Goal: Task Accomplishment & Management: Complete application form

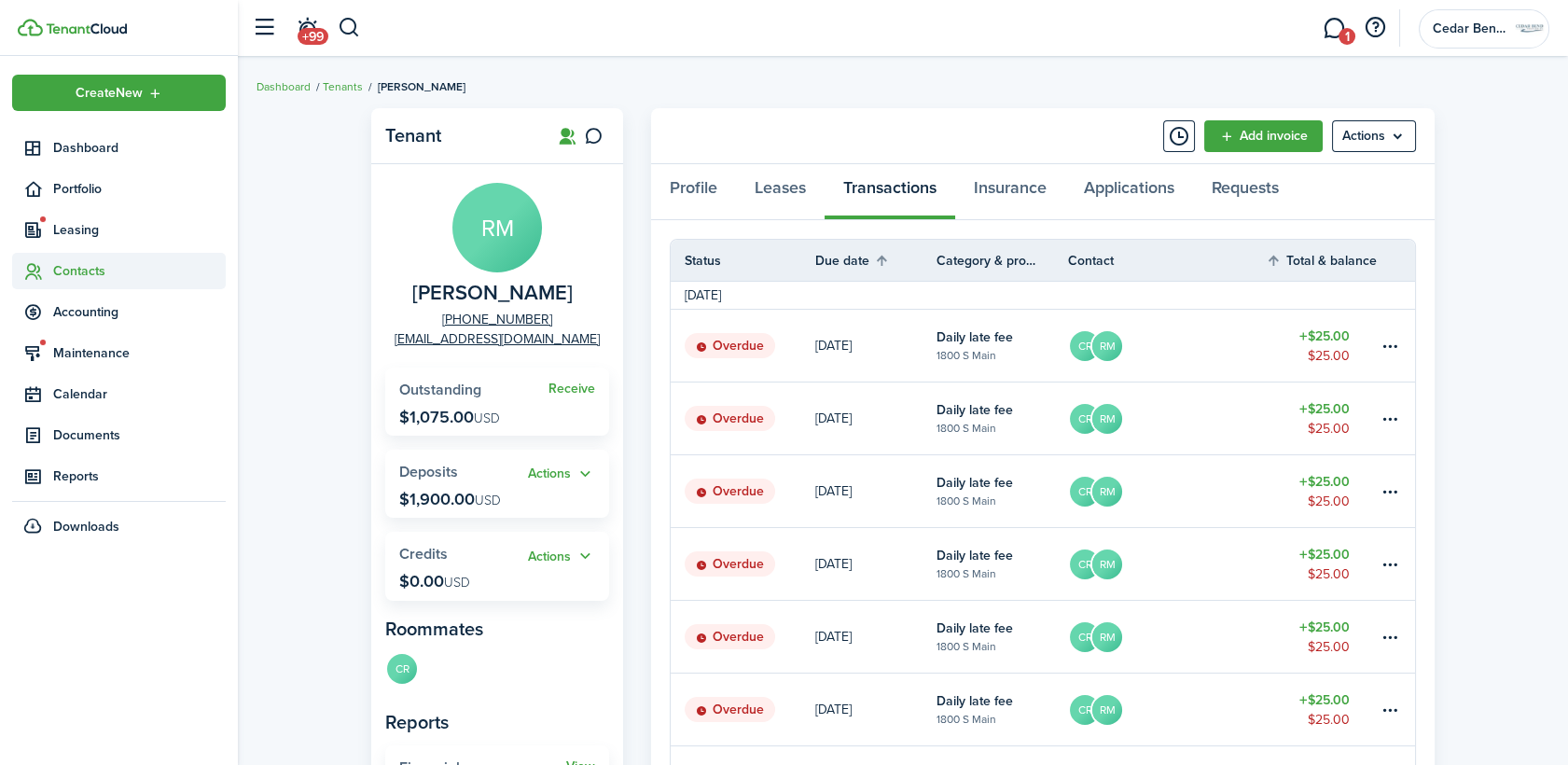
click at [95, 260] on span "Contacts" at bounding box center [118, 271] width 214 height 37
click at [81, 317] on span "Tenants" at bounding box center [139, 315] width 173 height 20
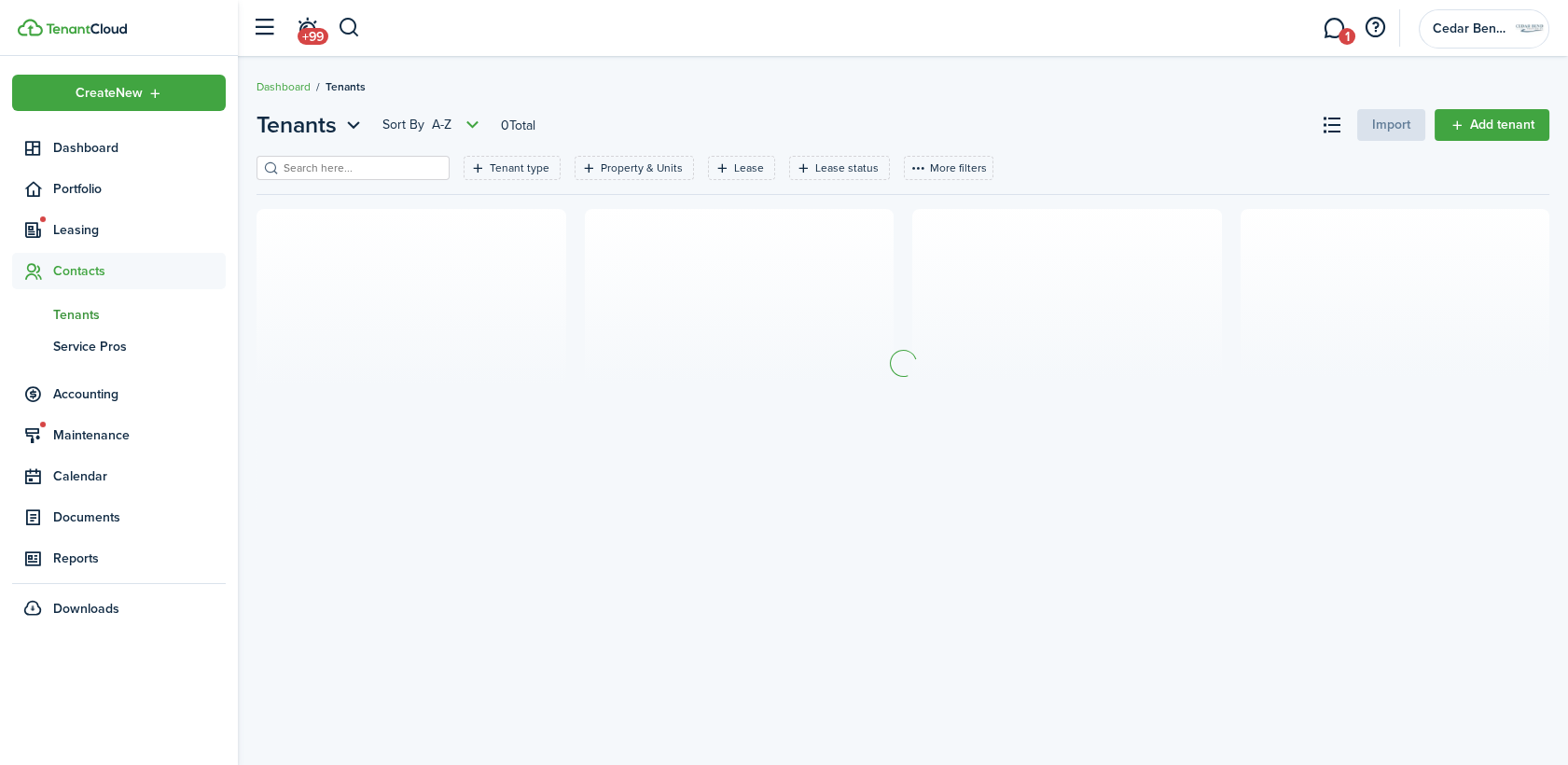
click at [368, 168] on input "search" at bounding box center [360, 168] width 164 height 18
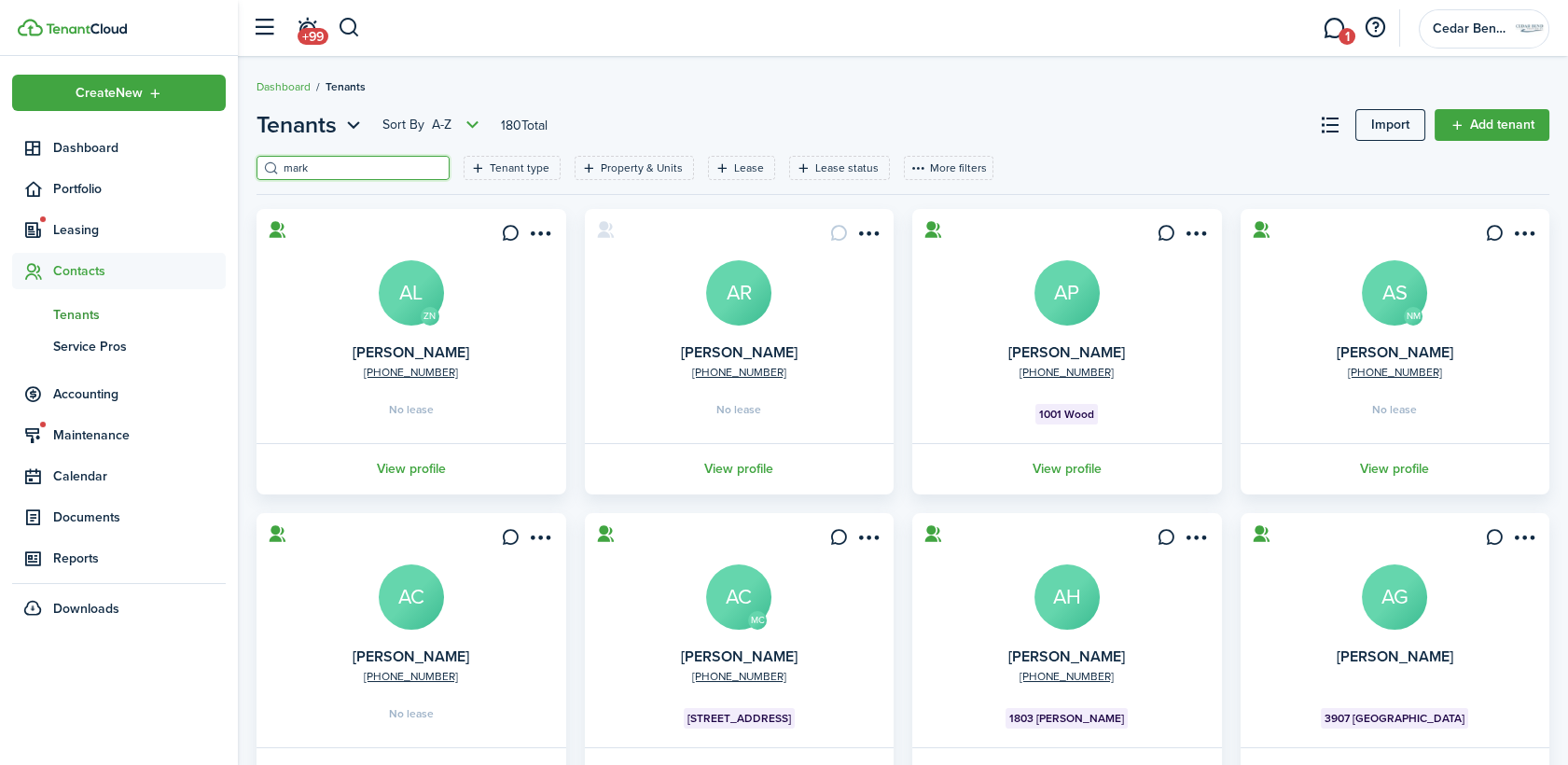
type input "mark"
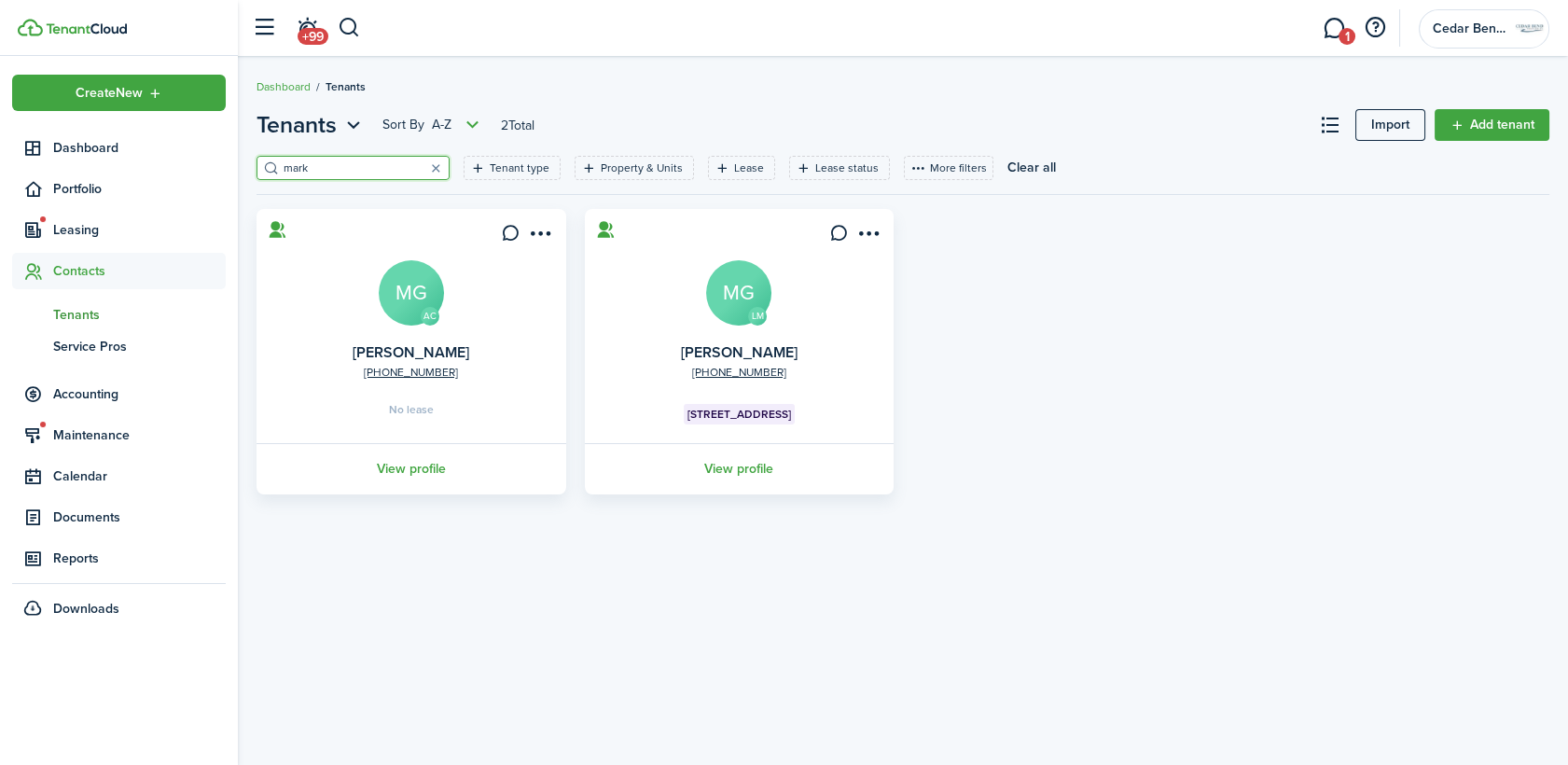
click at [729, 280] on avatar-text "MG" at bounding box center [739, 293] width 66 height 66
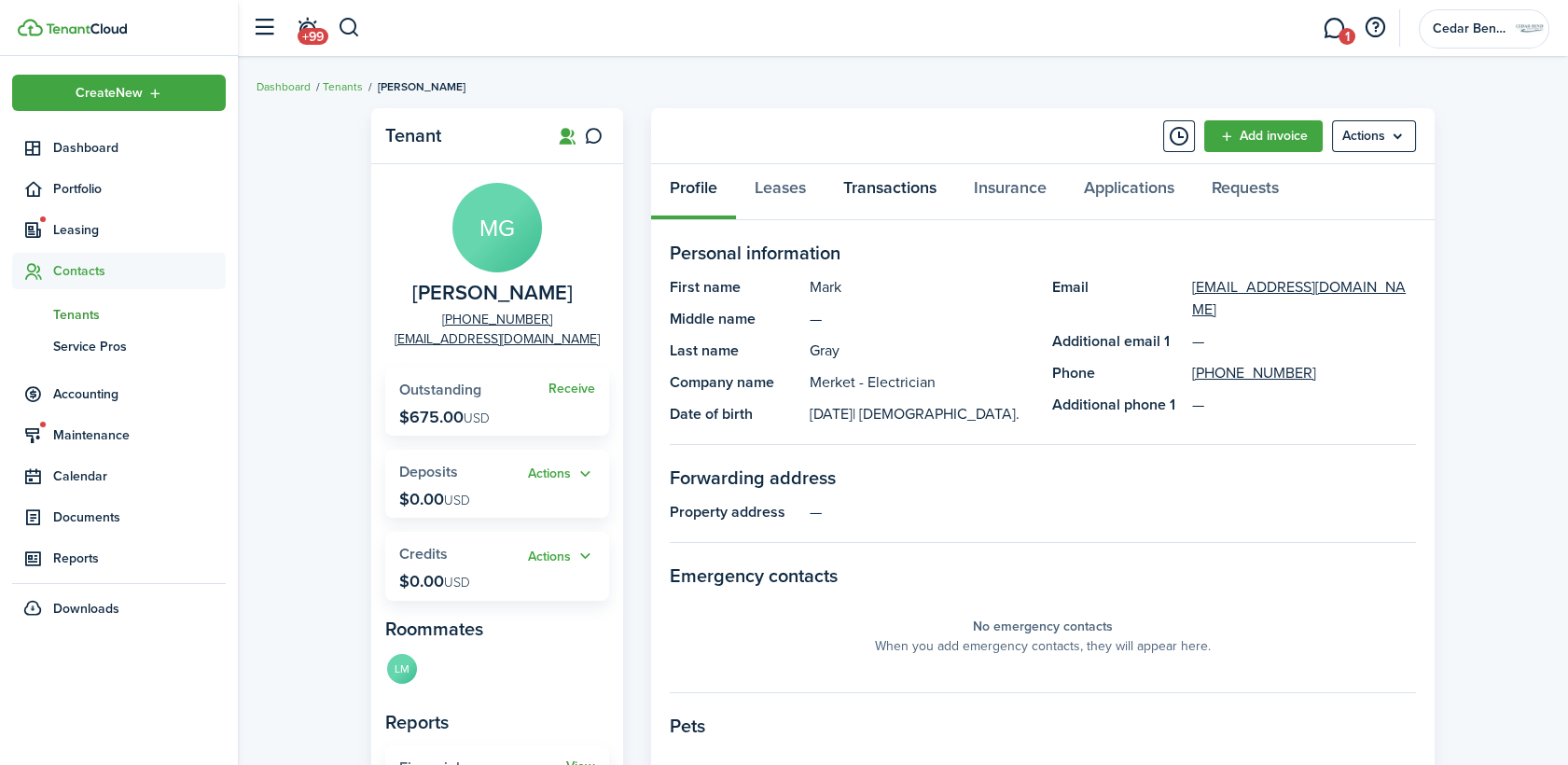
click at [913, 189] on link "Transactions" at bounding box center [889, 192] width 130 height 56
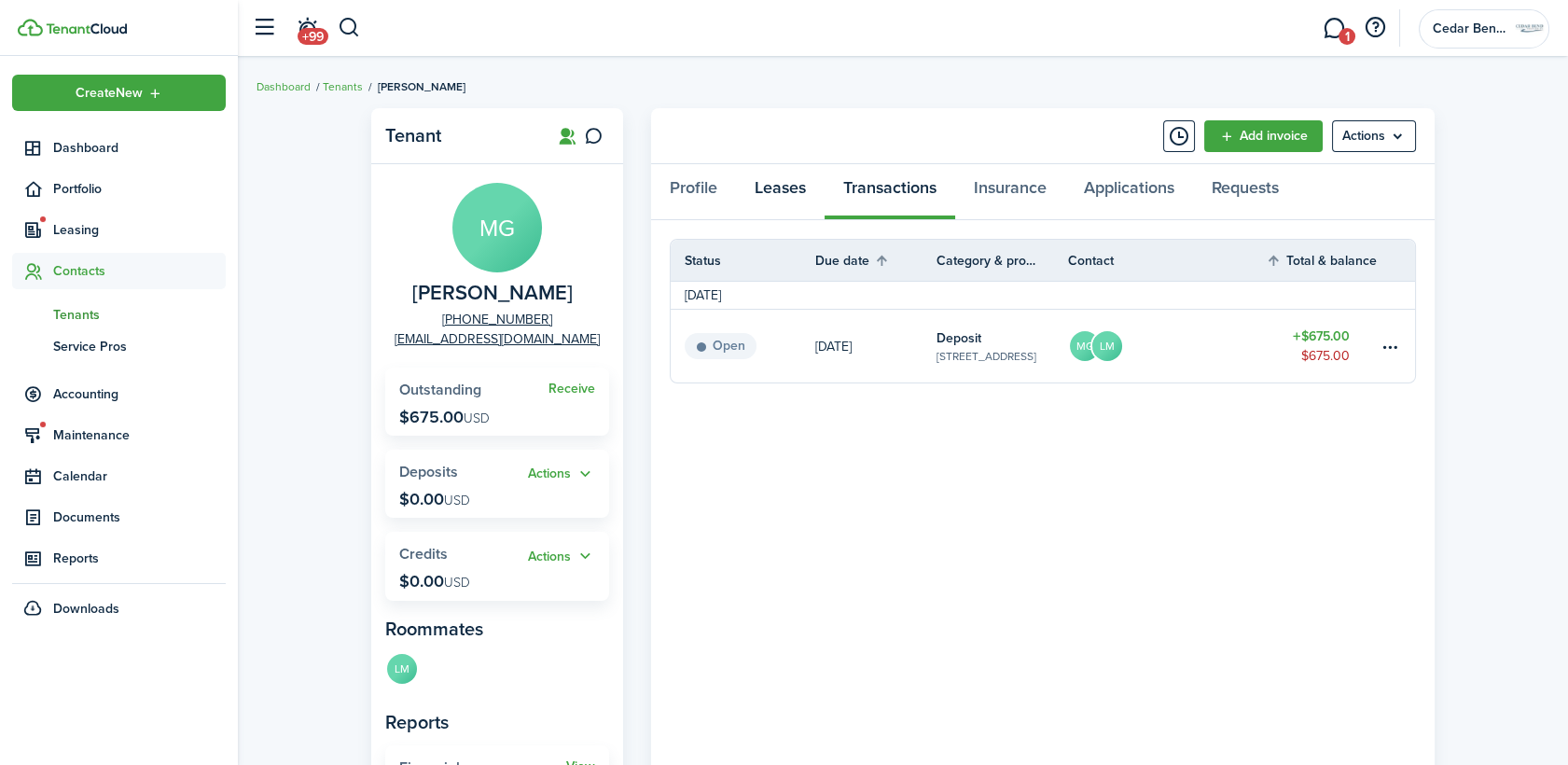
click at [785, 182] on link "Leases" at bounding box center [780, 192] width 88 height 56
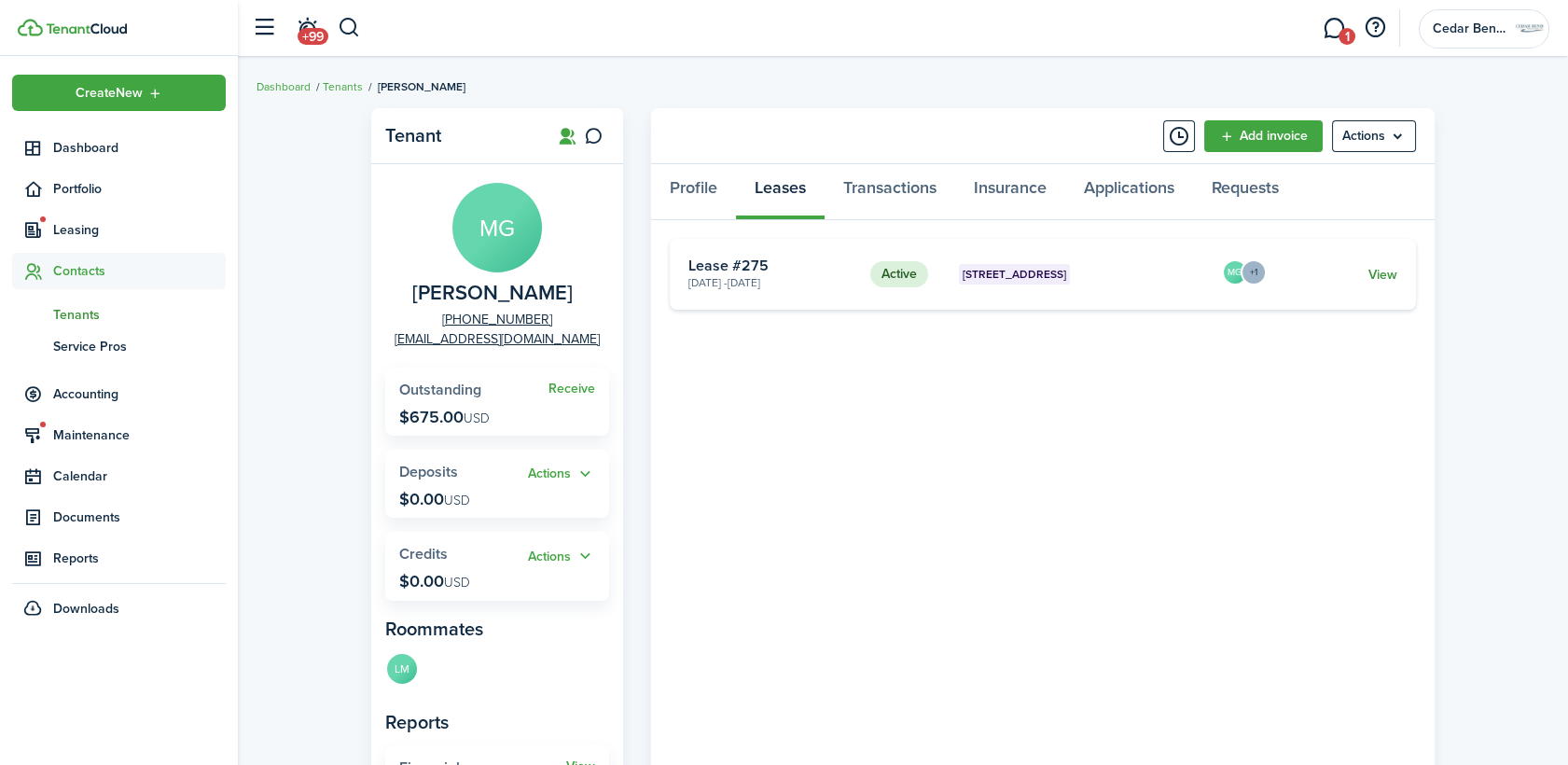
click at [1379, 278] on link "View" at bounding box center [1382, 275] width 29 height 20
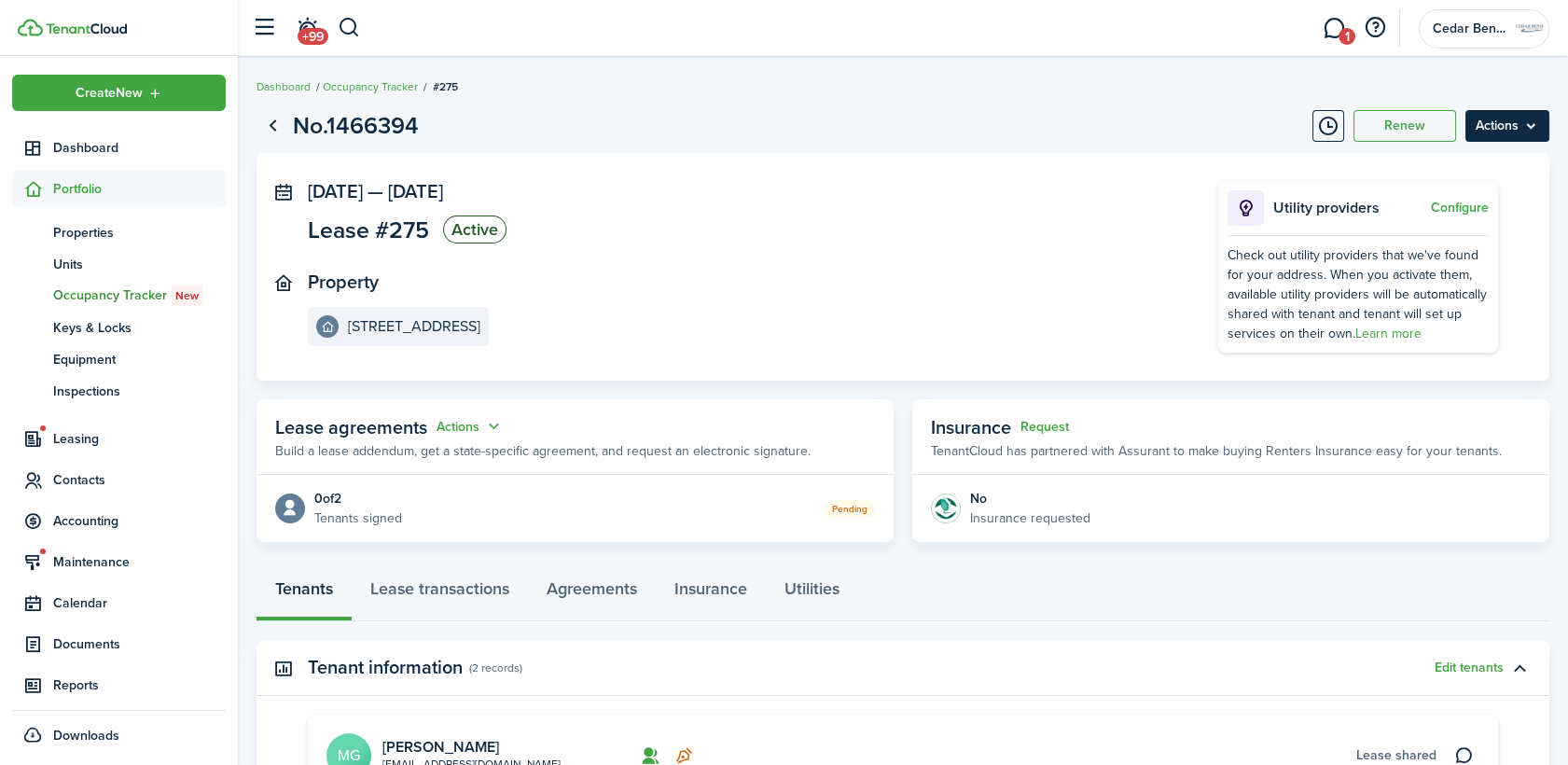
click at [1507, 123] on menu-btn "Actions" at bounding box center [1506, 126] width 84 height 32
click at [1398, 264] on button "Delete" at bounding box center [1468, 265] width 163 height 32
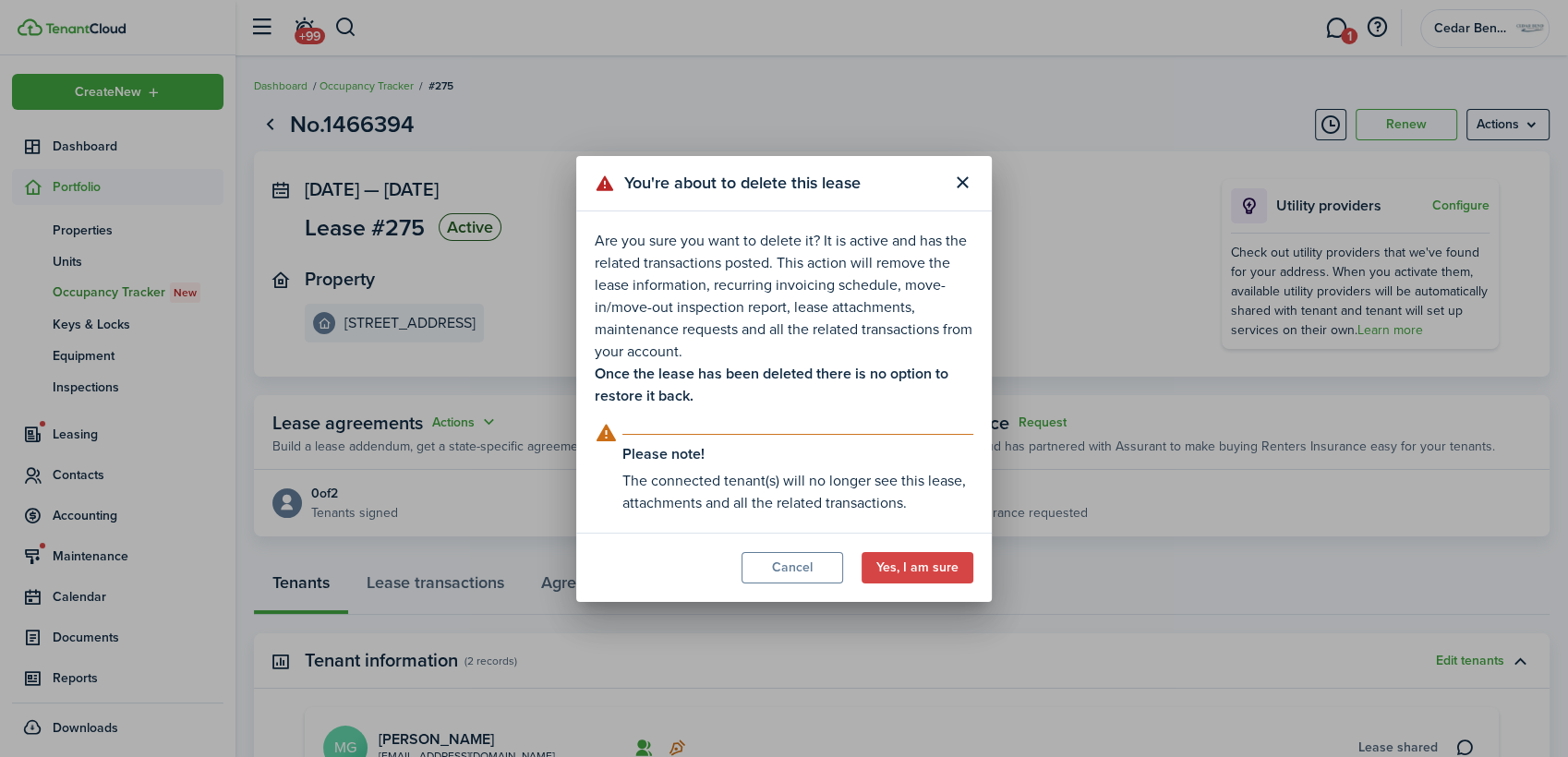
click at [635, 509] on explanation-description "The connected tenant(s) will no longer see this lease, attachments and all the …" at bounding box center [797, 491] width 350 height 44
click at [916, 565] on button "Yes, I am sure" at bounding box center [916, 568] width 111 height 32
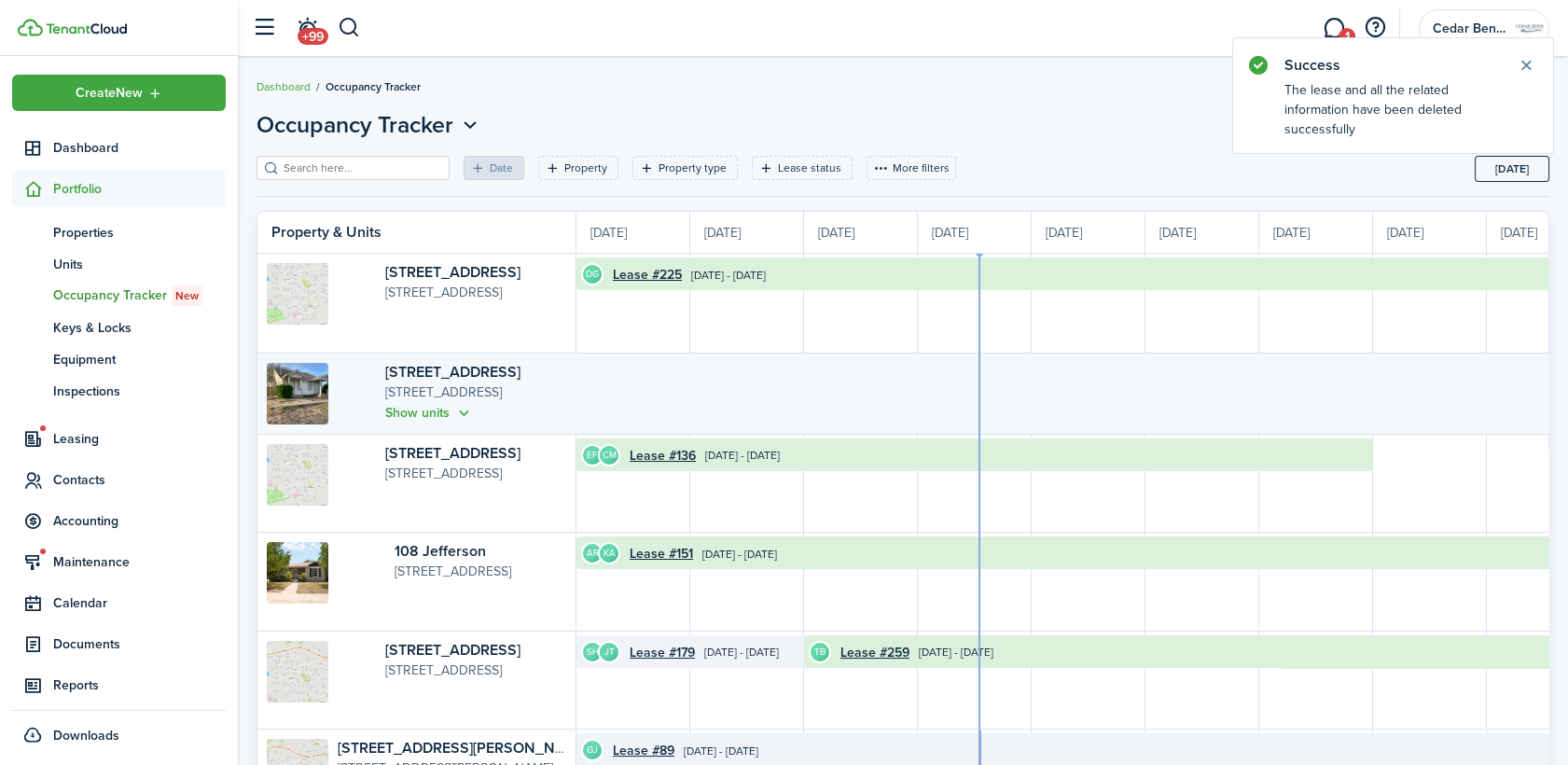
scroll to position [0, 341]
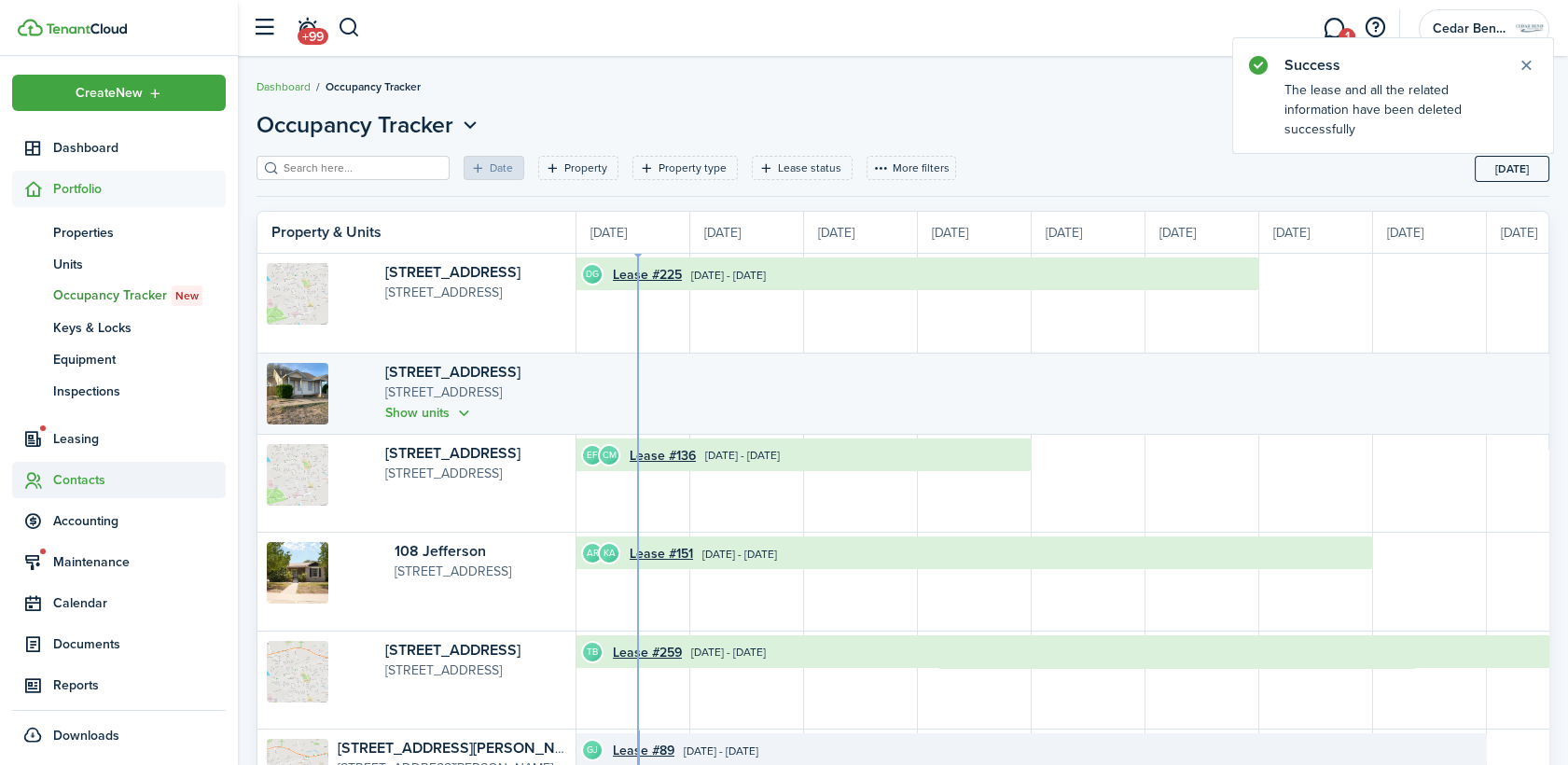
click at [98, 481] on span "Contacts" at bounding box center [139, 480] width 173 height 20
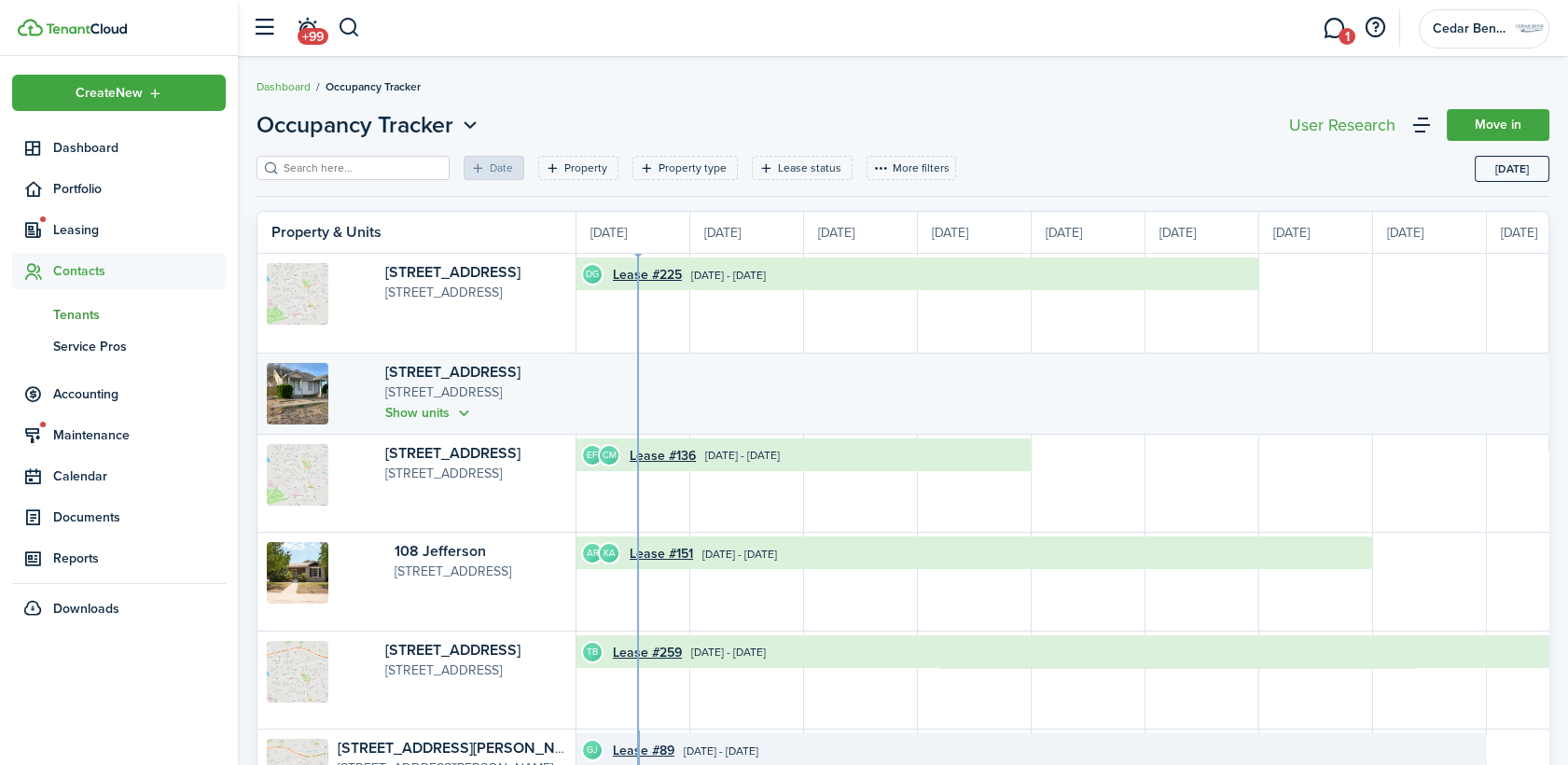
click at [104, 318] on span "Tenants" at bounding box center [139, 315] width 173 height 20
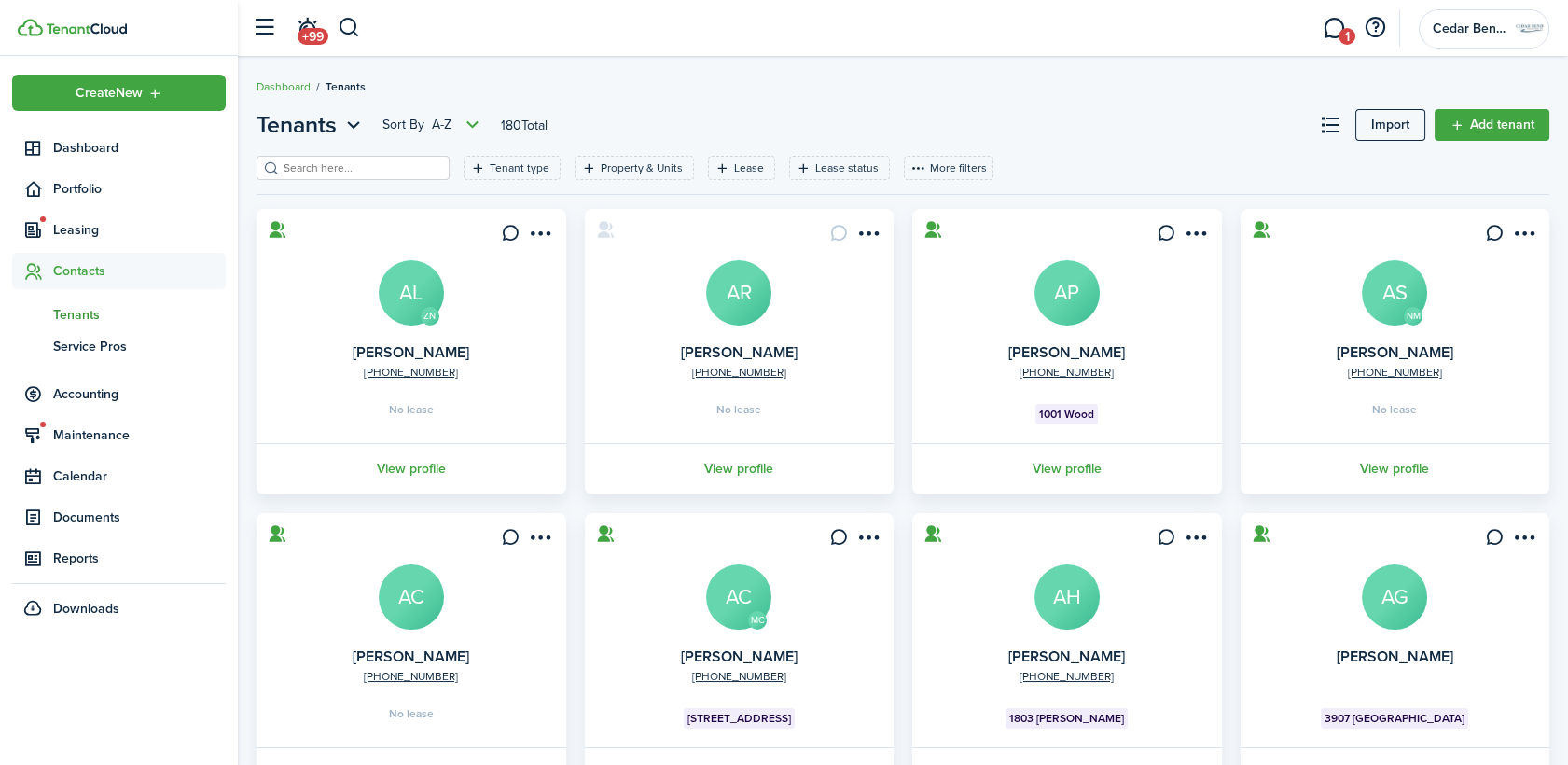
click at [383, 174] on input "search" at bounding box center [360, 168] width 164 height 18
type input "[PERSON_NAME]"
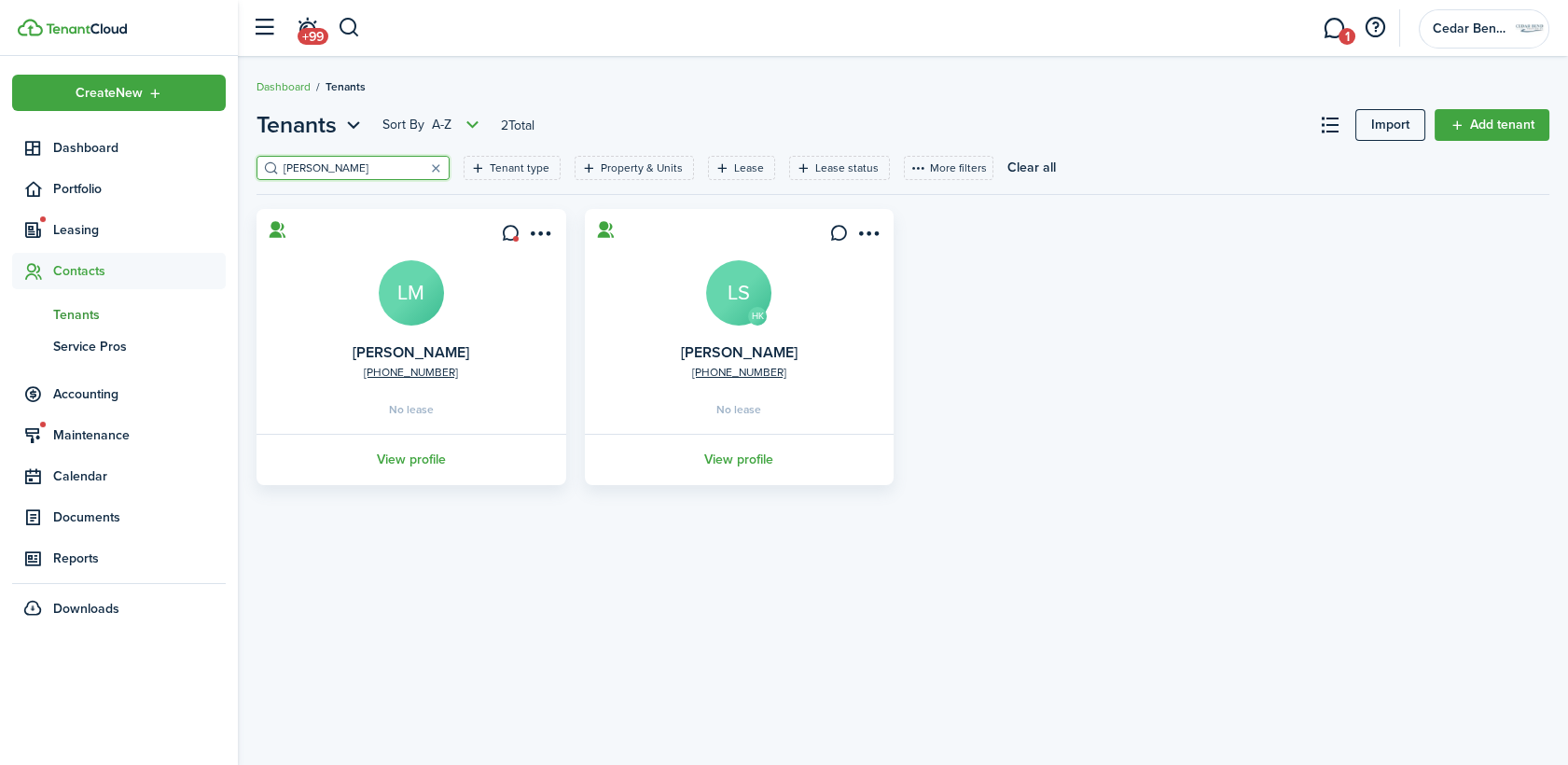
click at [418, 289] on avatar-text "LM" at bounding box center [412, 293] width 66 height 66
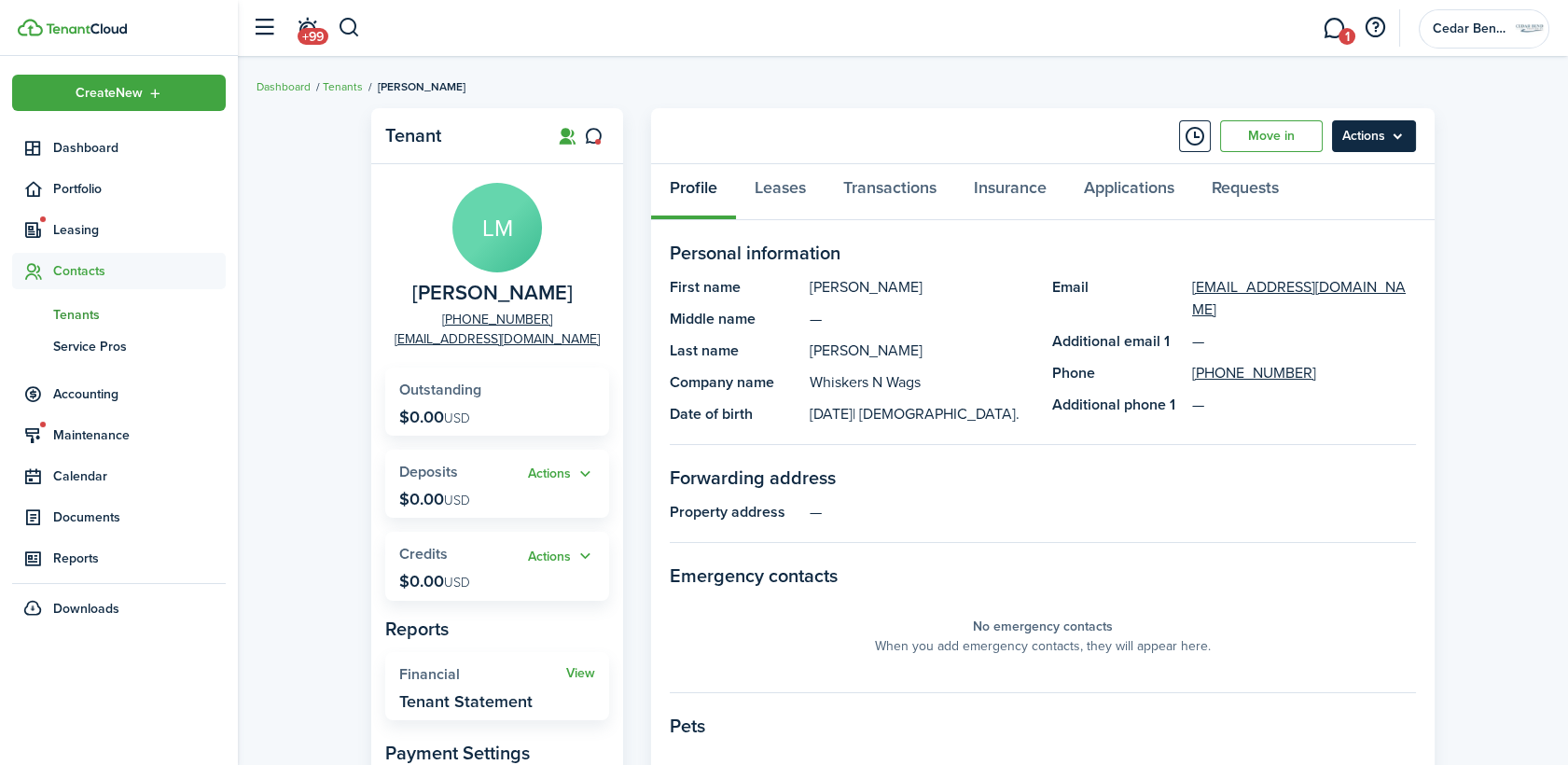
click at [1375, 145] on menu-btn "Actions" at bounding box center [1373, 136] width 84 height 32
click at [1264, 140] on link "Move in" at bounding box center [1271, 136] width 102 height 32
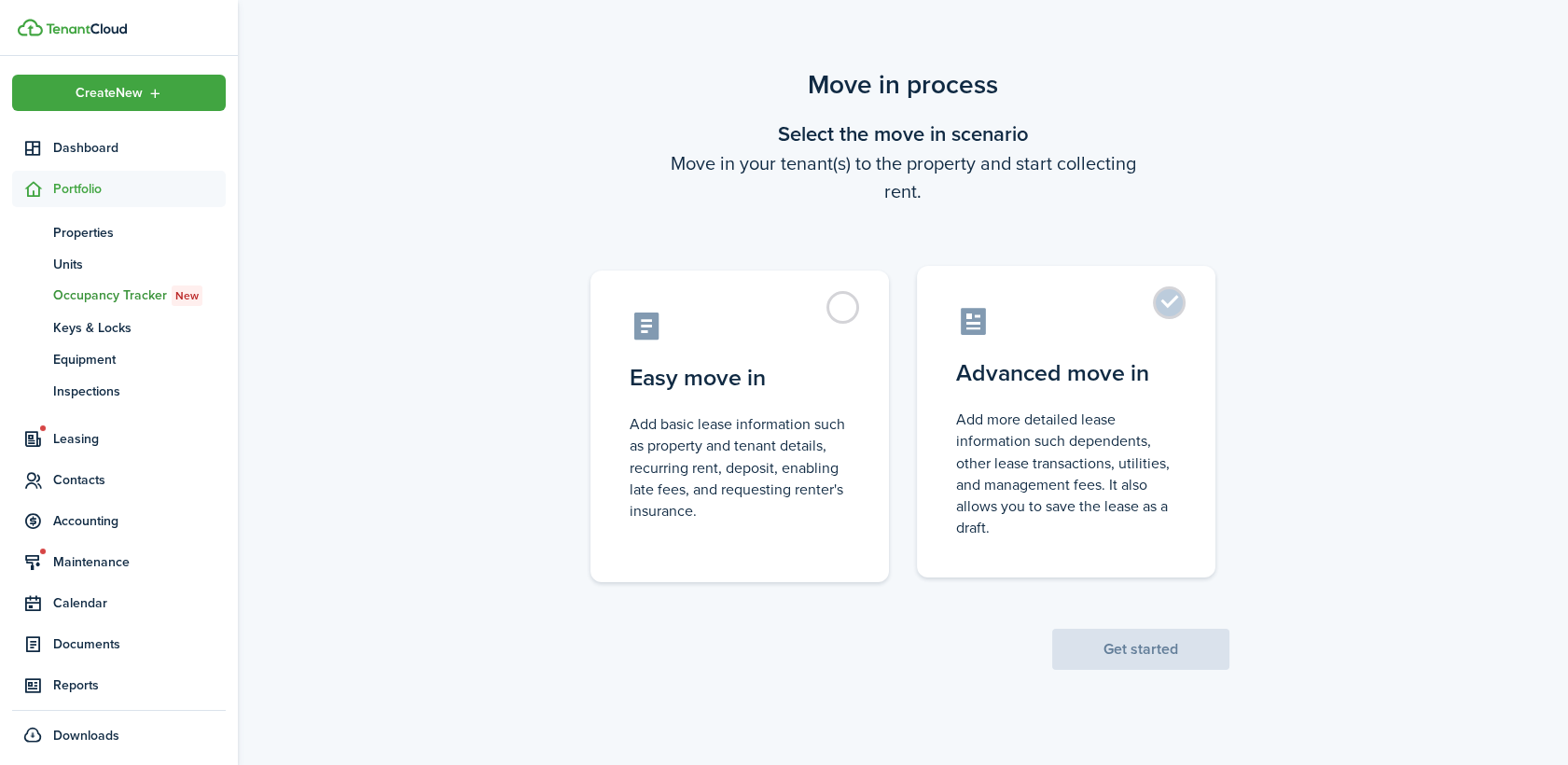
click at [1134, 316] on control-radio-card-icon at bounding box center [1065, 321] width 220 height 33
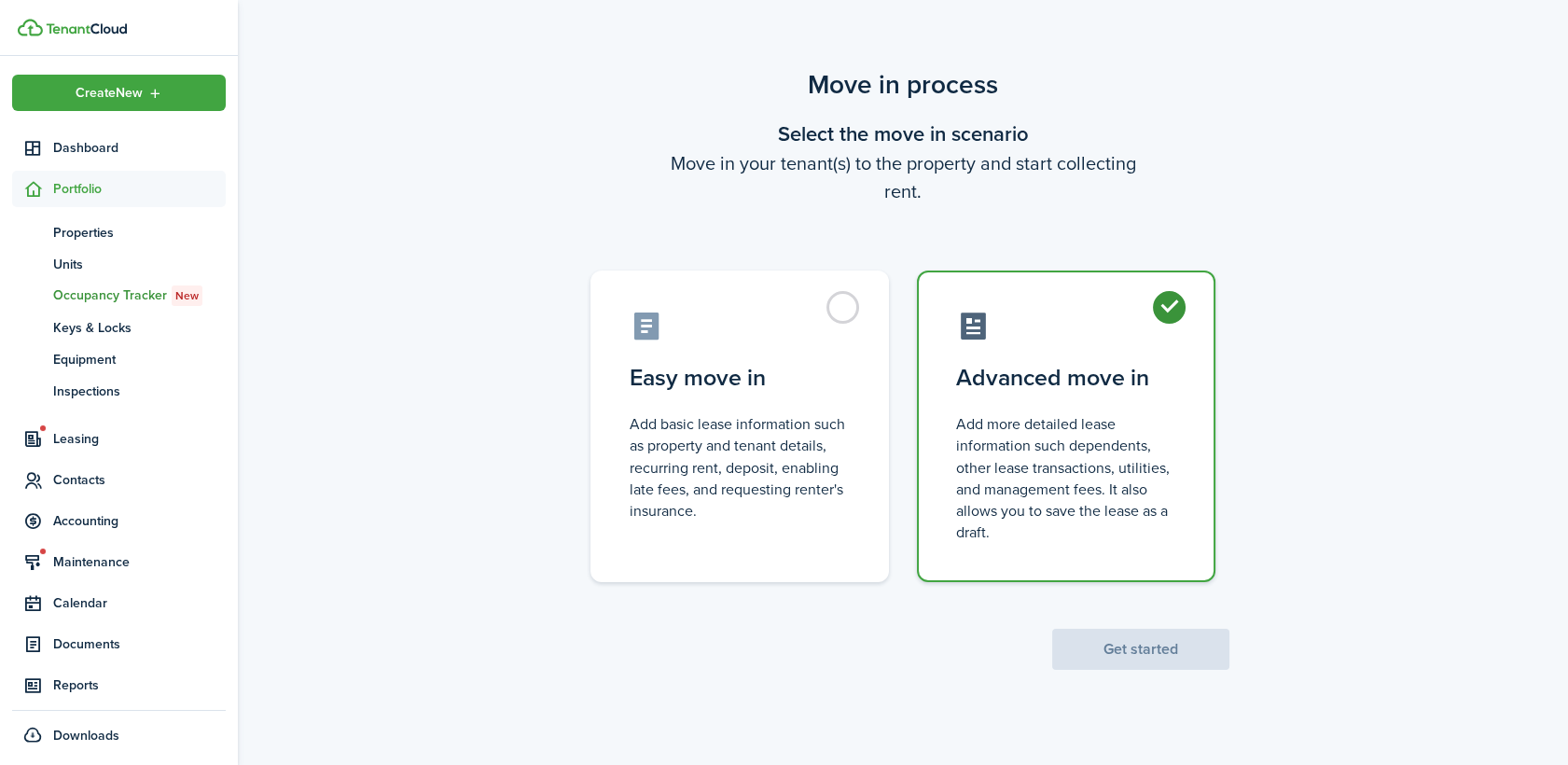
radio input "true"
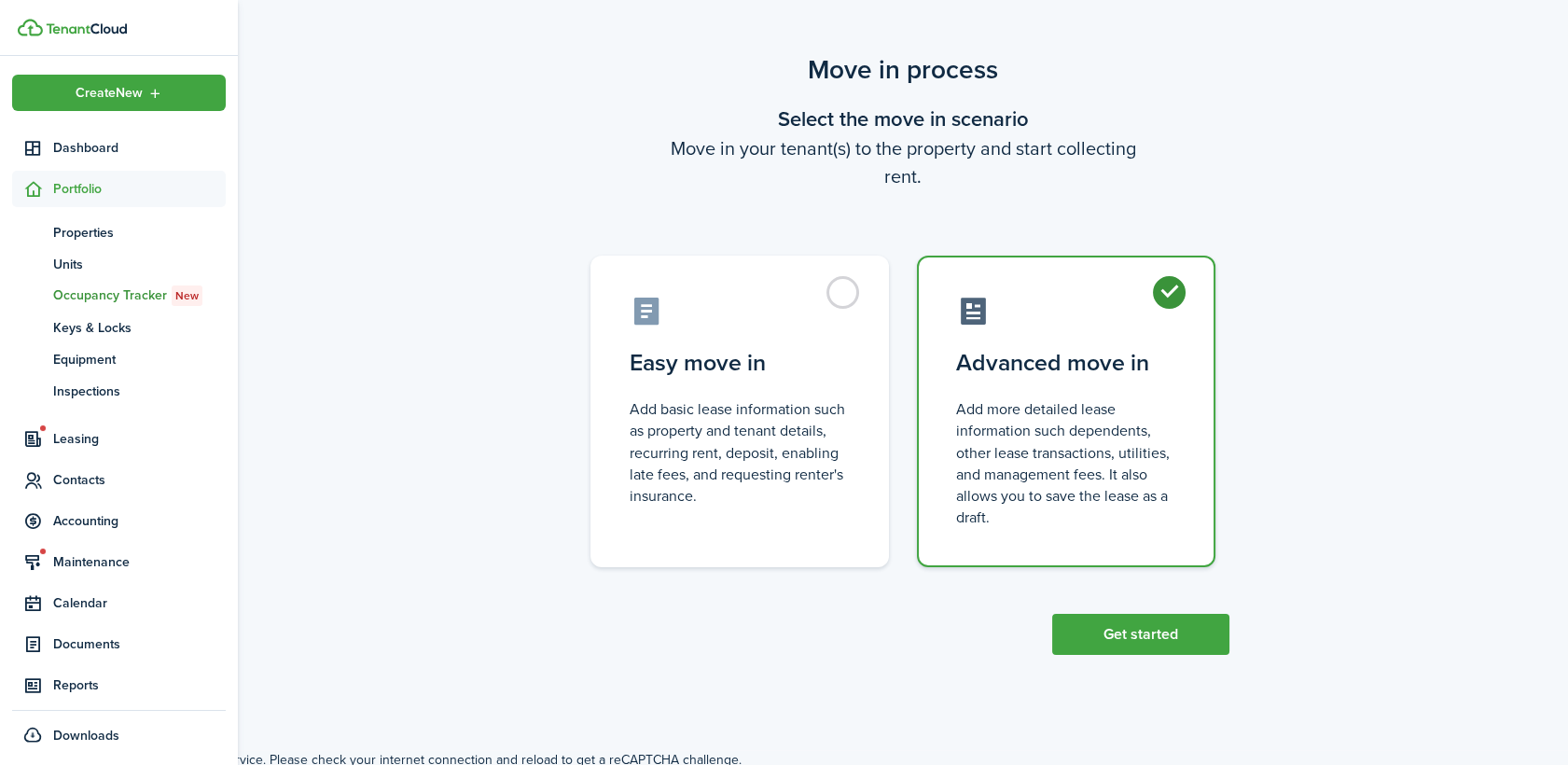
scroll to position [20, 0]
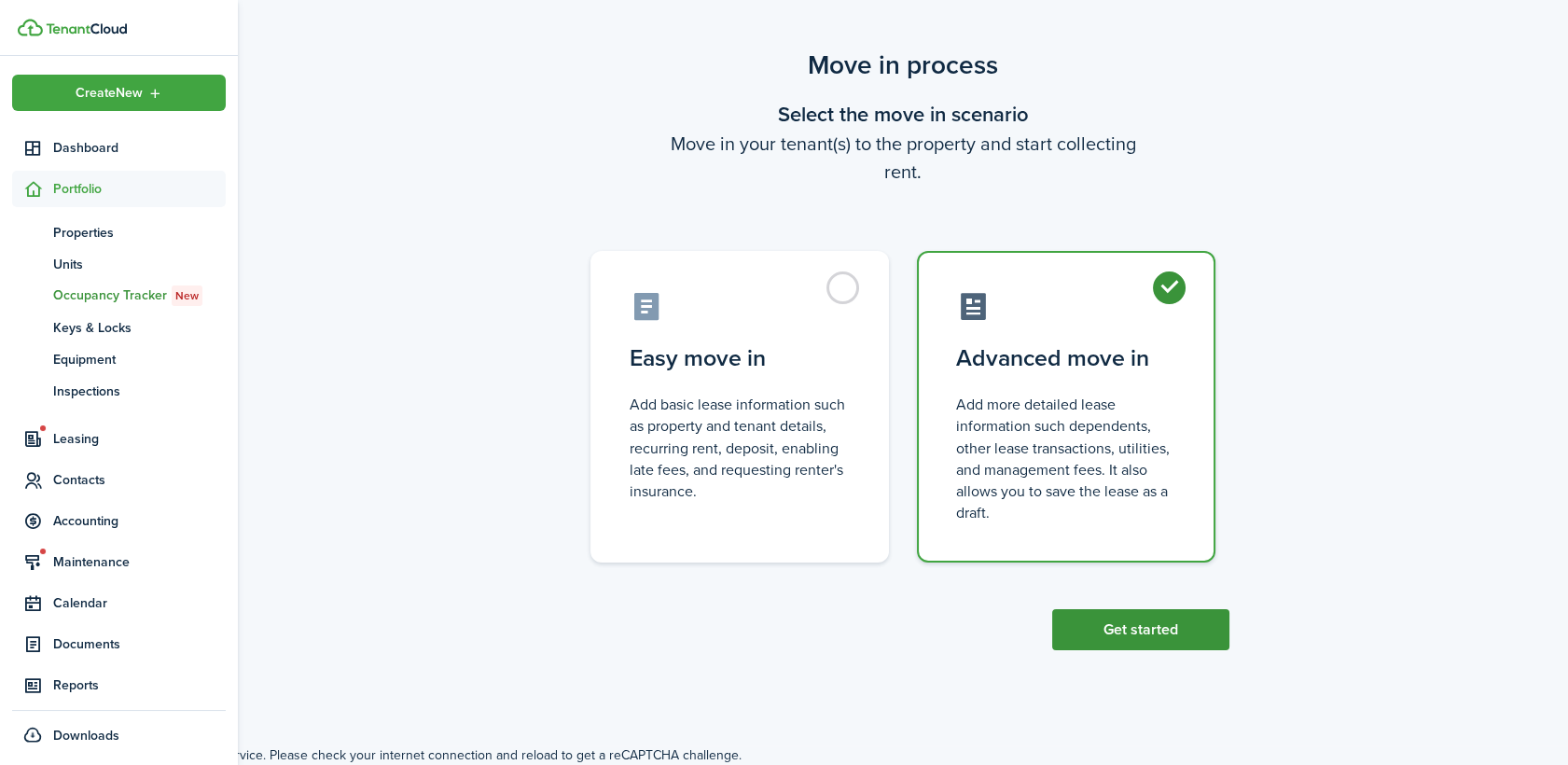
click at [1158, 643] on button "Get started" at bounding box center [1140, 629] width 177 height 41
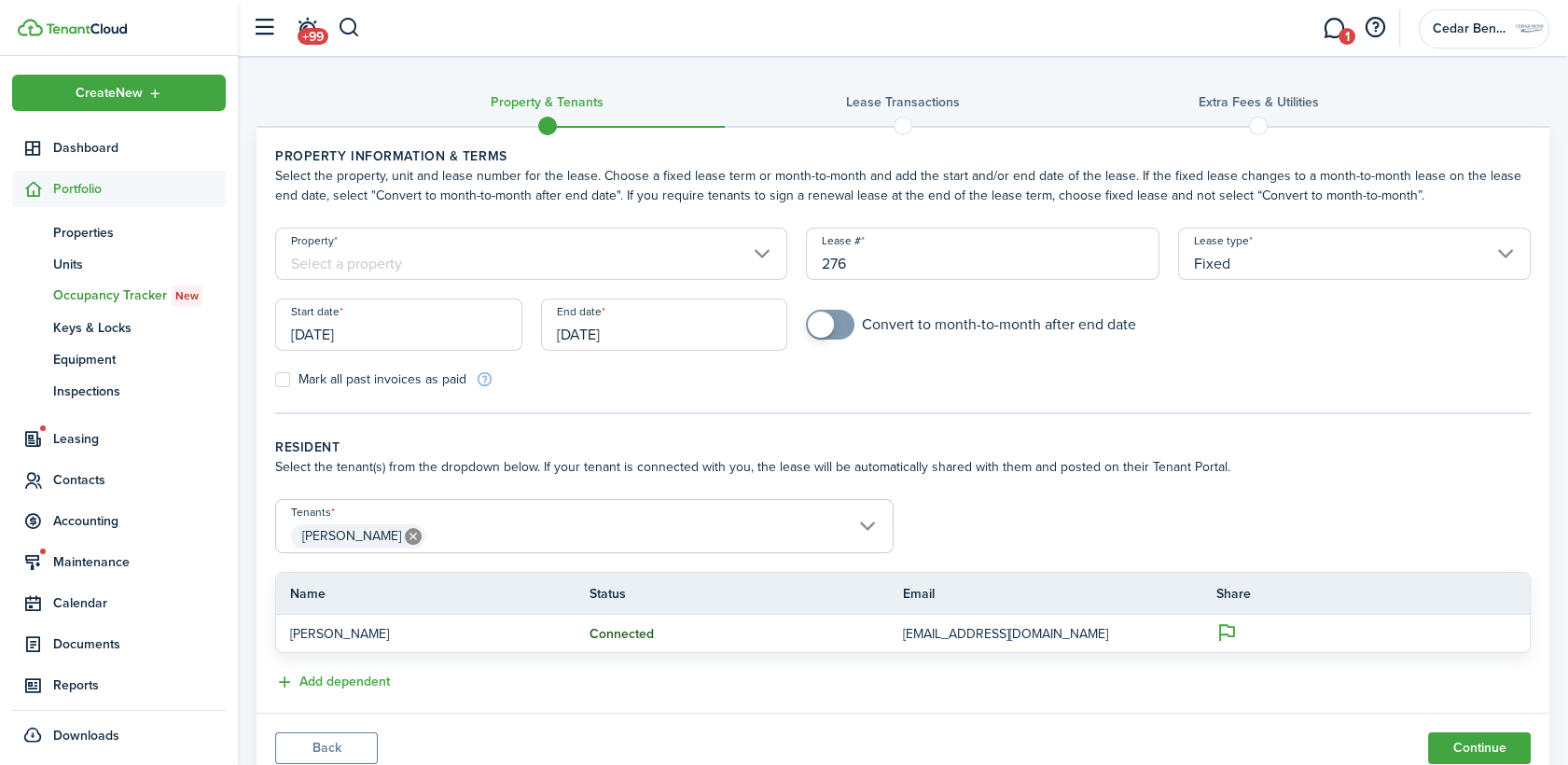
click at [458, 265] on input "Property" at bounding box center [531, 254] width 512 height 53
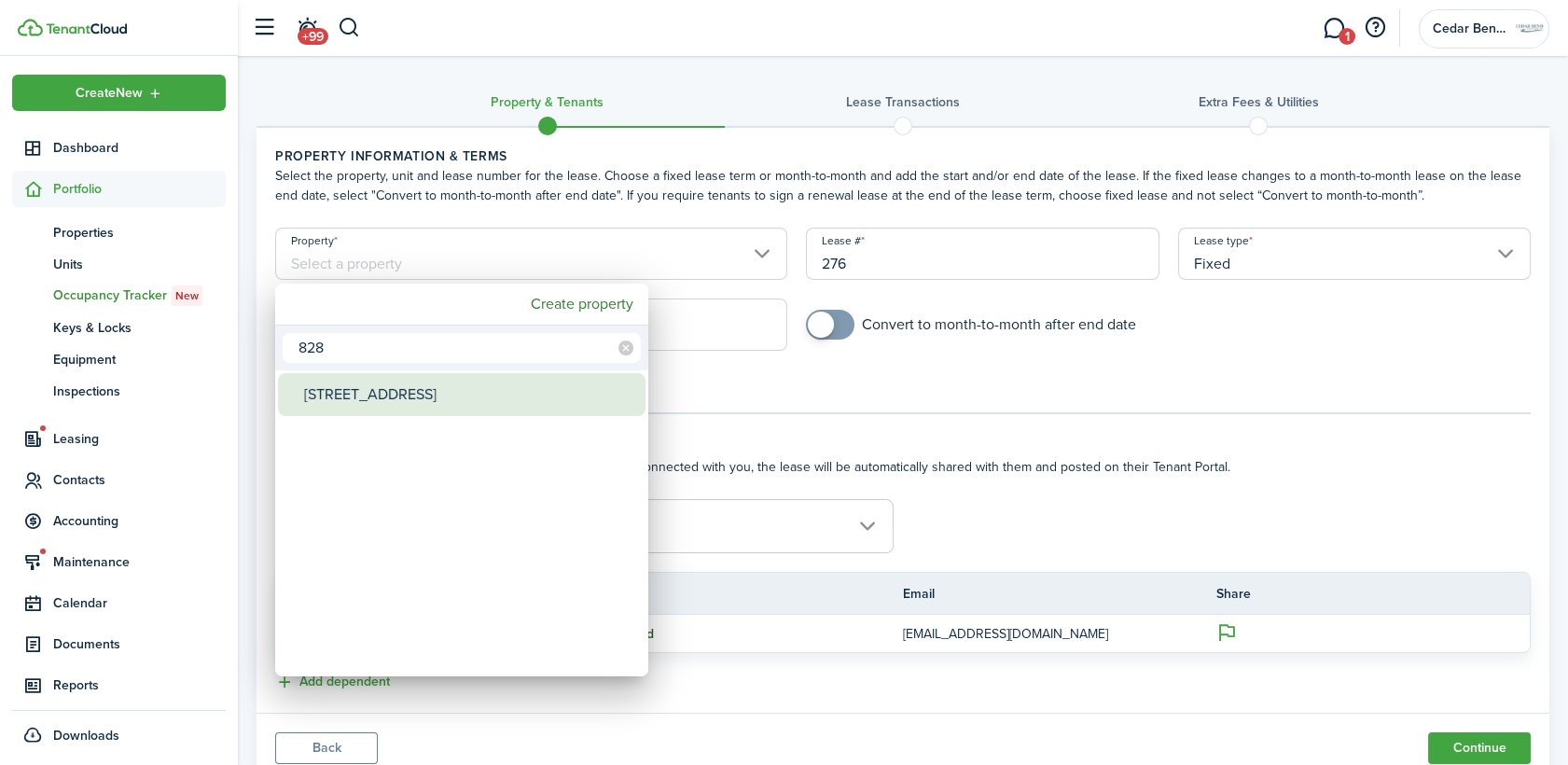
type input "828"
click at [422, 405] on div "[STREET_ADDRESS]" at bounding box center [469, 394] width 330 height 43
type input "[STREET_ADDRESS]"
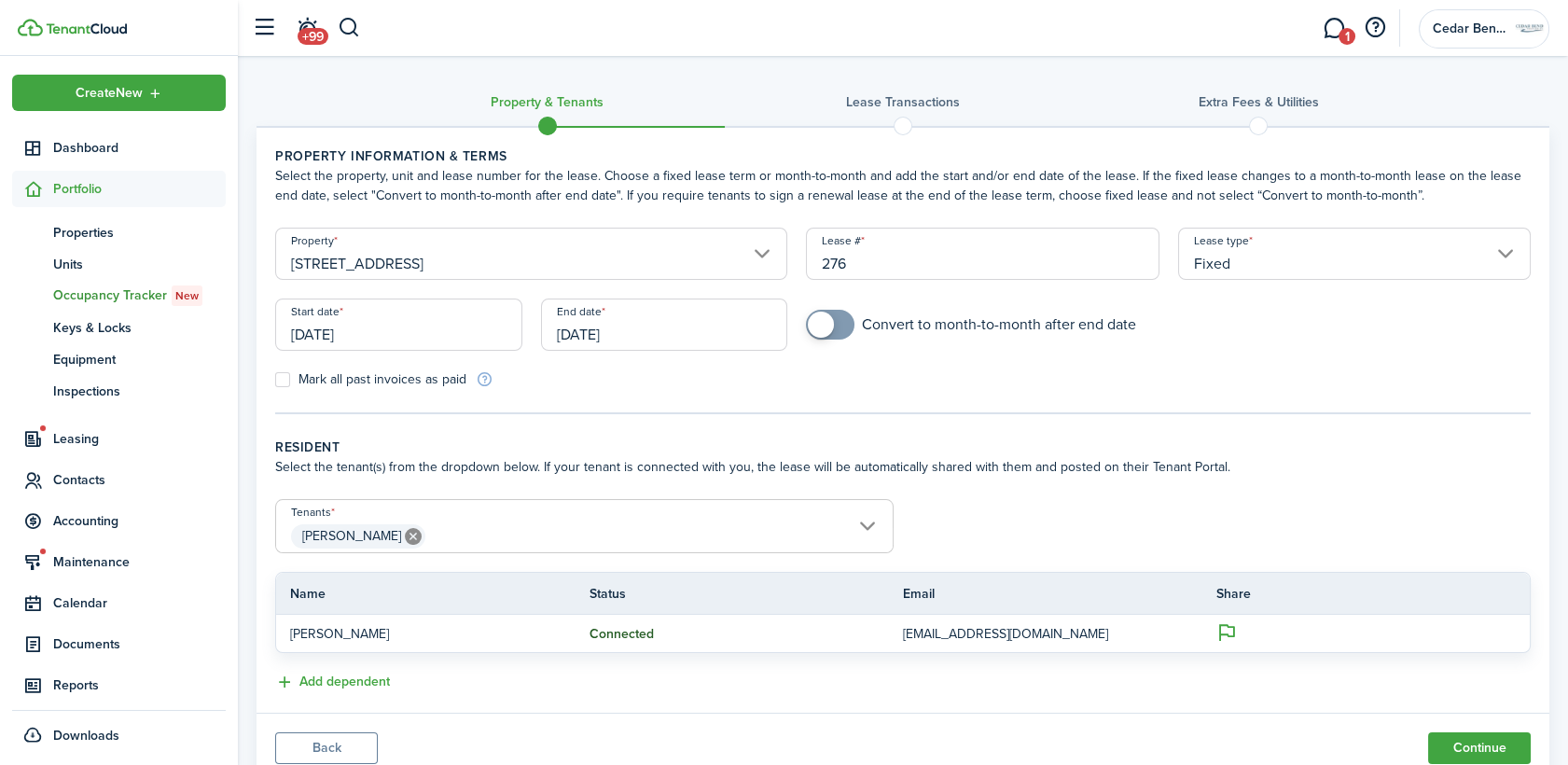
click at [386, 335] on input "[DATE]" at bounding box center [399, 324] width 248 height 53
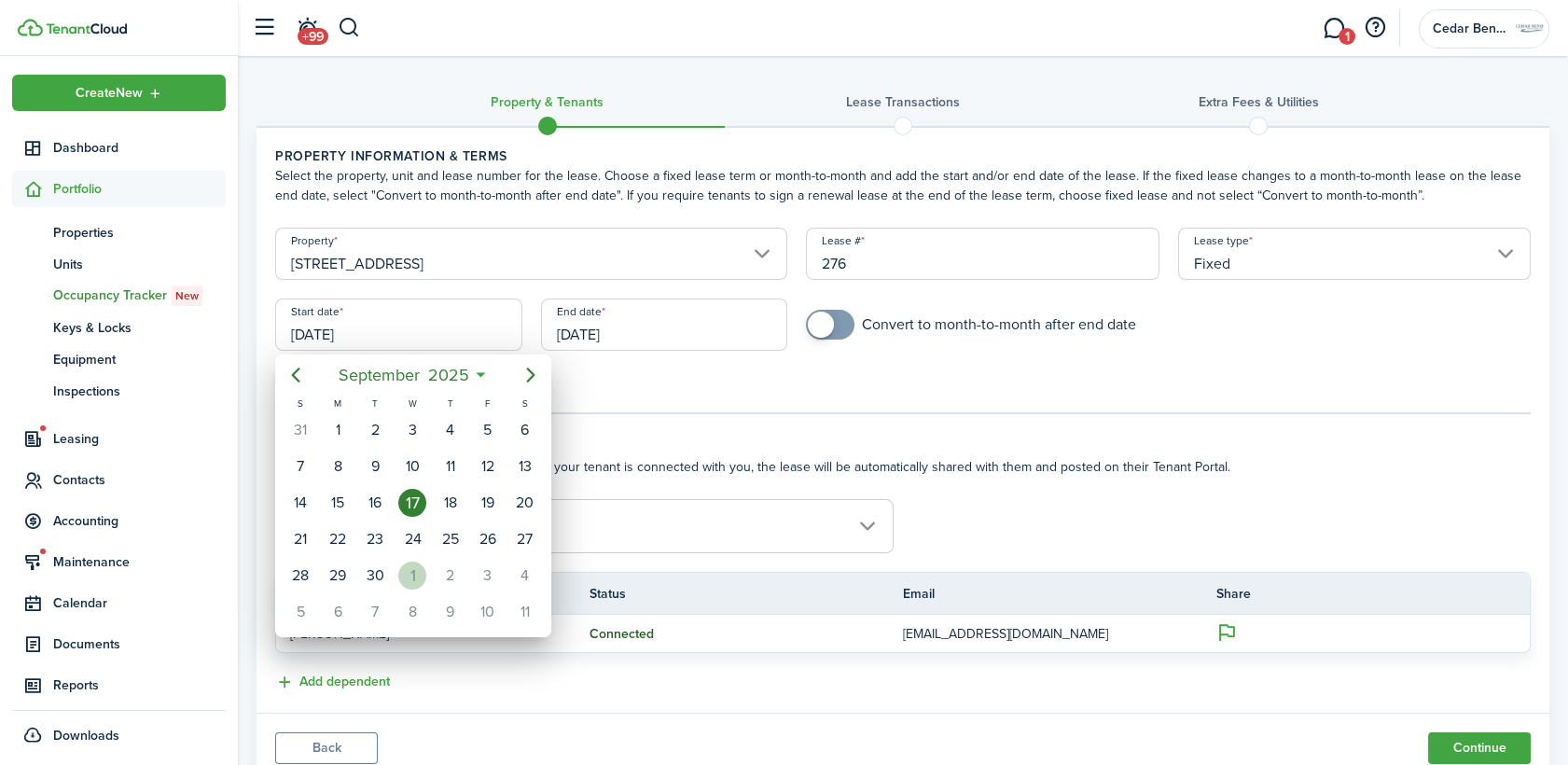
click at [421, 579] on div "1" at bounding box center [412, 576] width 28 height 28
type input "[DATE]"
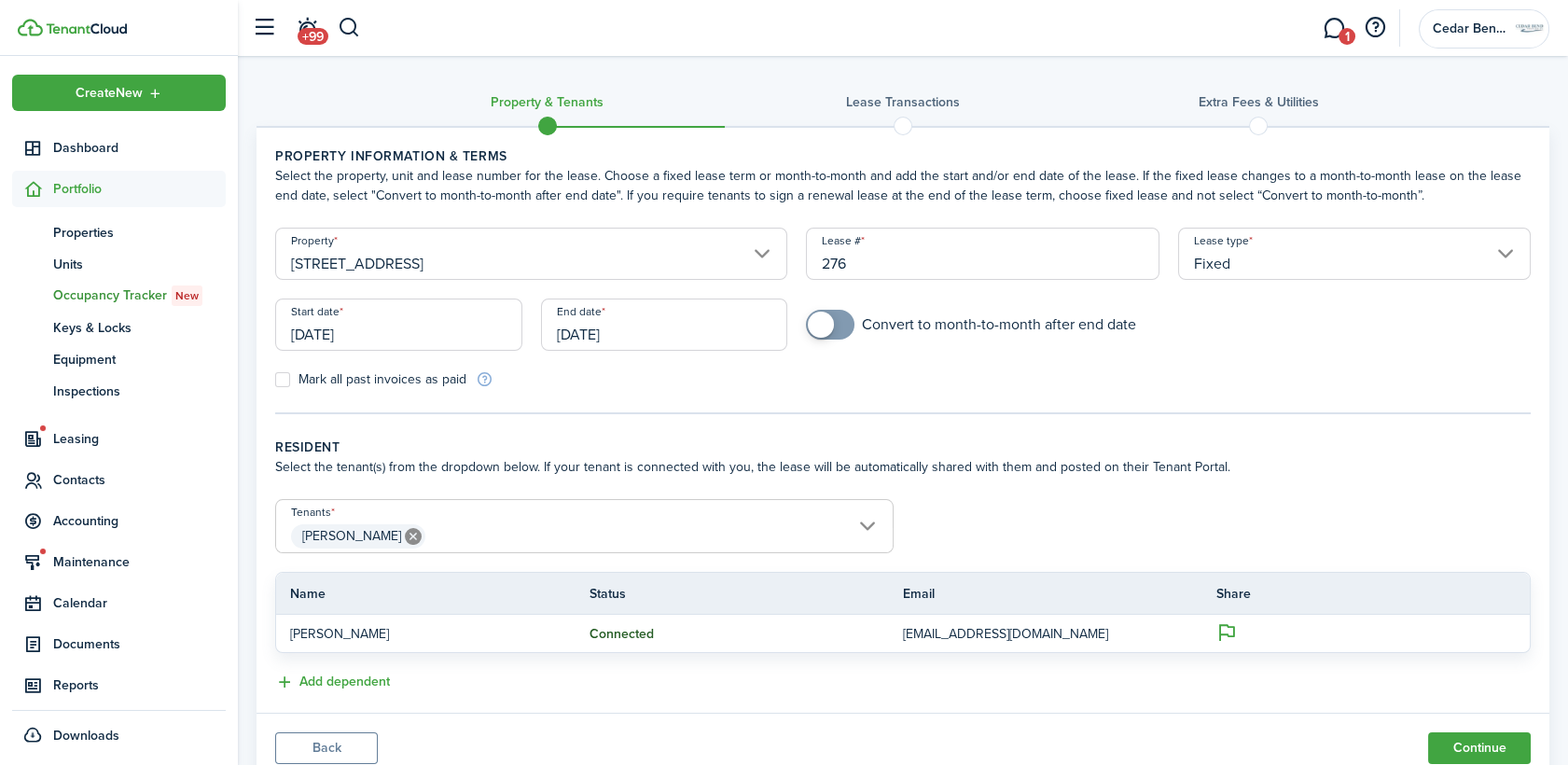
click at [671, 332] on input "[DATE]" at bounding box center [664, 324] width 248 height 53
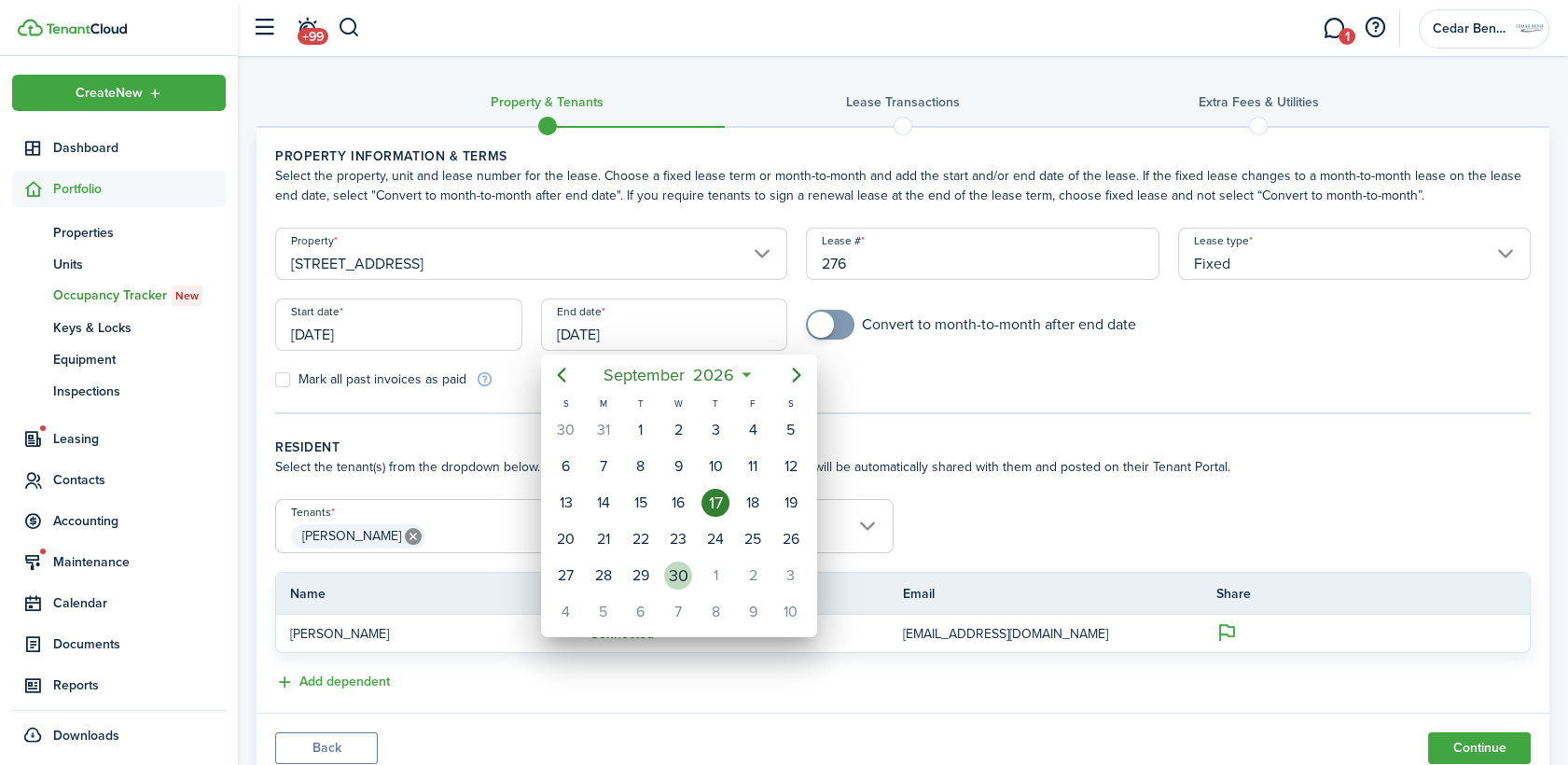
click at [675, 580] on div "30" at bounding box center [678, 576] width 28 height 28
type input "[DATE]"
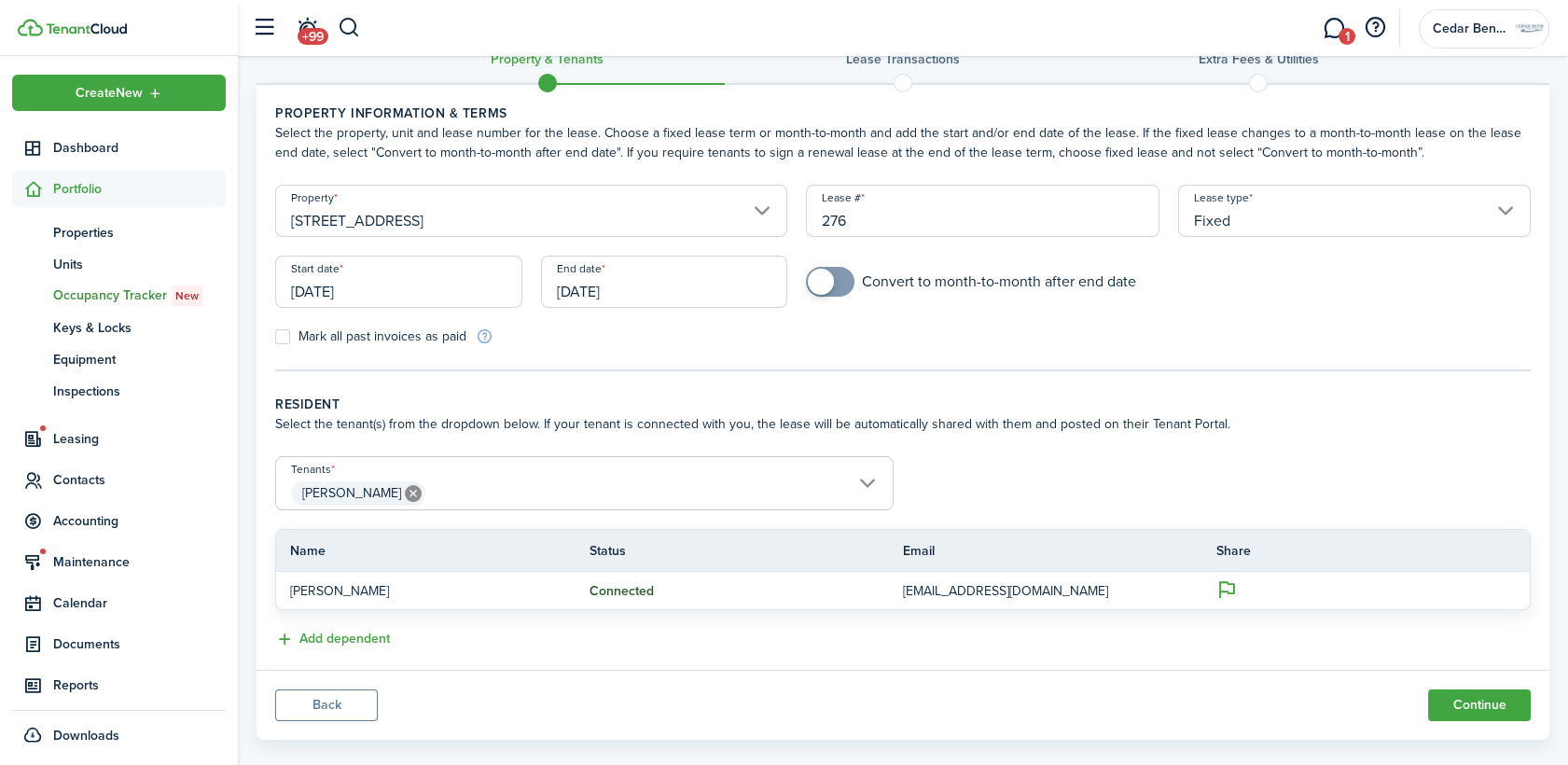
scroll to position [68, 0]
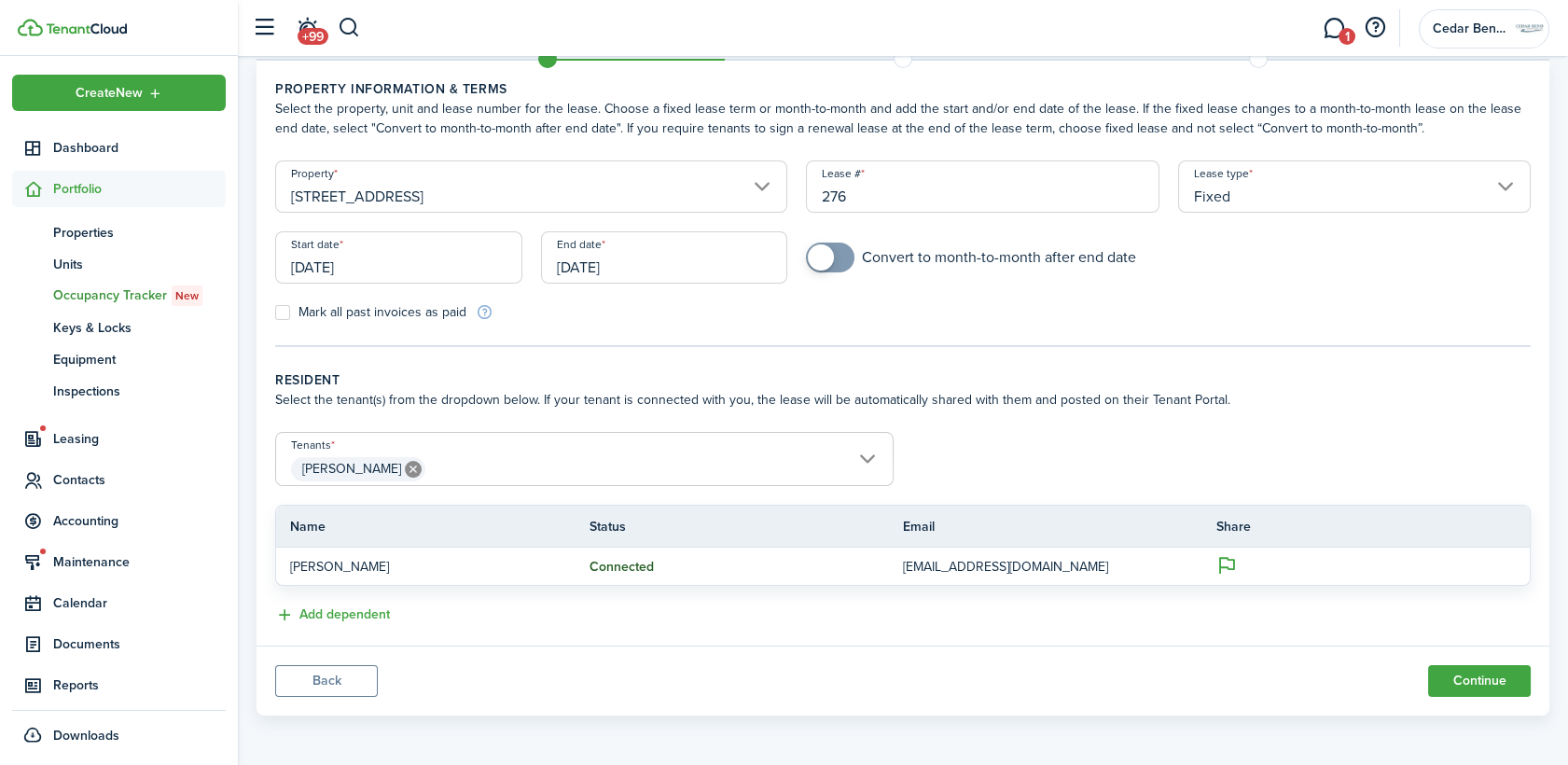
click at [802, 450] on input "[PERSON_NAME]" at bounding box center [585, 444] width 616 height 23
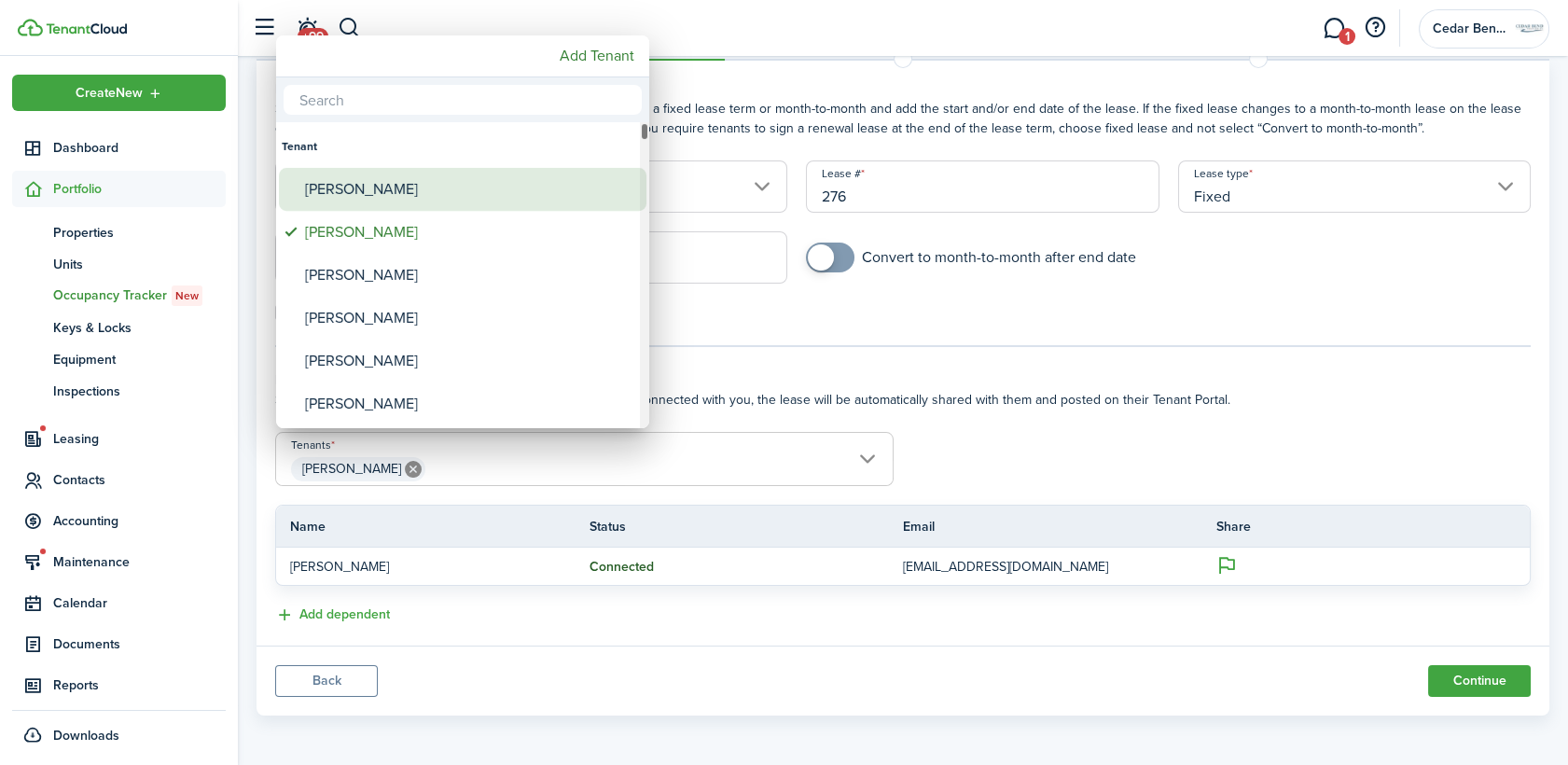
click at [364, 186] on div "[PERSON_NAME]" at bounding box center [470, 189] width 330 height 43
type input "[PERSON_NAME], [PERSON_NAME]"
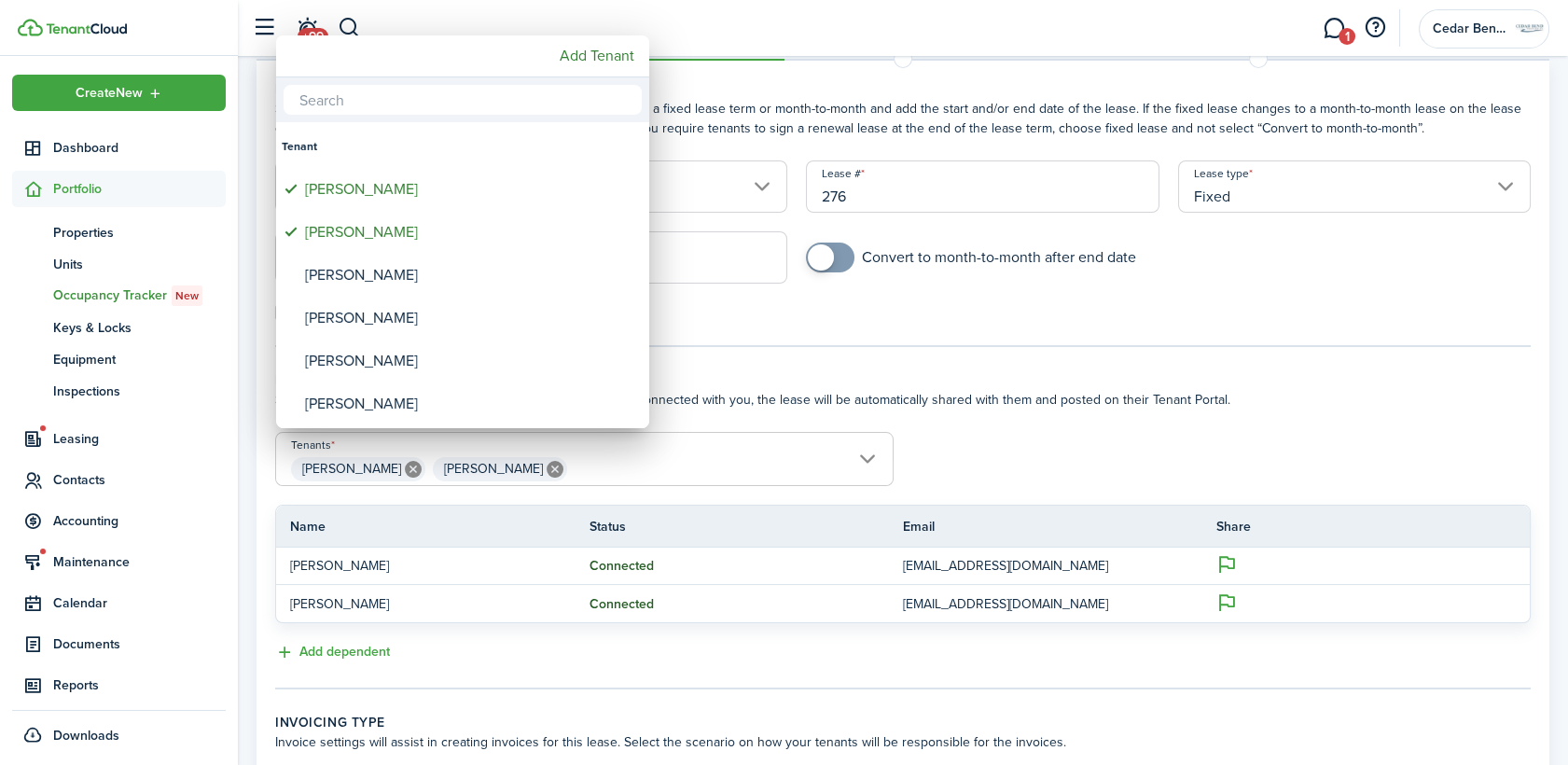
click at [1279, 473] on div at bounding box center [784, 382] width 1866 height 1063
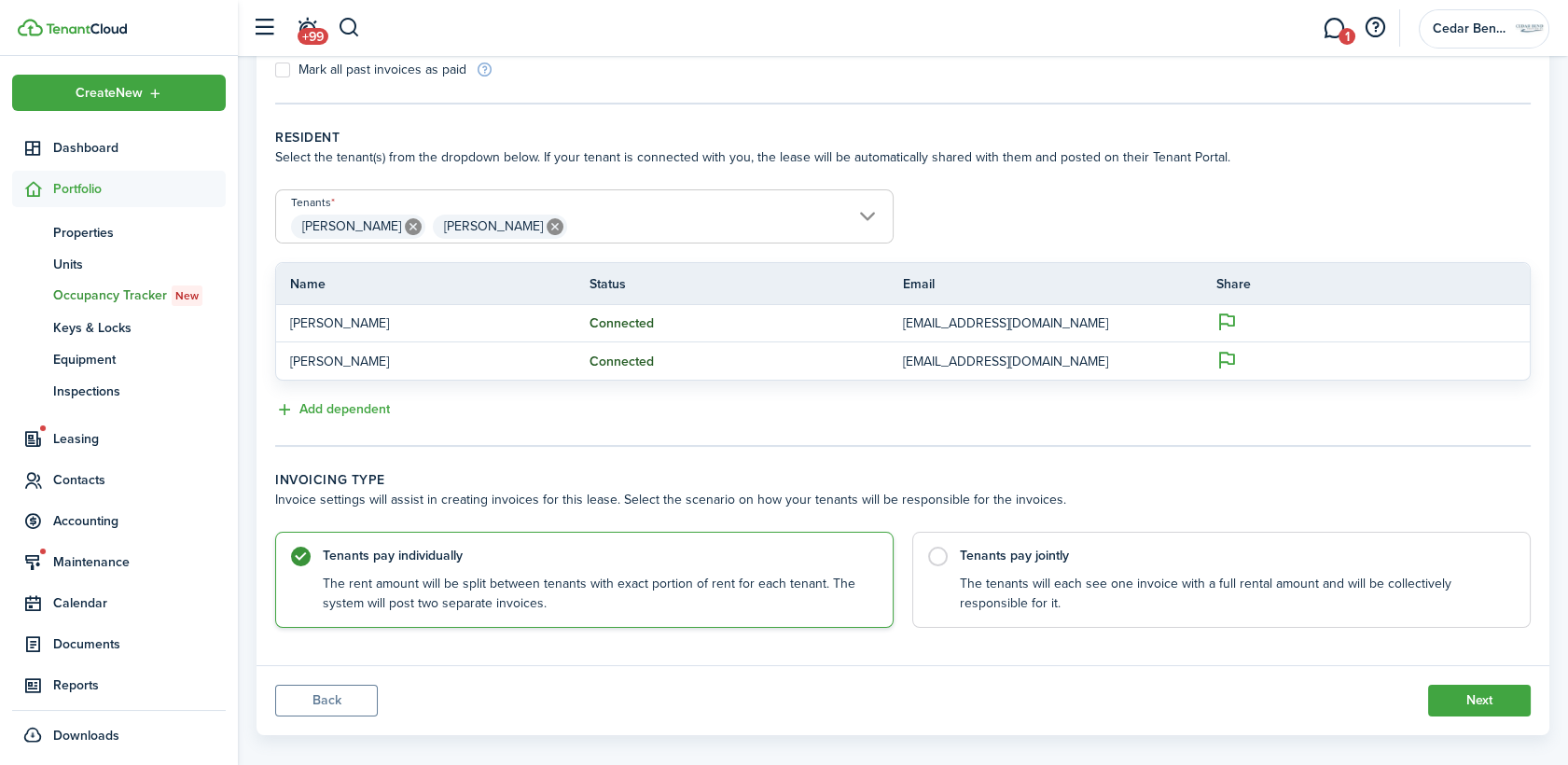
scroll to position [328, 0]
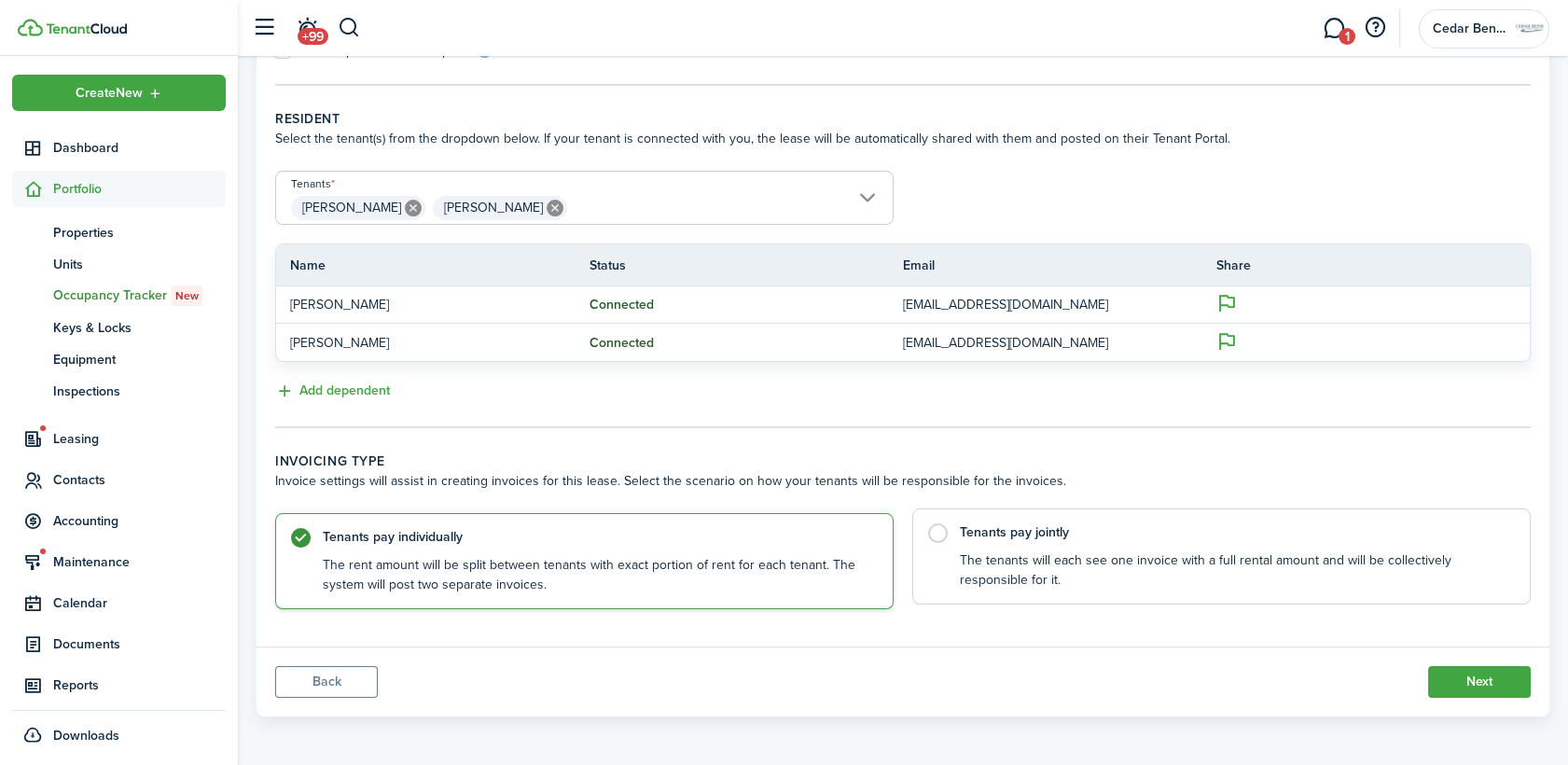
click at [1218, 601] on label "Tenants pay jointly The tenants will each see one invoice with a full rental am…" at bounding box center [1221, 556] width 618 height 96
radio input "false"
radio input "true"
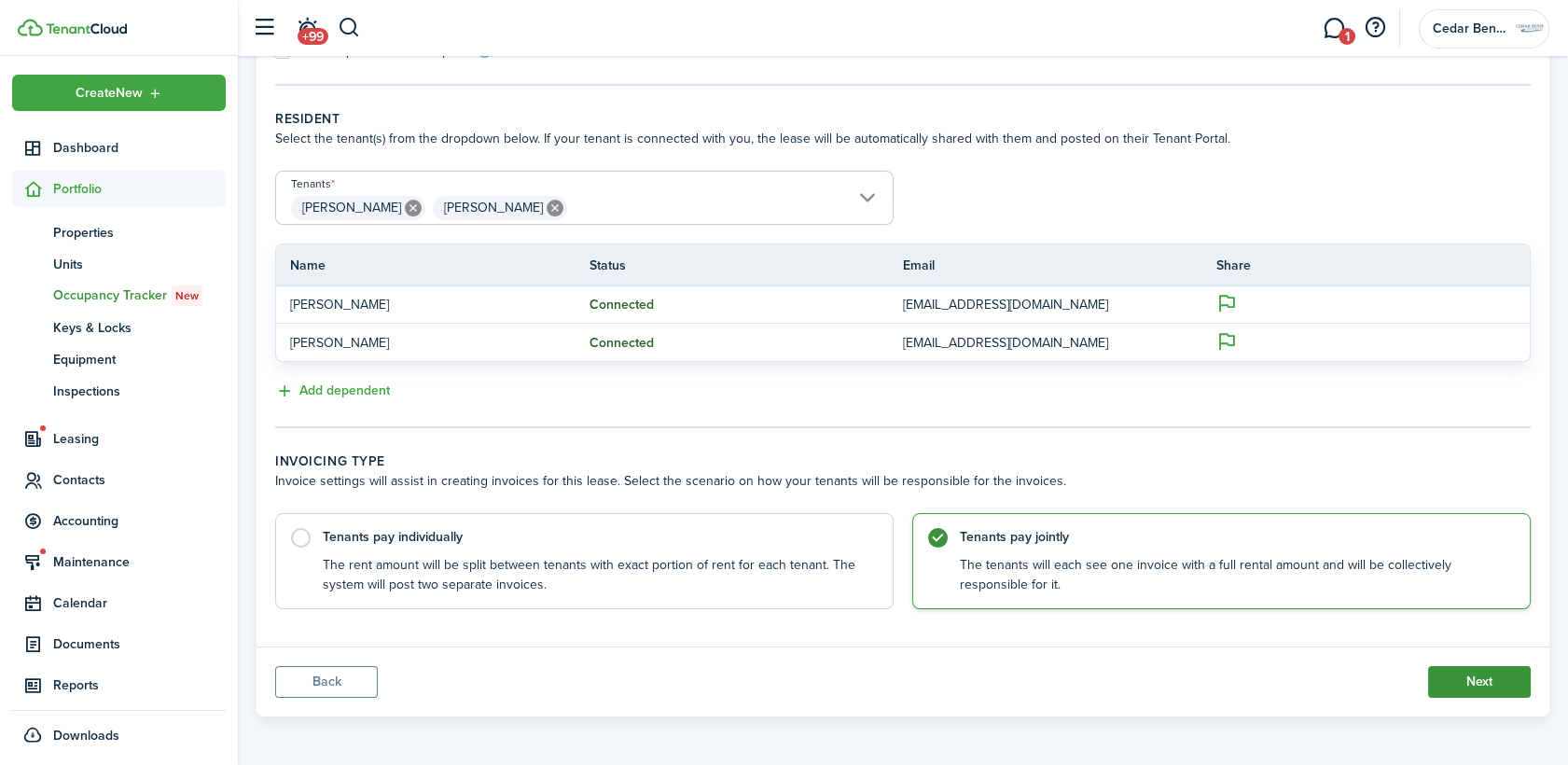
click at [1482, 675] on button "Next" at bounding box center [1479, 682] width 102 height 32
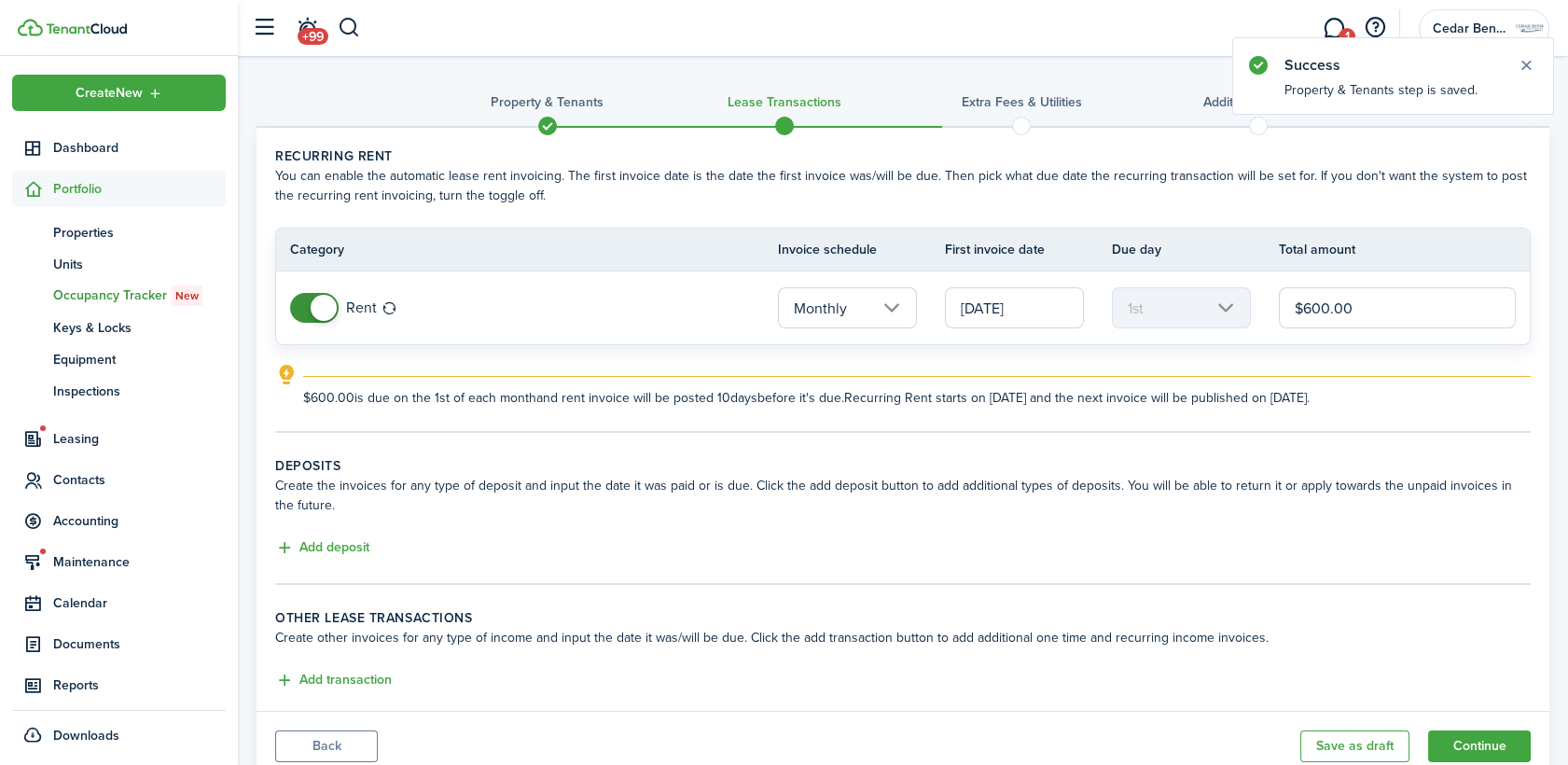
drag, startPoint x: 1364, startPoint y: 300, endPoint x: 1146, endPoint y: 324, distance: 219.3
click at [1148, 318] on tr "Rent Monthly [DATE] 1st $600.00" at bounding box center [903, 307] width 1254 height 73
type input "$675.00"
click at [1202, 427] on tc-wizard-step "Recurring rent You can enable the automatic lease rent invoicing. The first inv…" at bounding box center [903, 289] width 1255 height 287
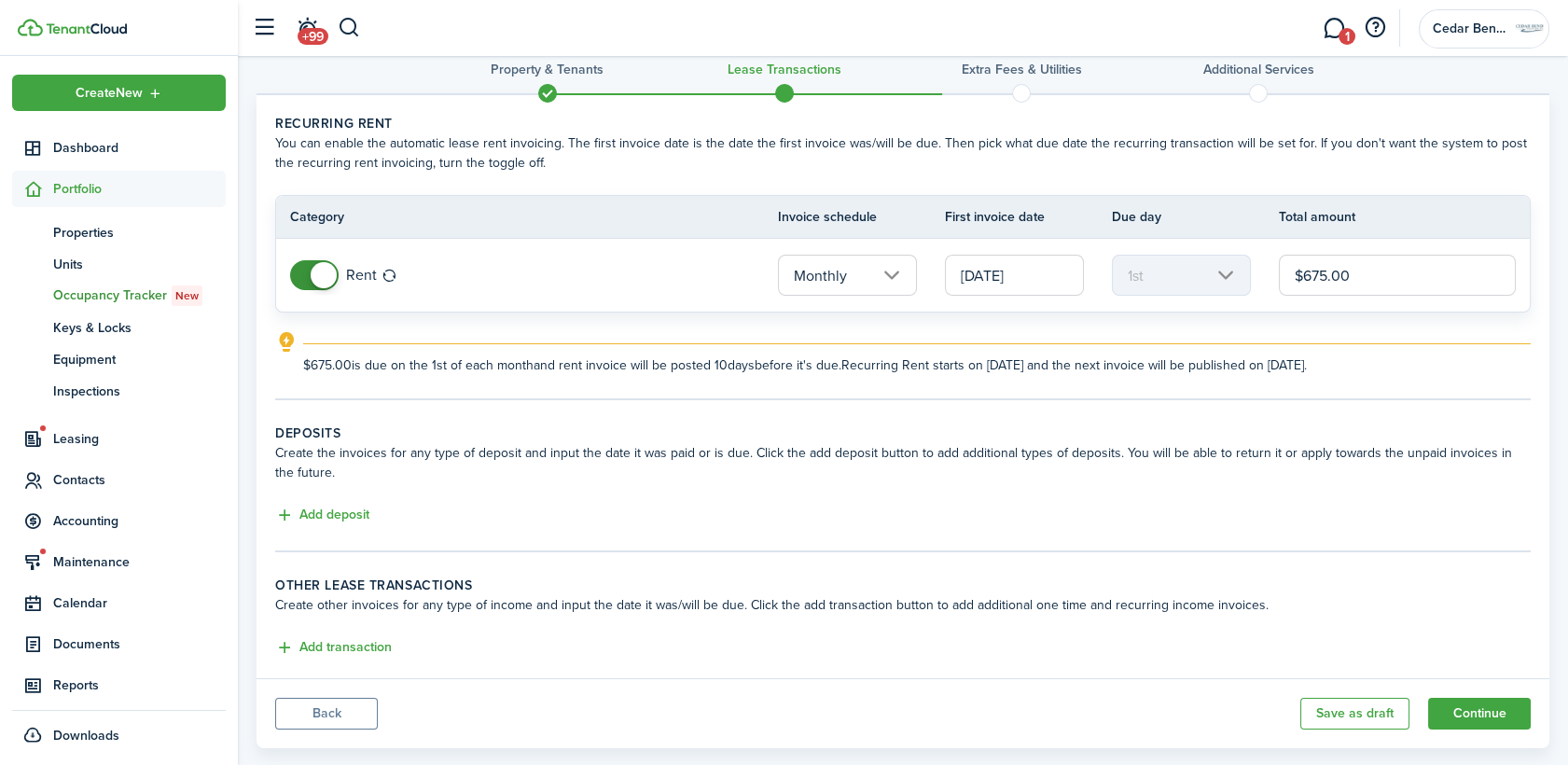
scroll to position [65, 0]
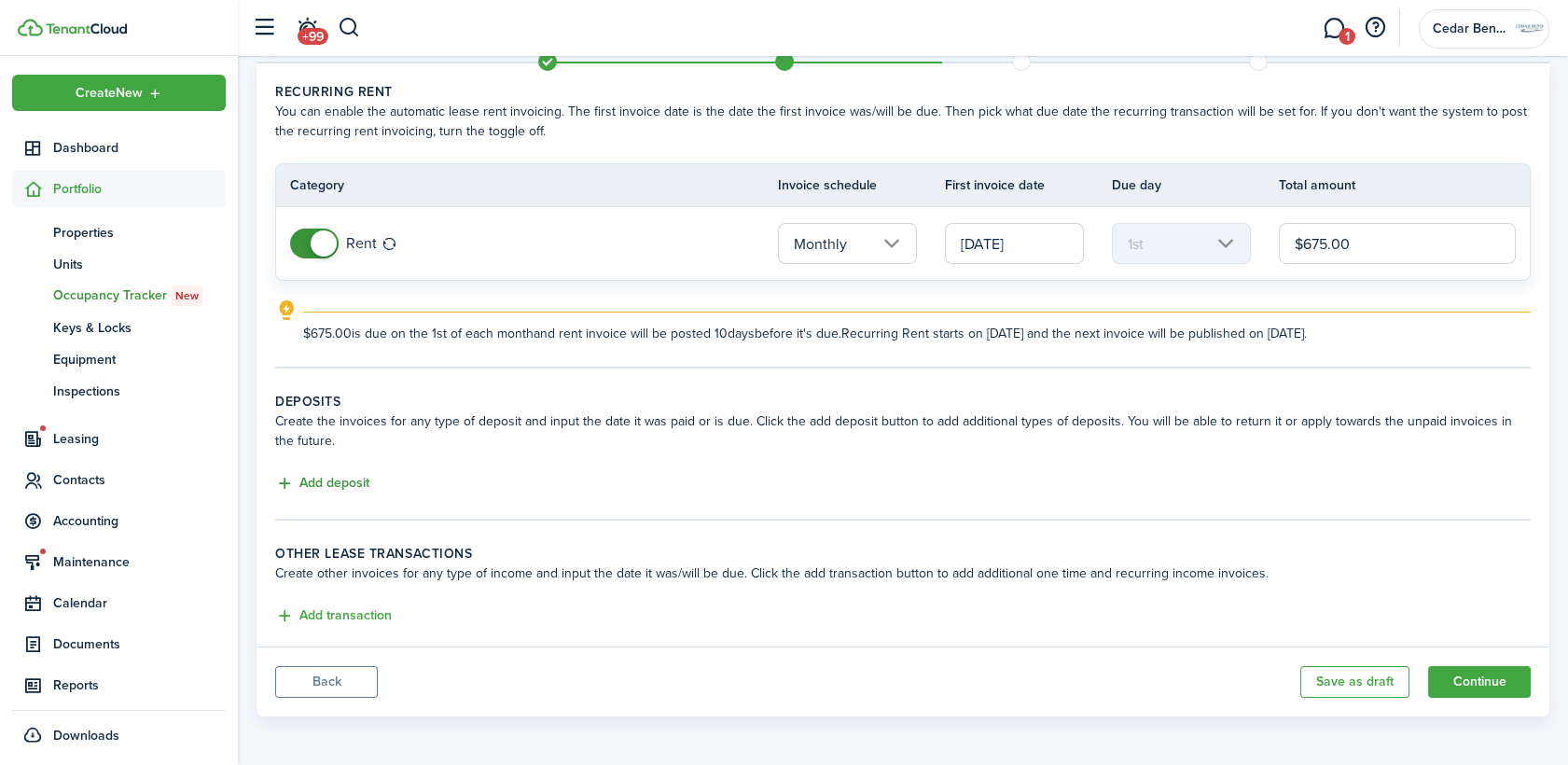
click at [350, 481] on button "Add deposit" at bounding box center [322, 484] width 94 height 22
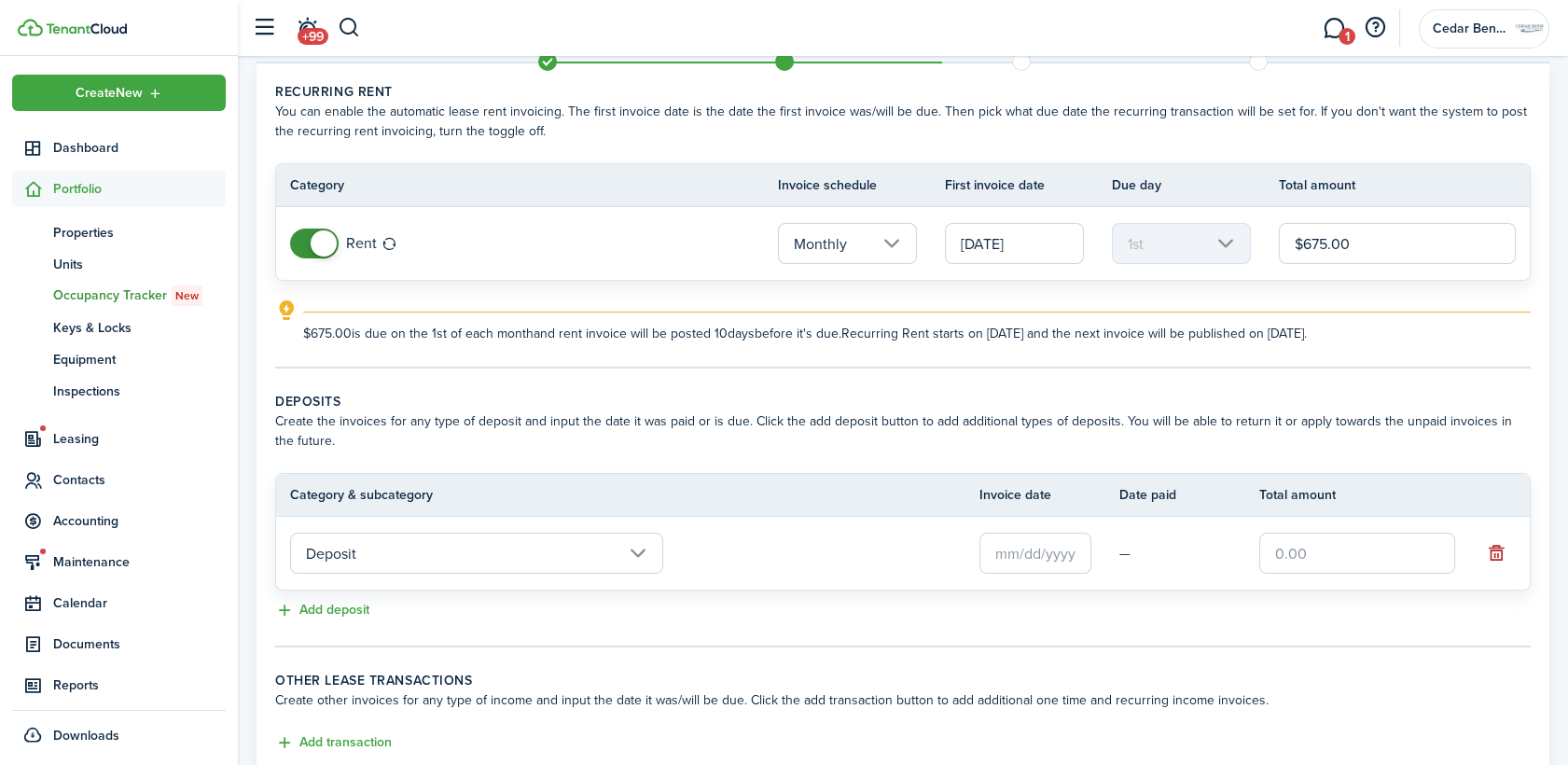
click at [1038, 543] on input "text" at bounding box center [1035, 553] width 112 height 41
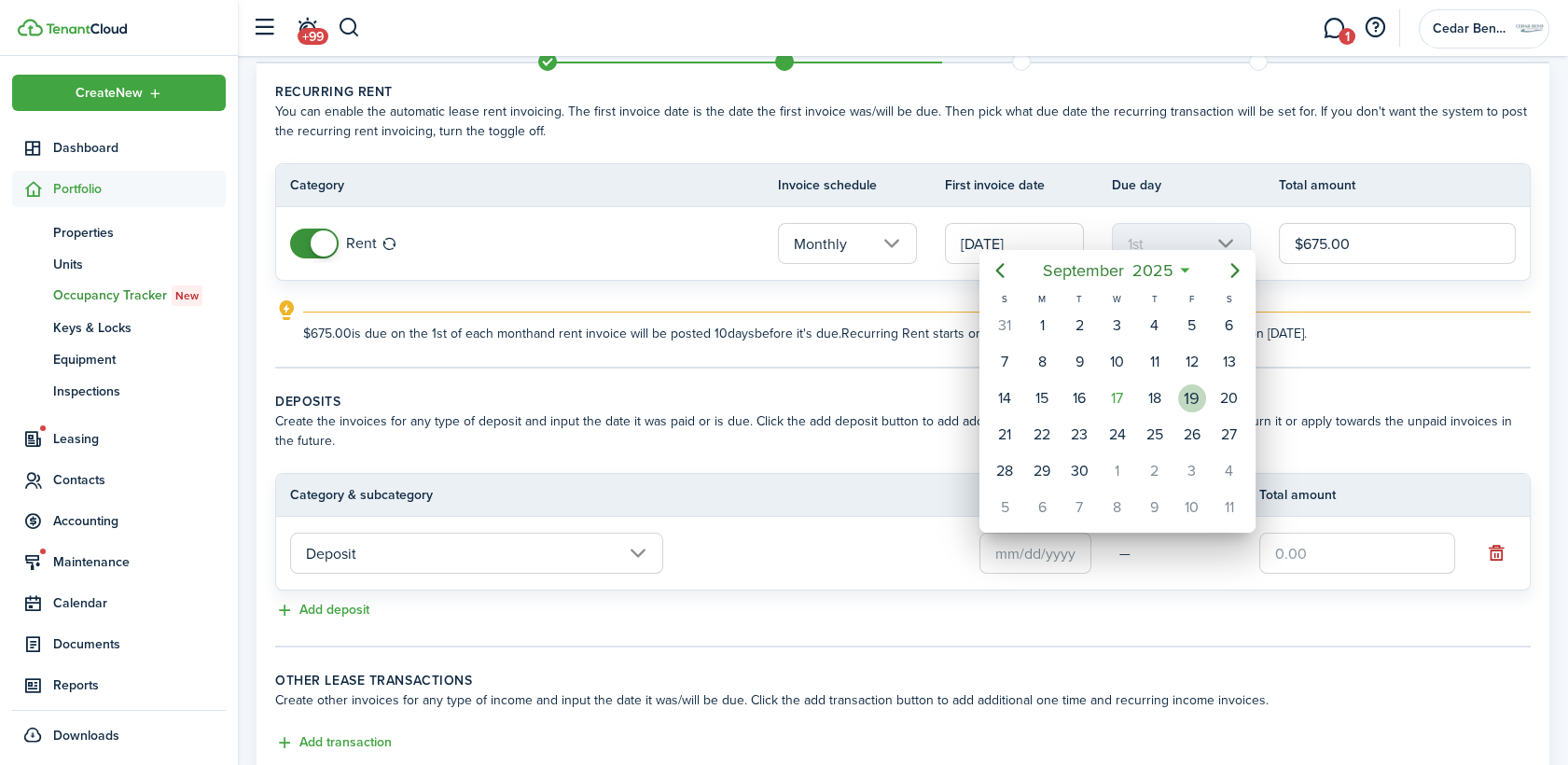
click at [1186, 397] on div "19" at bounding box center [1192, 398] width 28 height 28
type input "[DATE]"
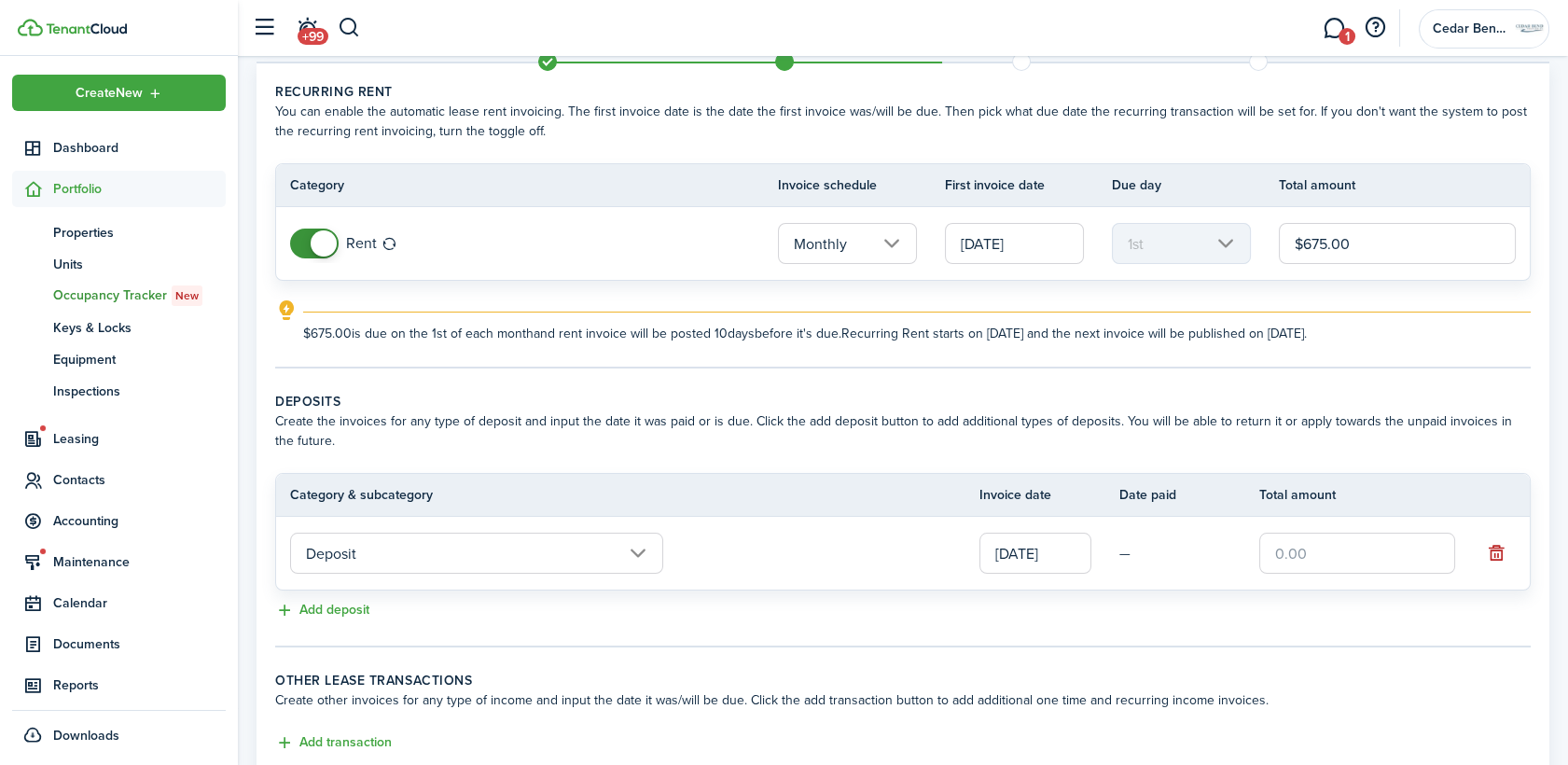
click at [1372, 549] on input "text" at bounding box center [1356, 553] width 196 height 41
type input "$675.00"
click at [1272, 603] on div "Add deposit" at bounding box center [903, 611] width 1255 height 23
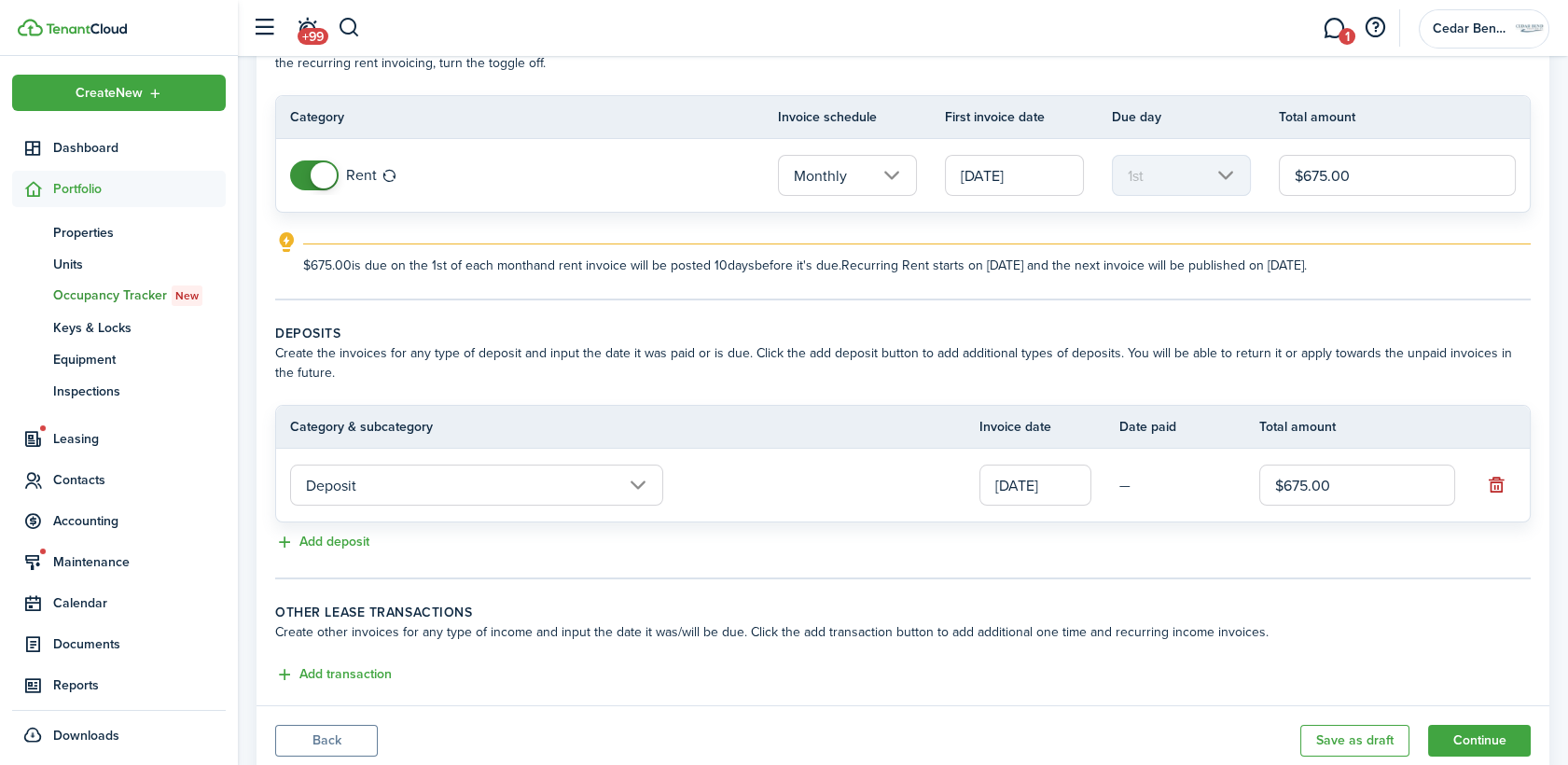
scroll to position [191, 0]
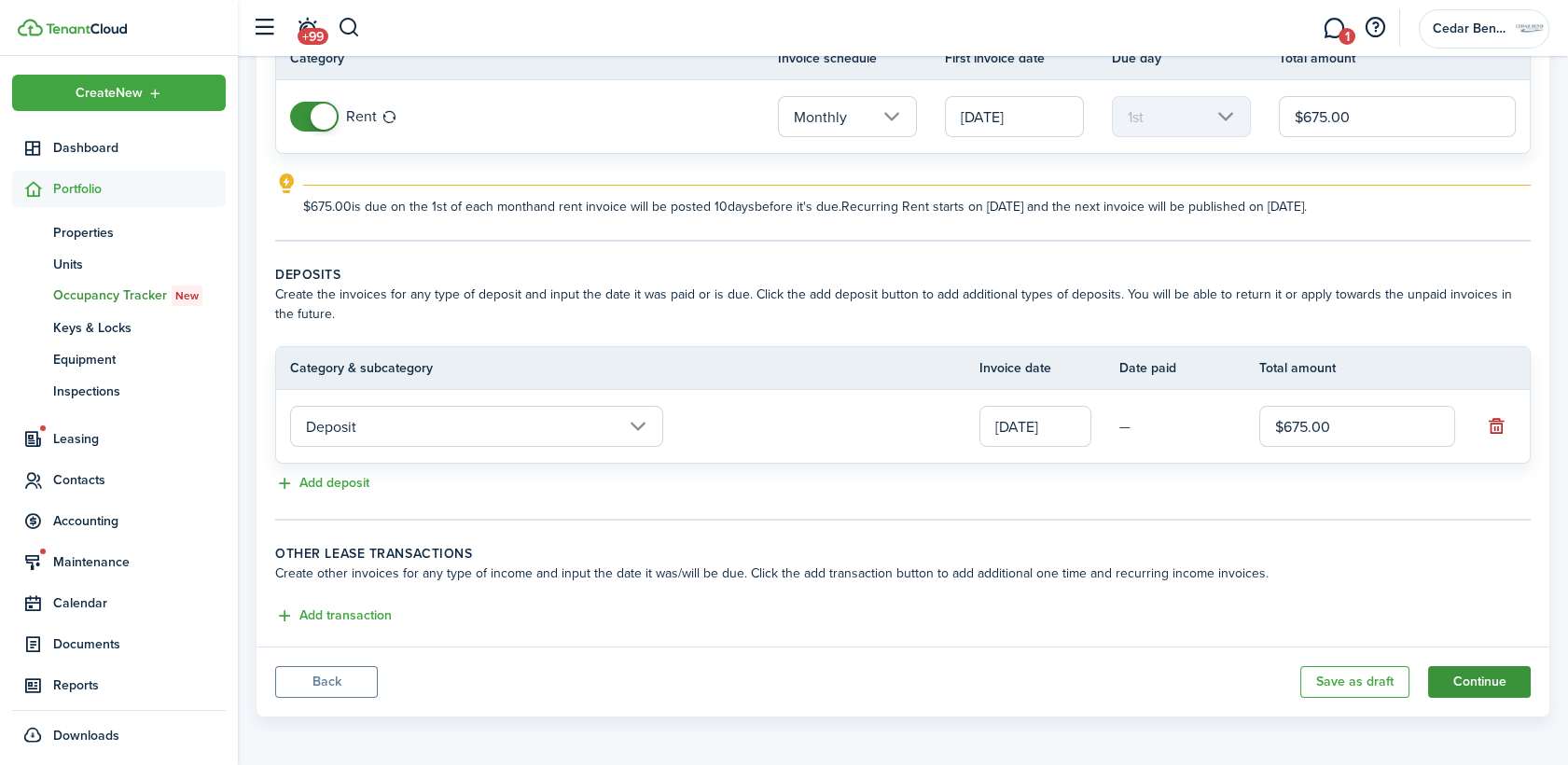
click at [1487, 688] on button "Continue" at bounding box center [1479, 682] width 102 height 32
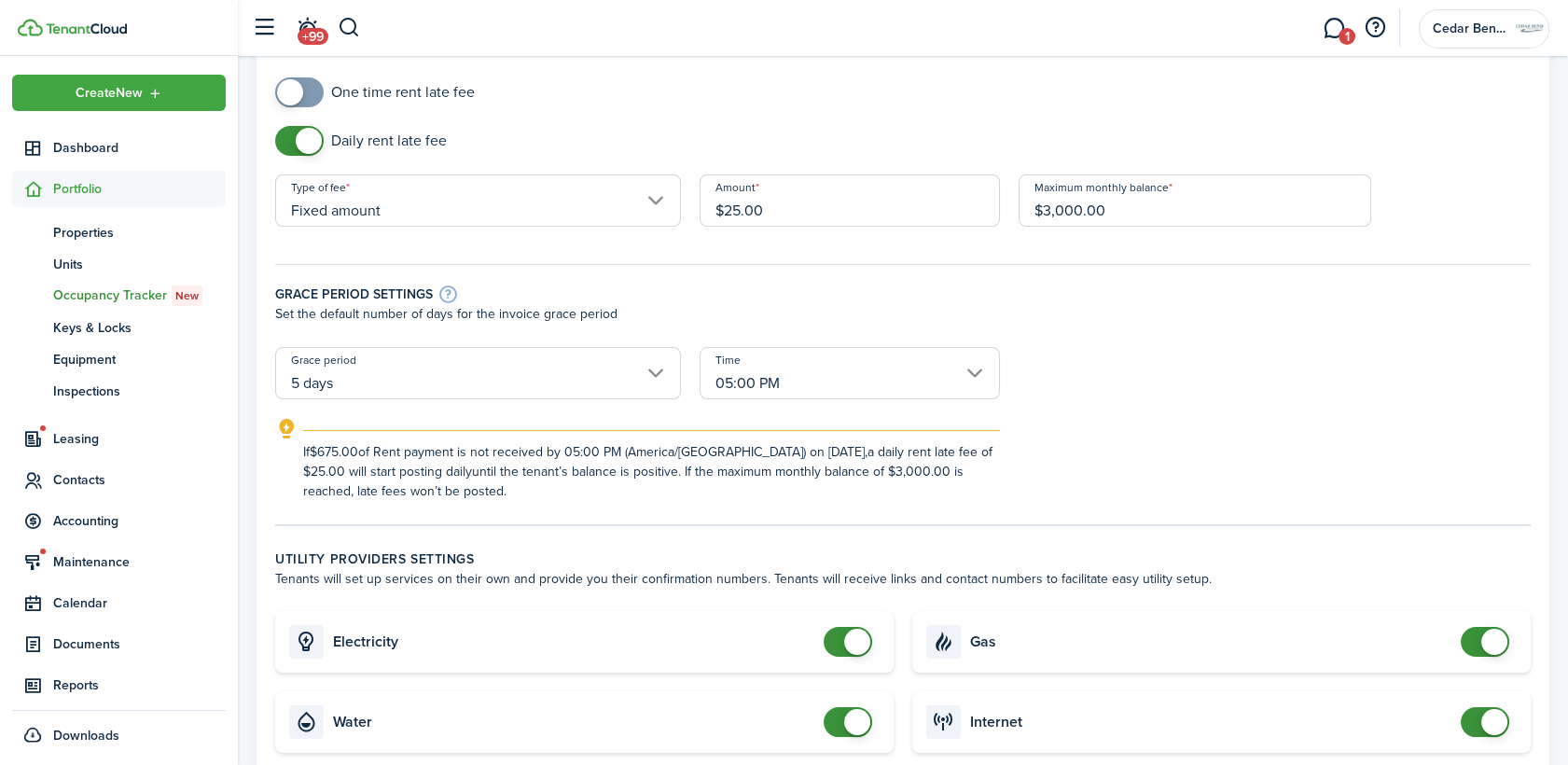
scroll to position [414, 0]
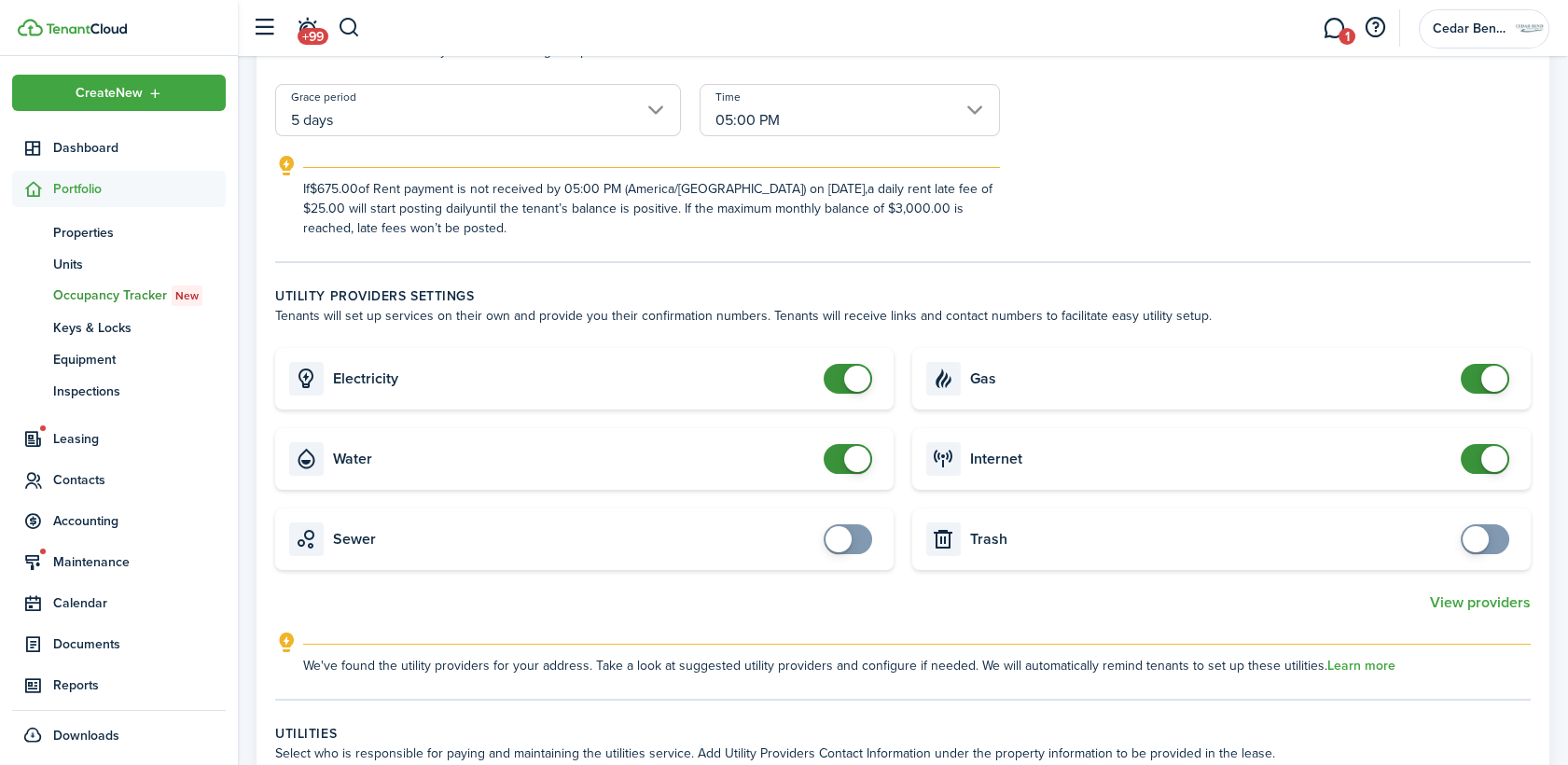
checkbox input "false"
click at [1476, 457] on span at bounding box center [1484, 459] width 19 height 30
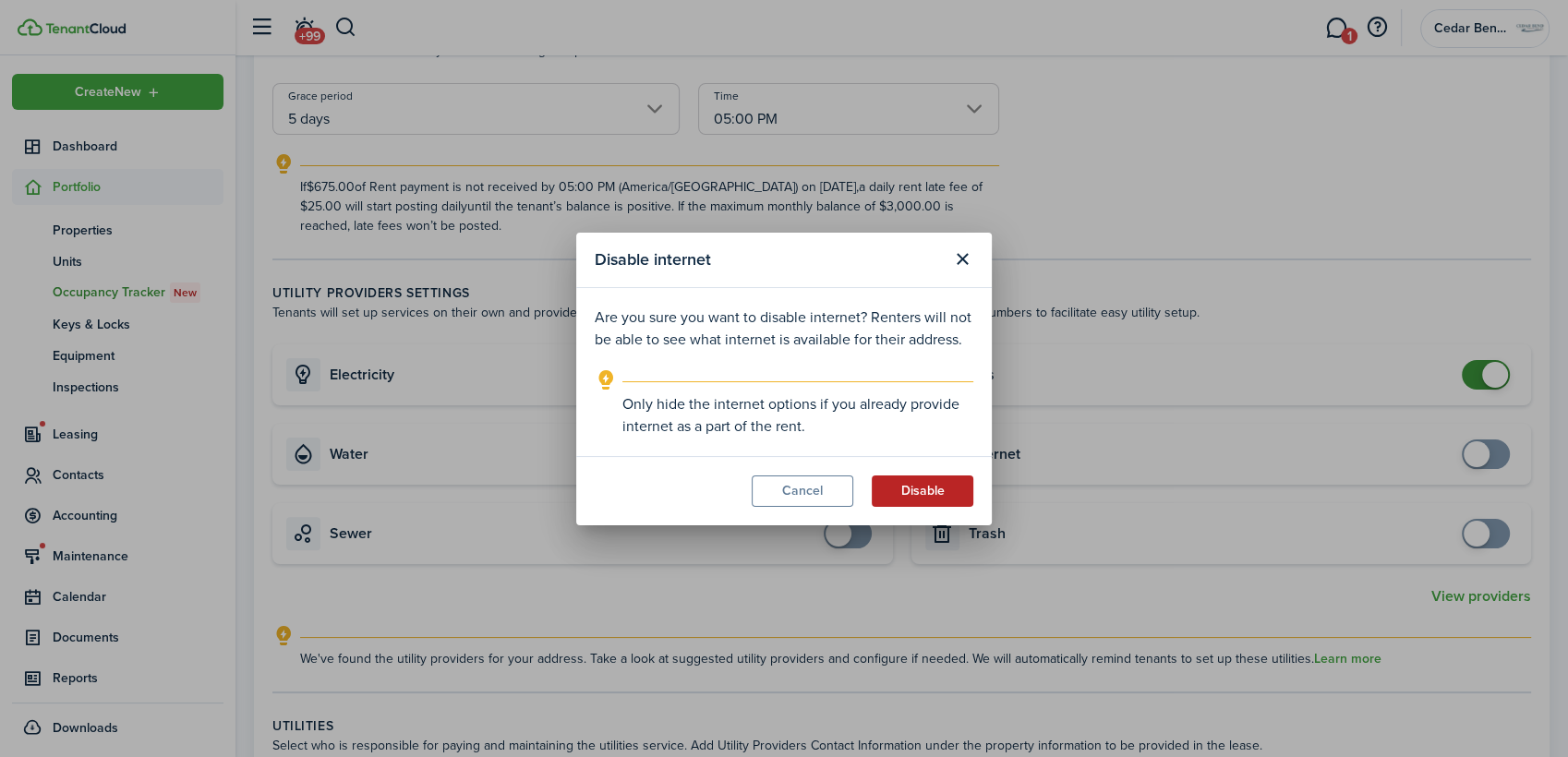
click at [960, 481] on button "Disable" at bounding box center [921, 491] width 101 height 32
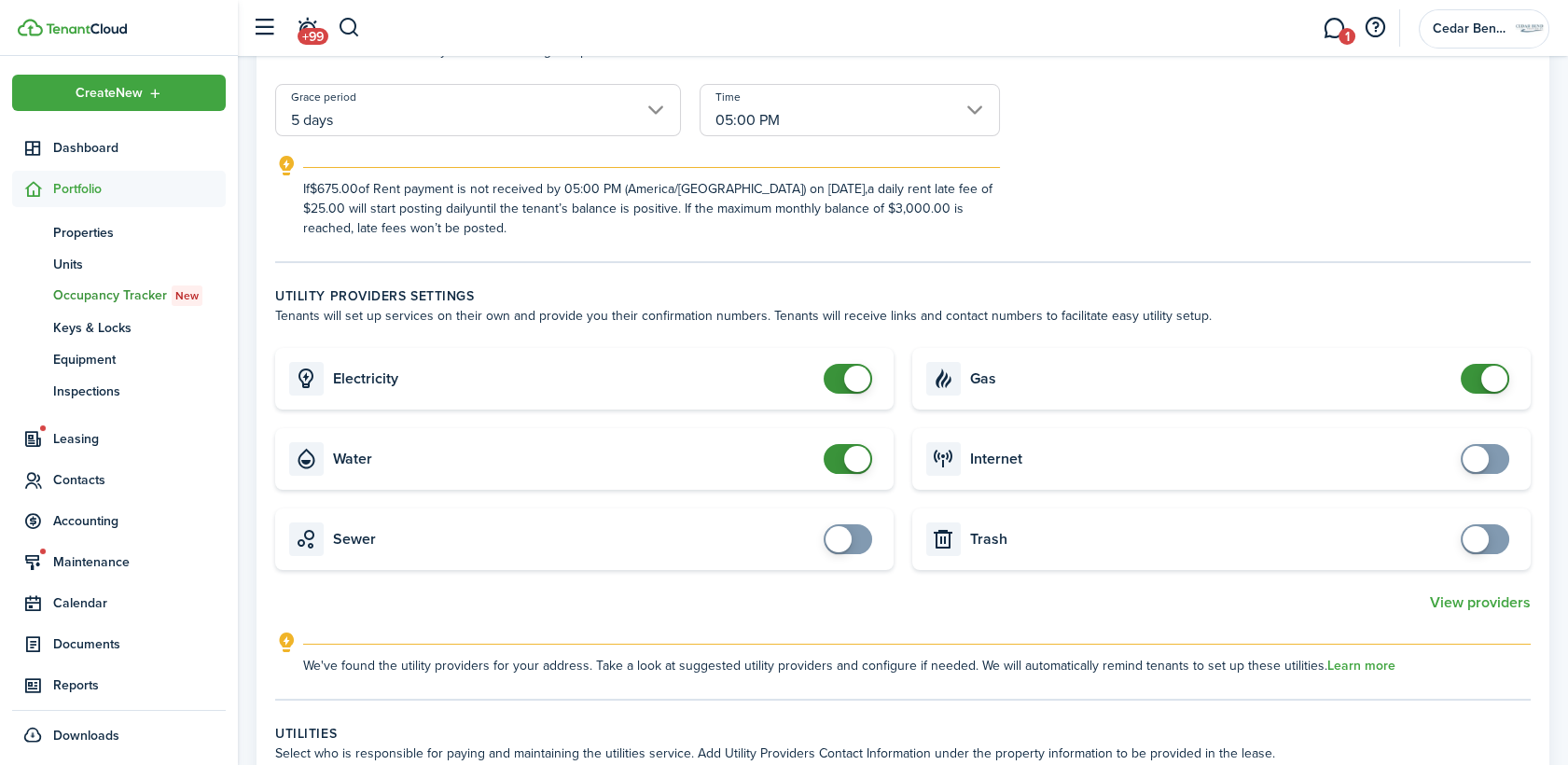
checkbox input "false"
click at [1477, 374] on span at bounding box center [1484, 379] width 19 height 30
checkbox input "false"
click at [838, 382] on span at bounding box center [847, 379] width 19 height 30
checkbox input "false"
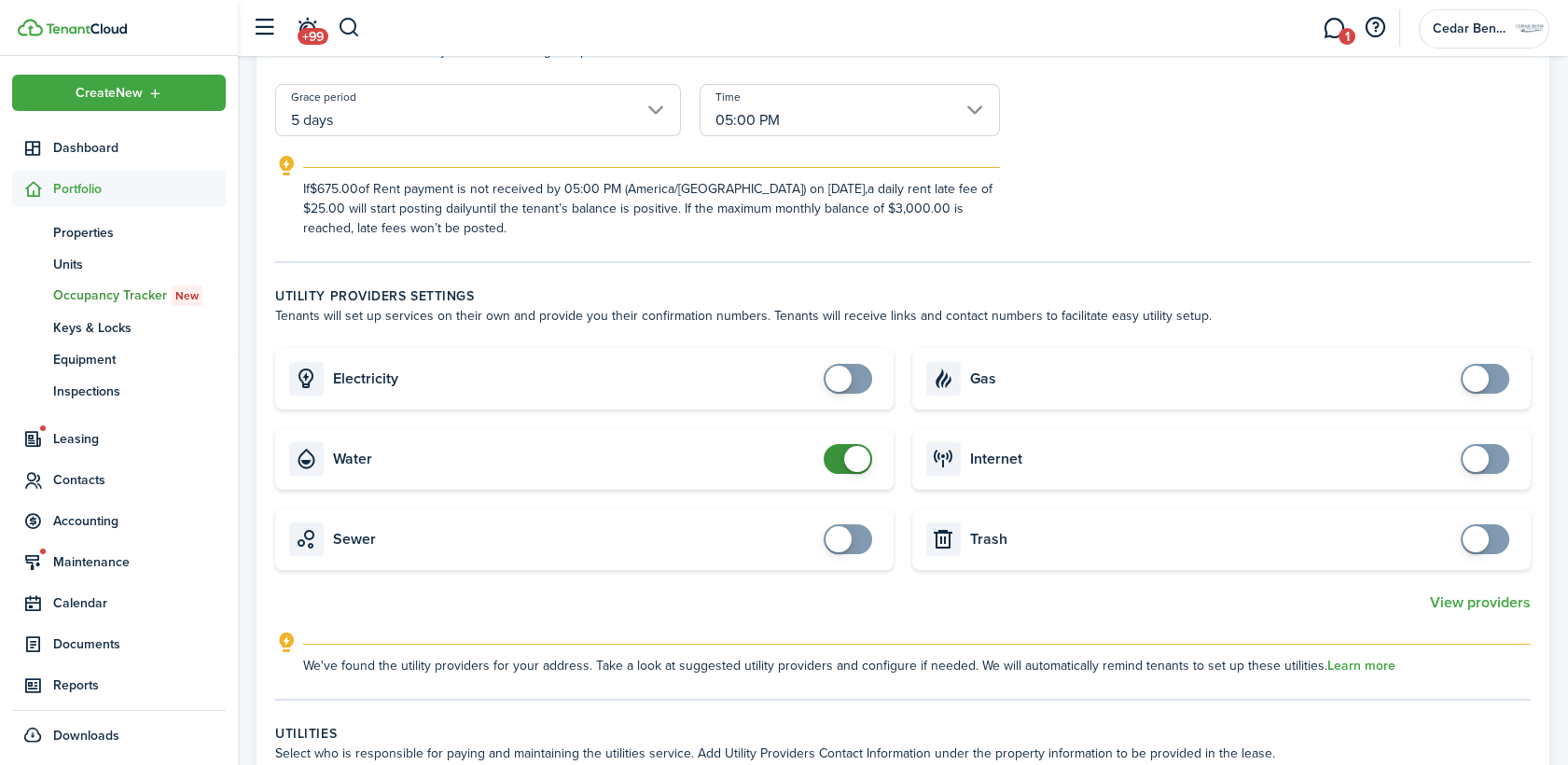
click at [838, 465] on span at bounding box center [847, 459] width 19 height 30
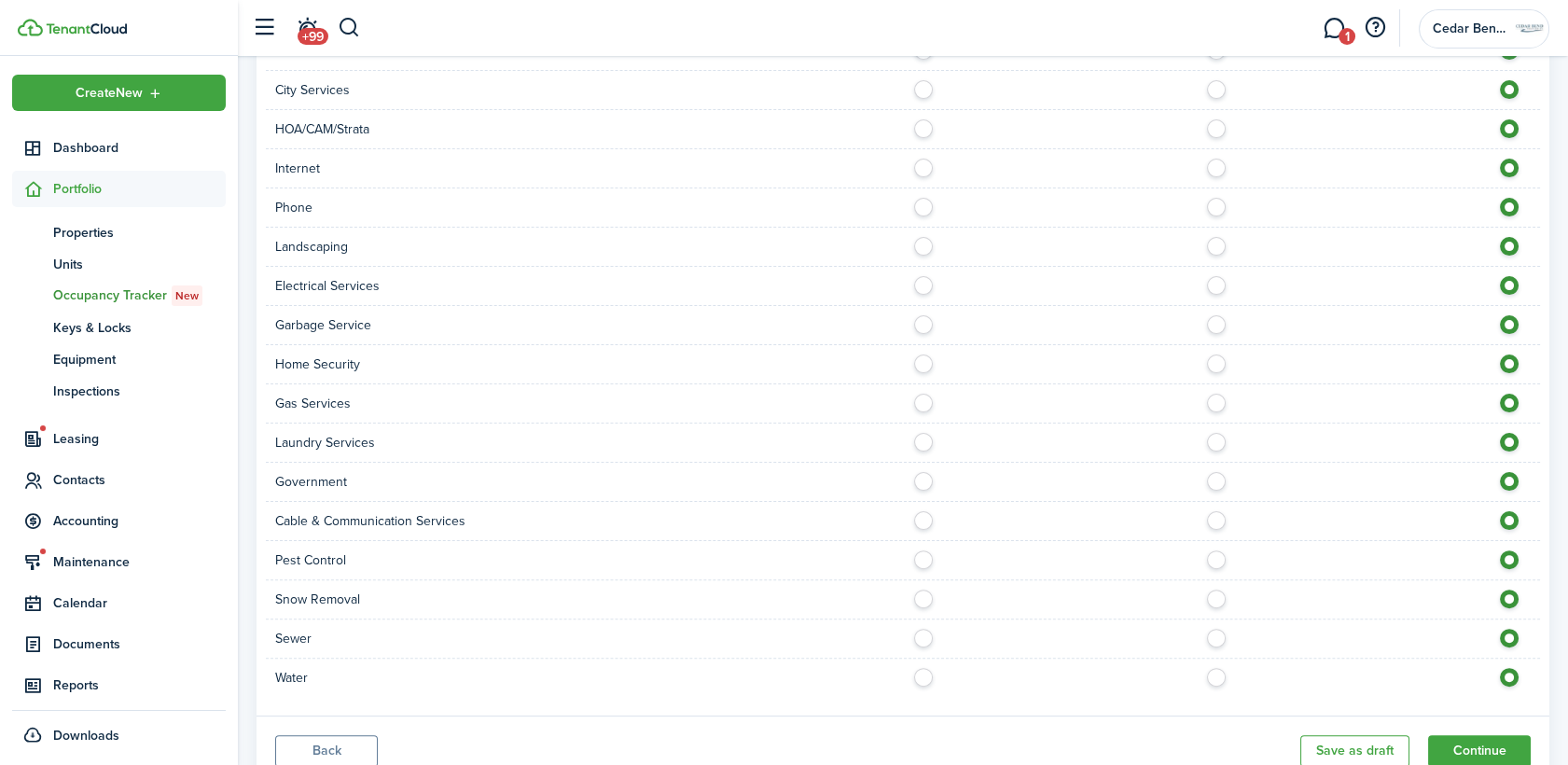
scroll to position [1288, 0]
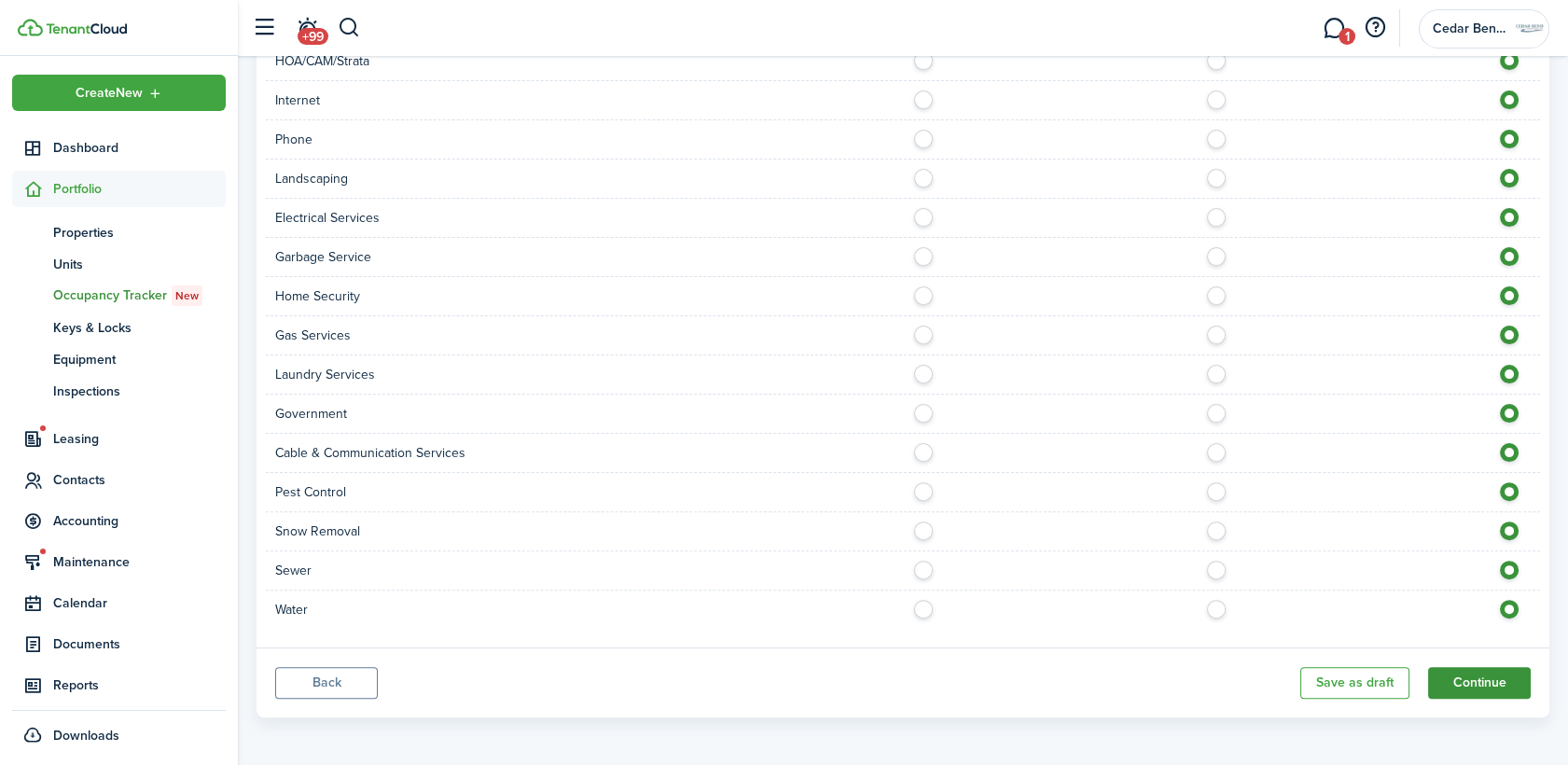
click at [1487, 689] on button "Continue" at bounding box center [1479, 683] width 102 height 32
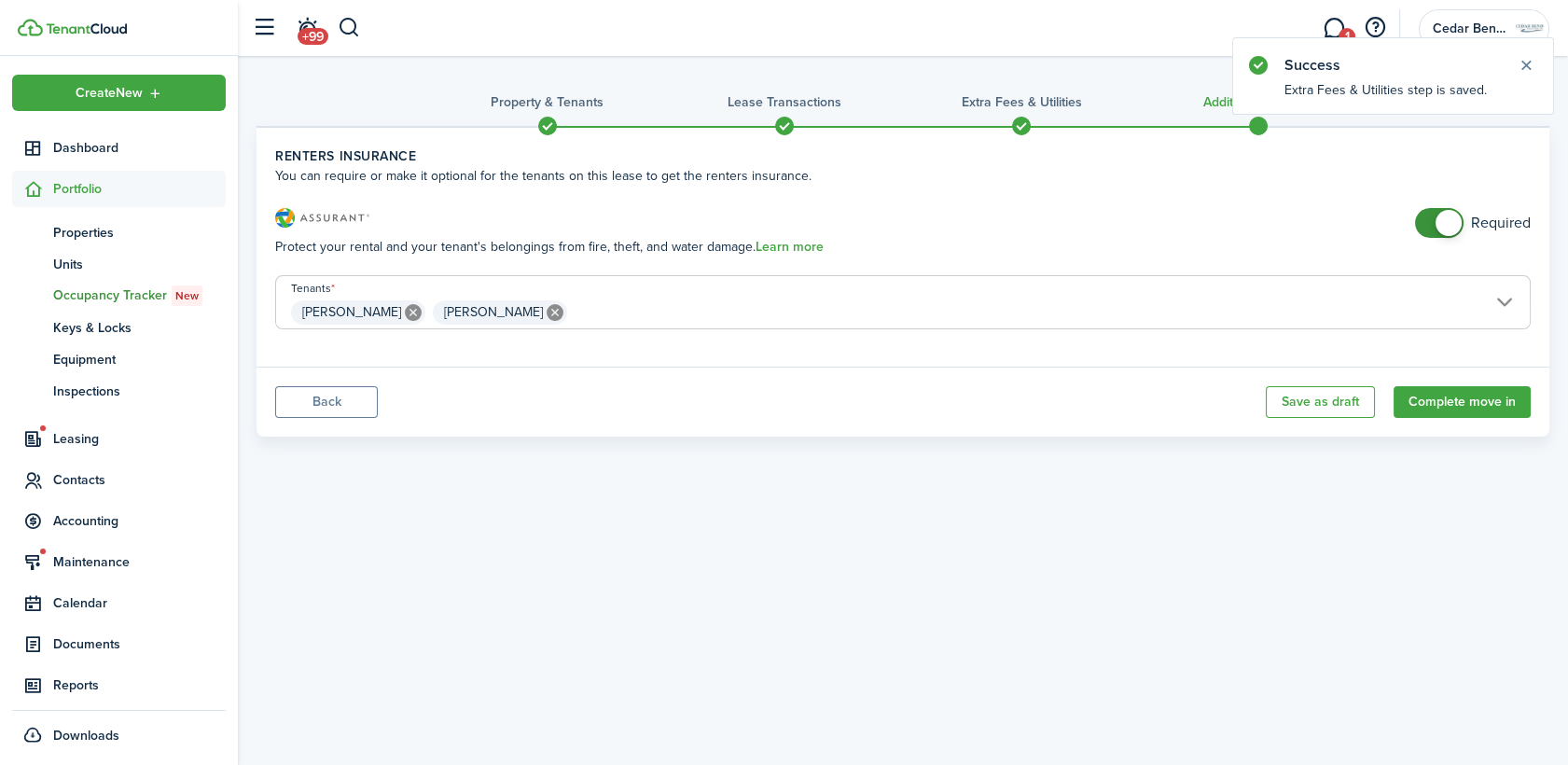
checkbox input "false"
click at [1430, 217] on span at bounding box center [1439, 223] width 19 height 30
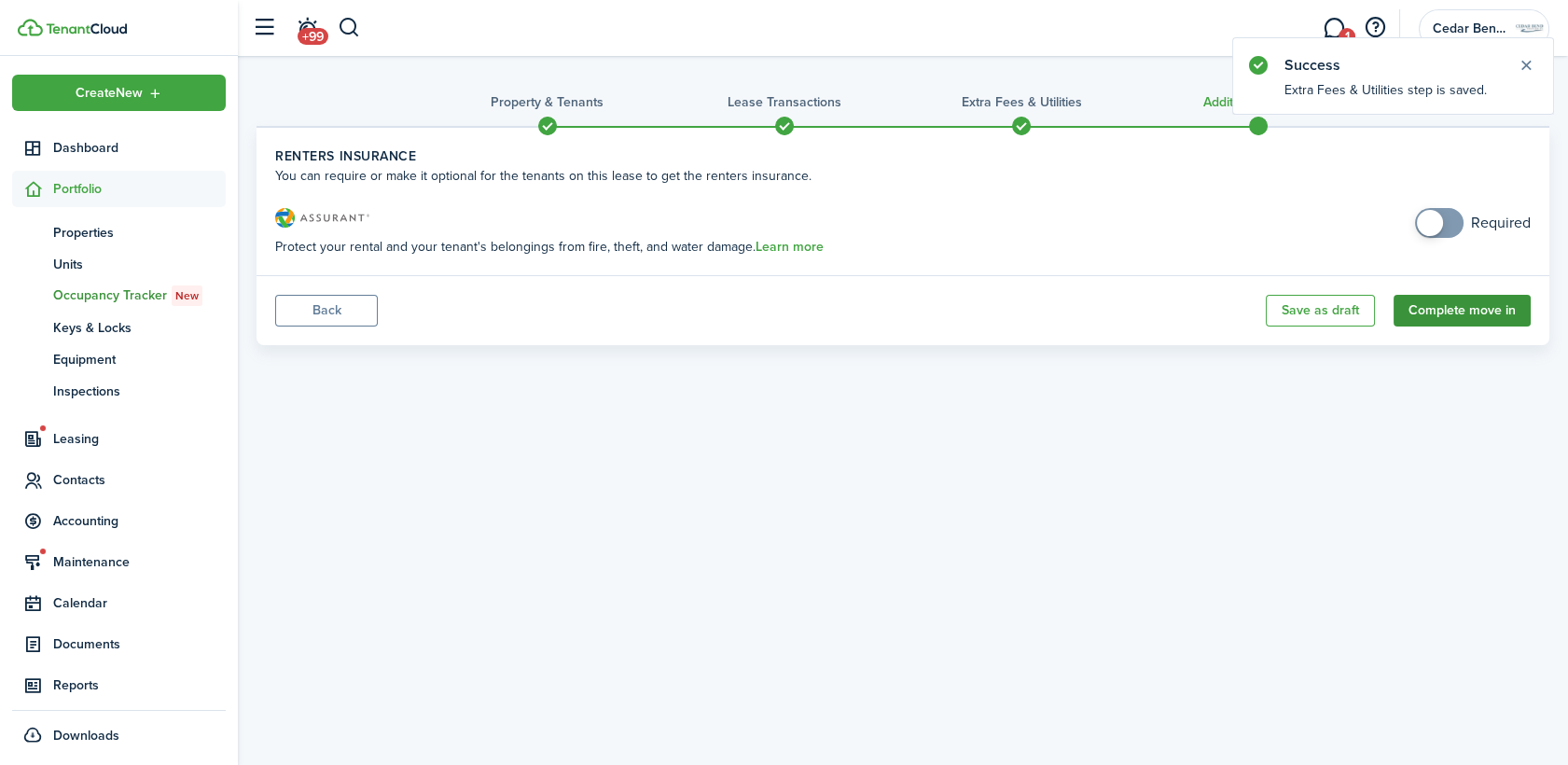
click at [1474, 313] on button "Complete move in" at bounding box center [1462, 310] width 137 height 32
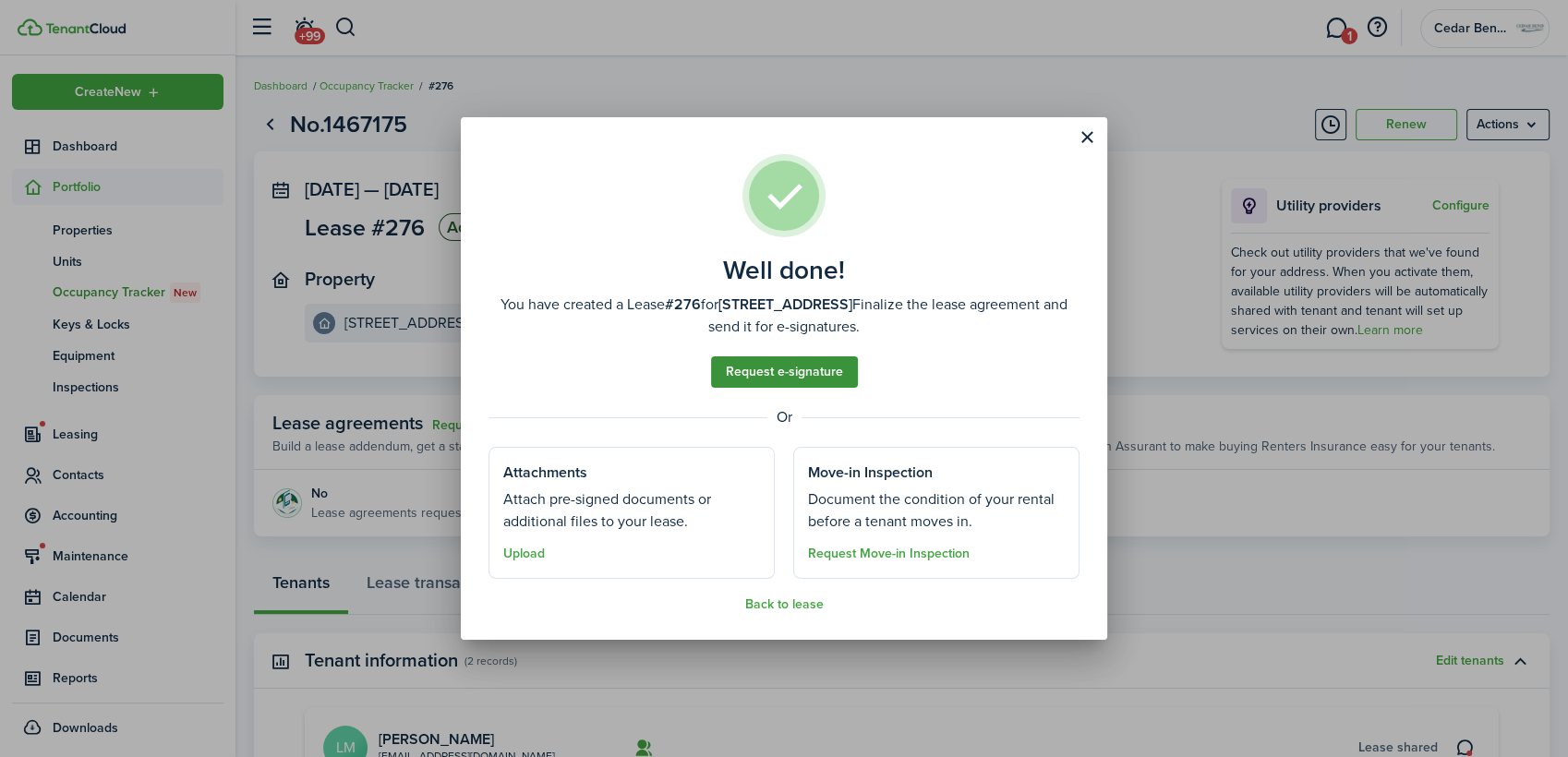
click at [804, 367] on link "Request e-signature" at bounding box center [784, 372] width 147 height 32
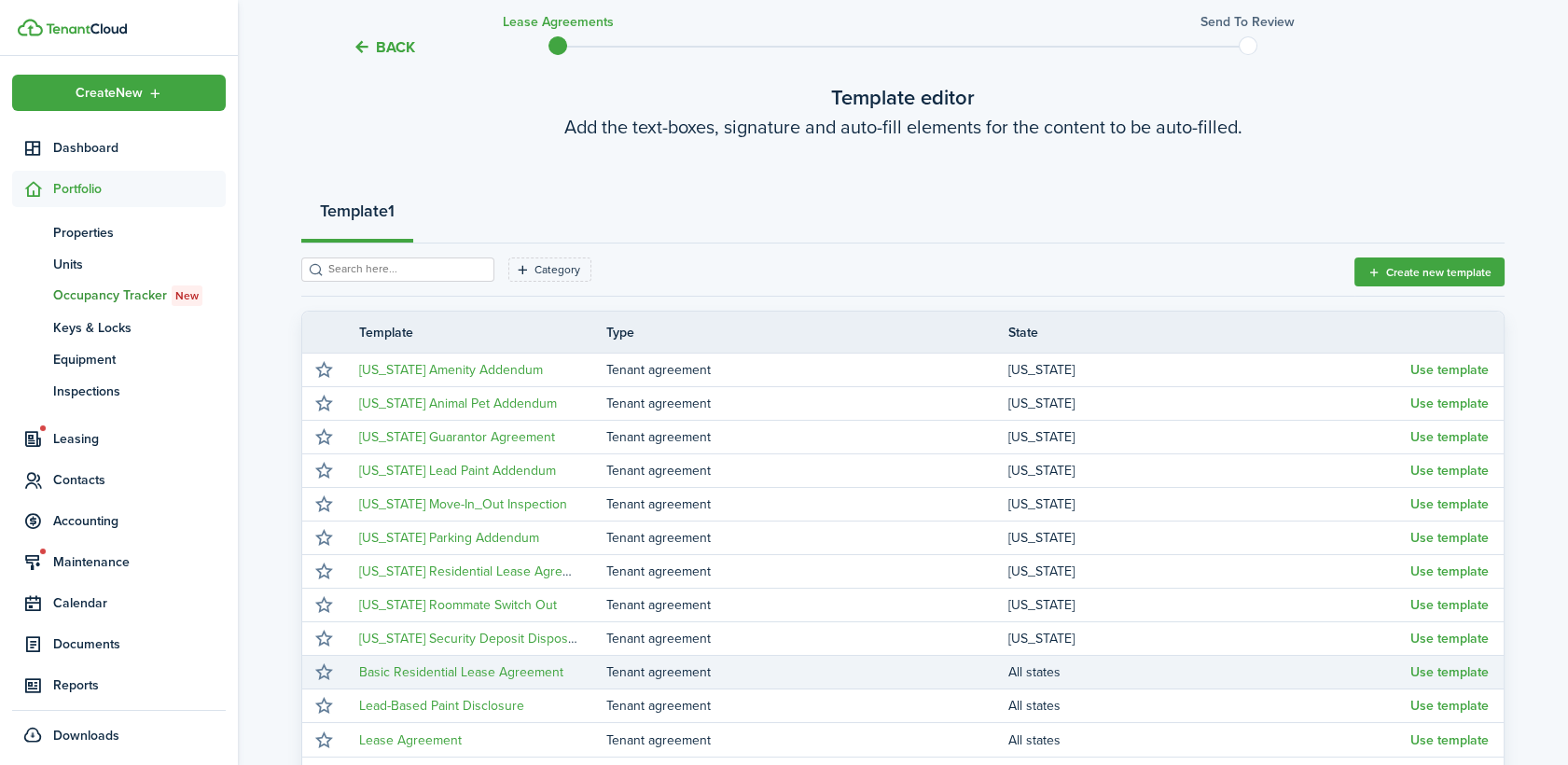
scroll to position [323, 0]
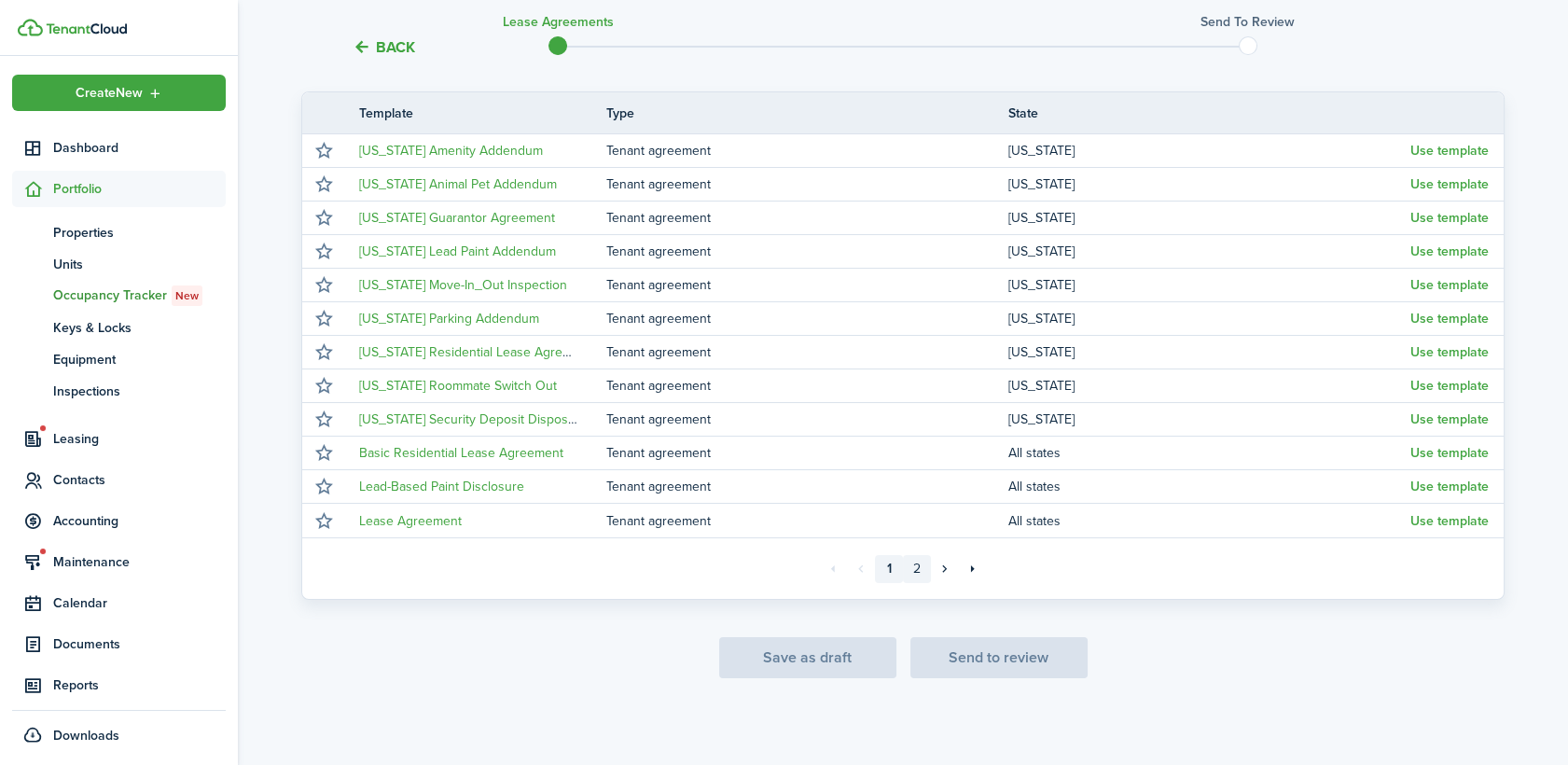
click at [914, 570] on link "2" at bounding box center [917, 569] width 28 height 28
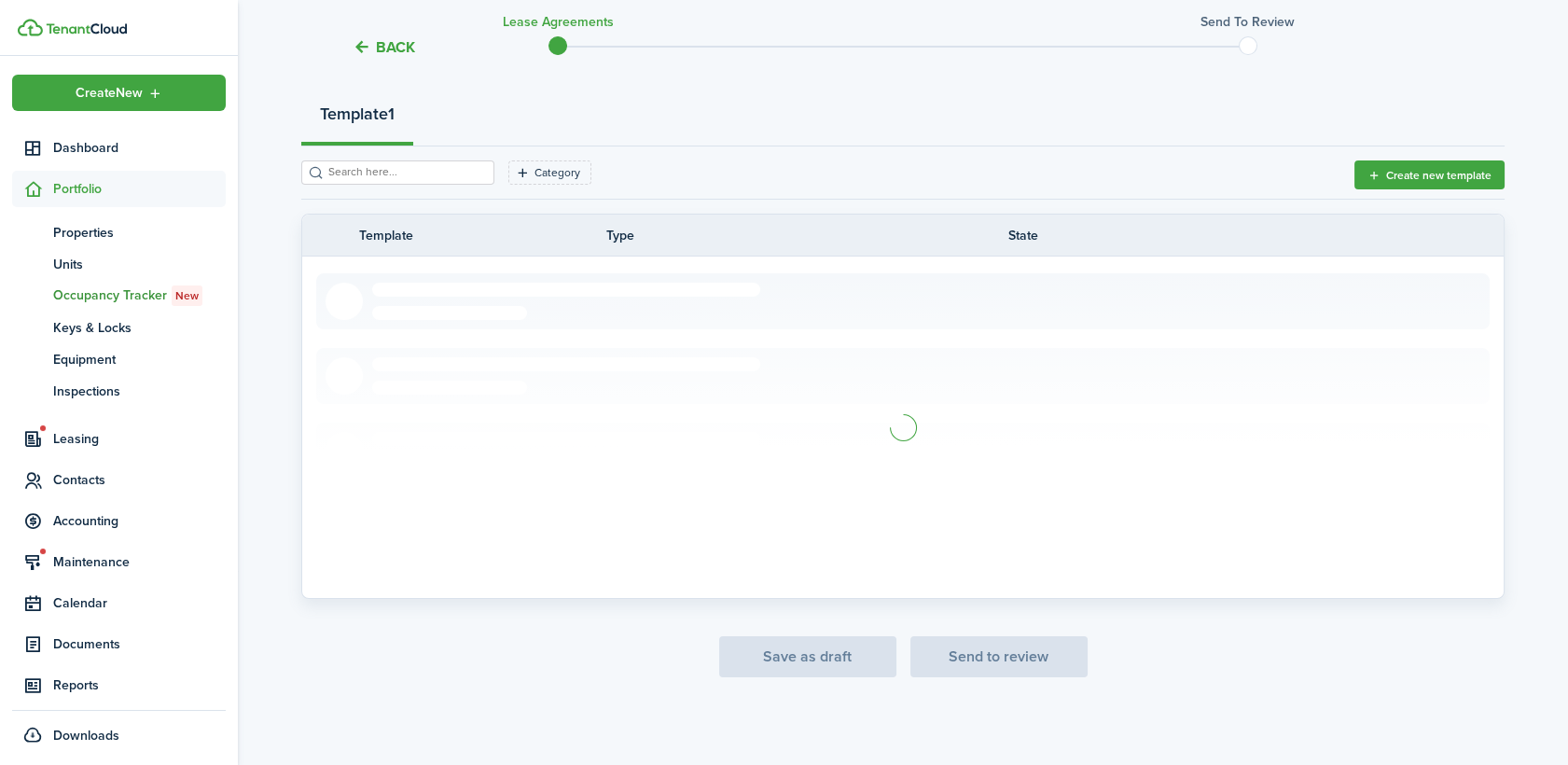
scroll to position [122, 0]
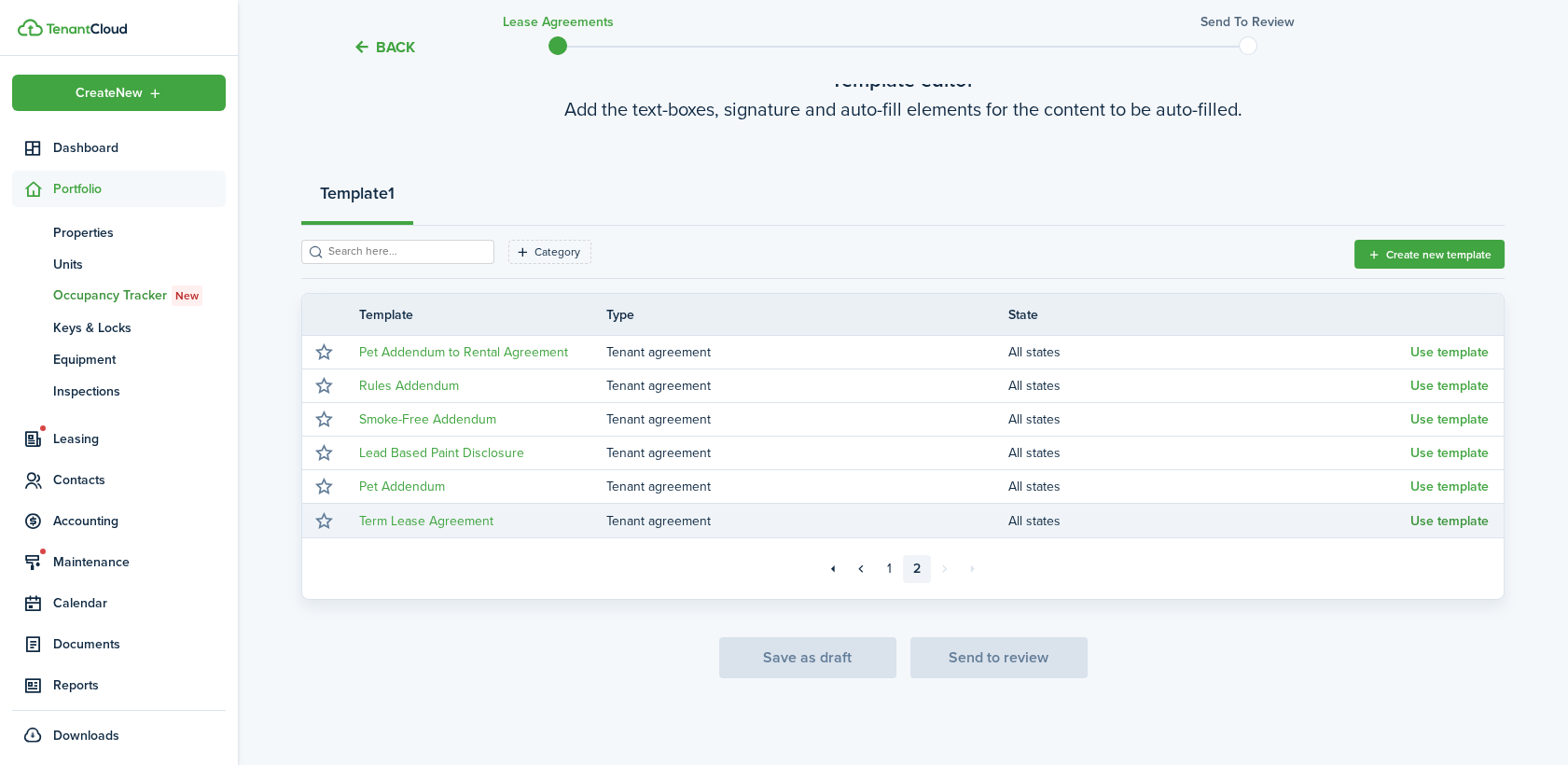
click at [1421, 516] on button "Use template" at bounding box center [1449, 521] width 79 height 15
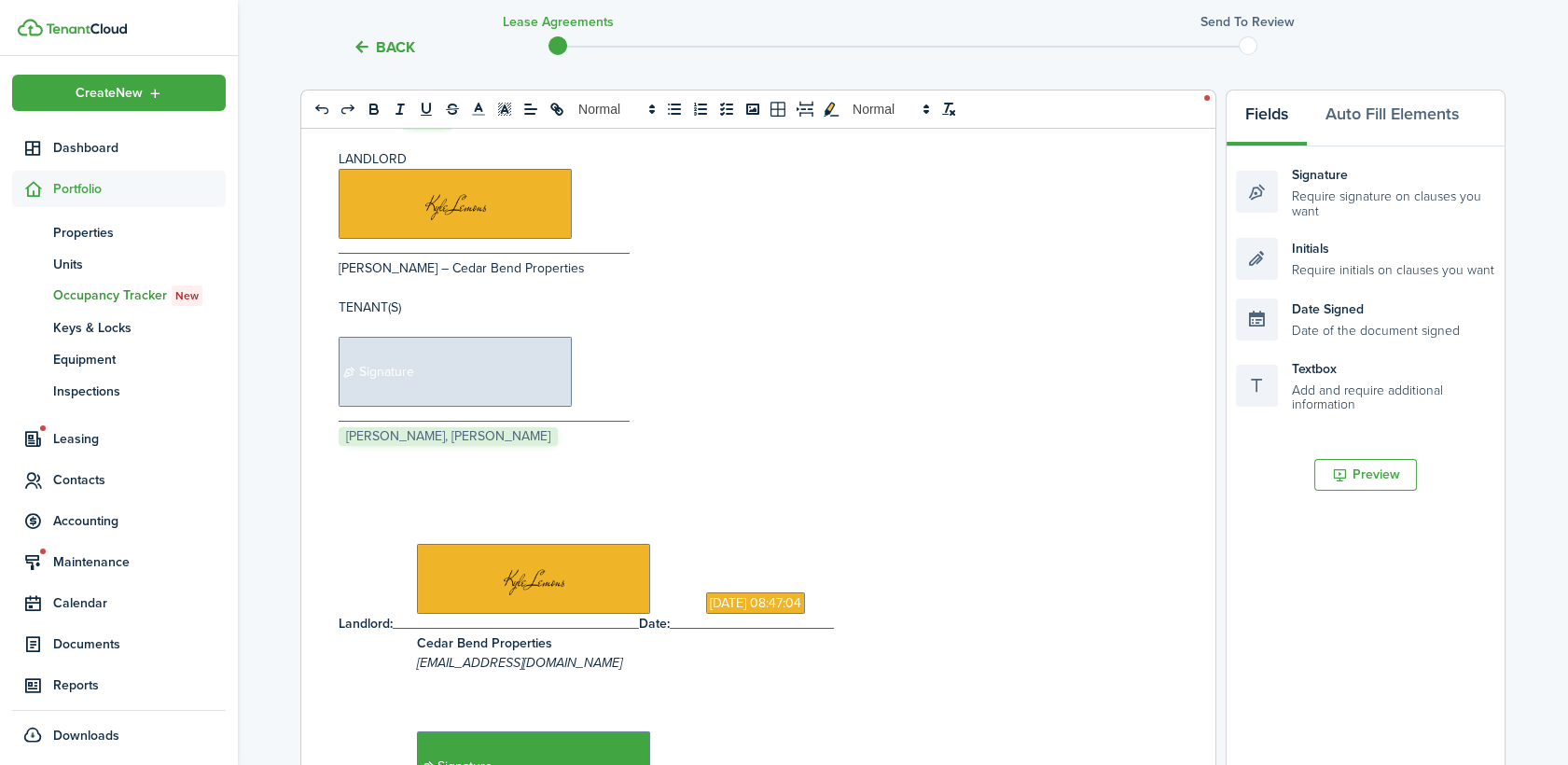
scroll to position [270, 0]
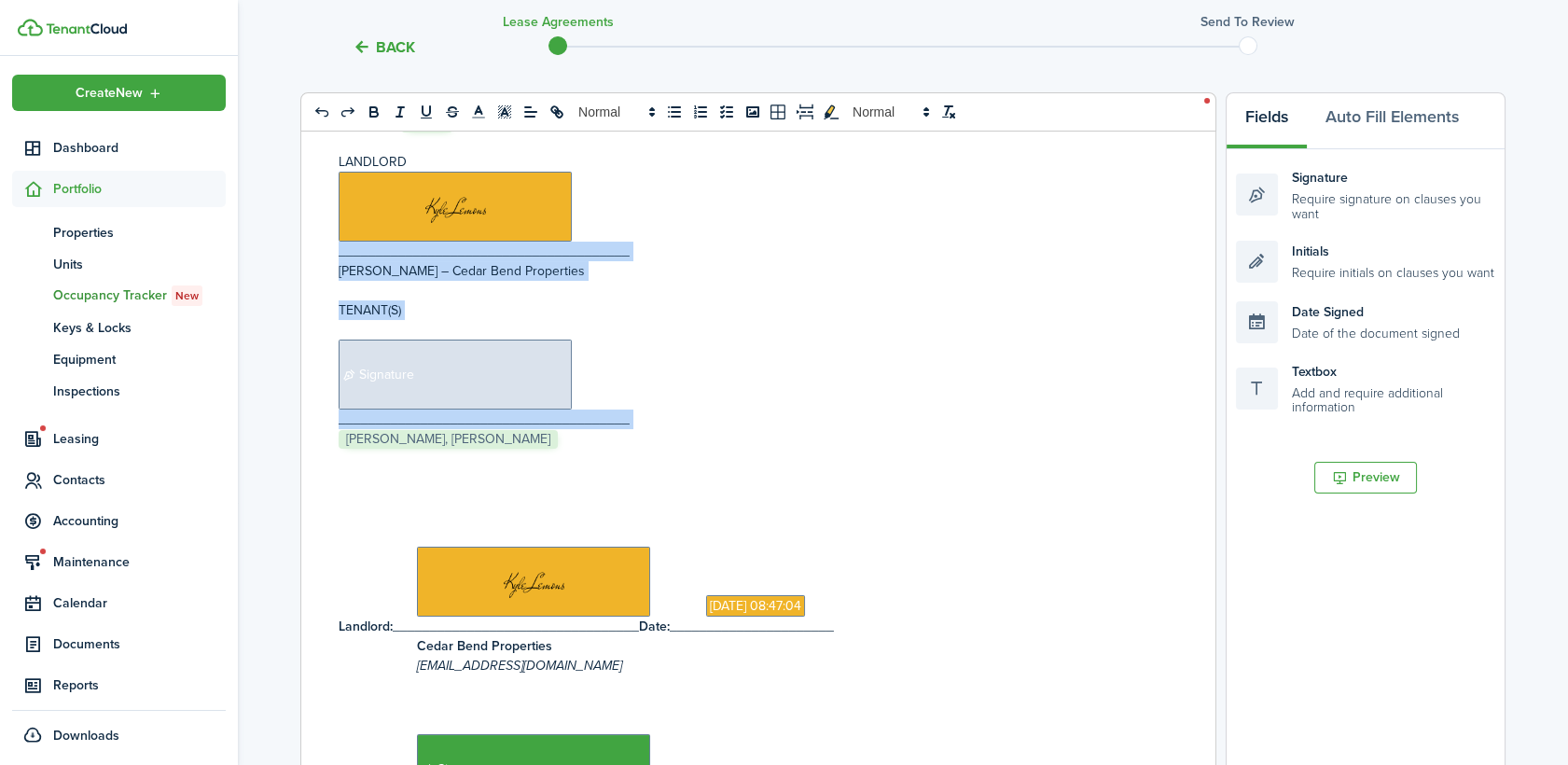
drag, startPoint x: 560, startPoint y: 416, endPoint x: 331, endPoint y: 196, distance: 317.6
click at [331, 196] on div "This Lease Agreement is made on ﻿ [DATE] ﻿ by and between Cedar Bend Properties…" at bounding box center [751, 497] width 900 height 732
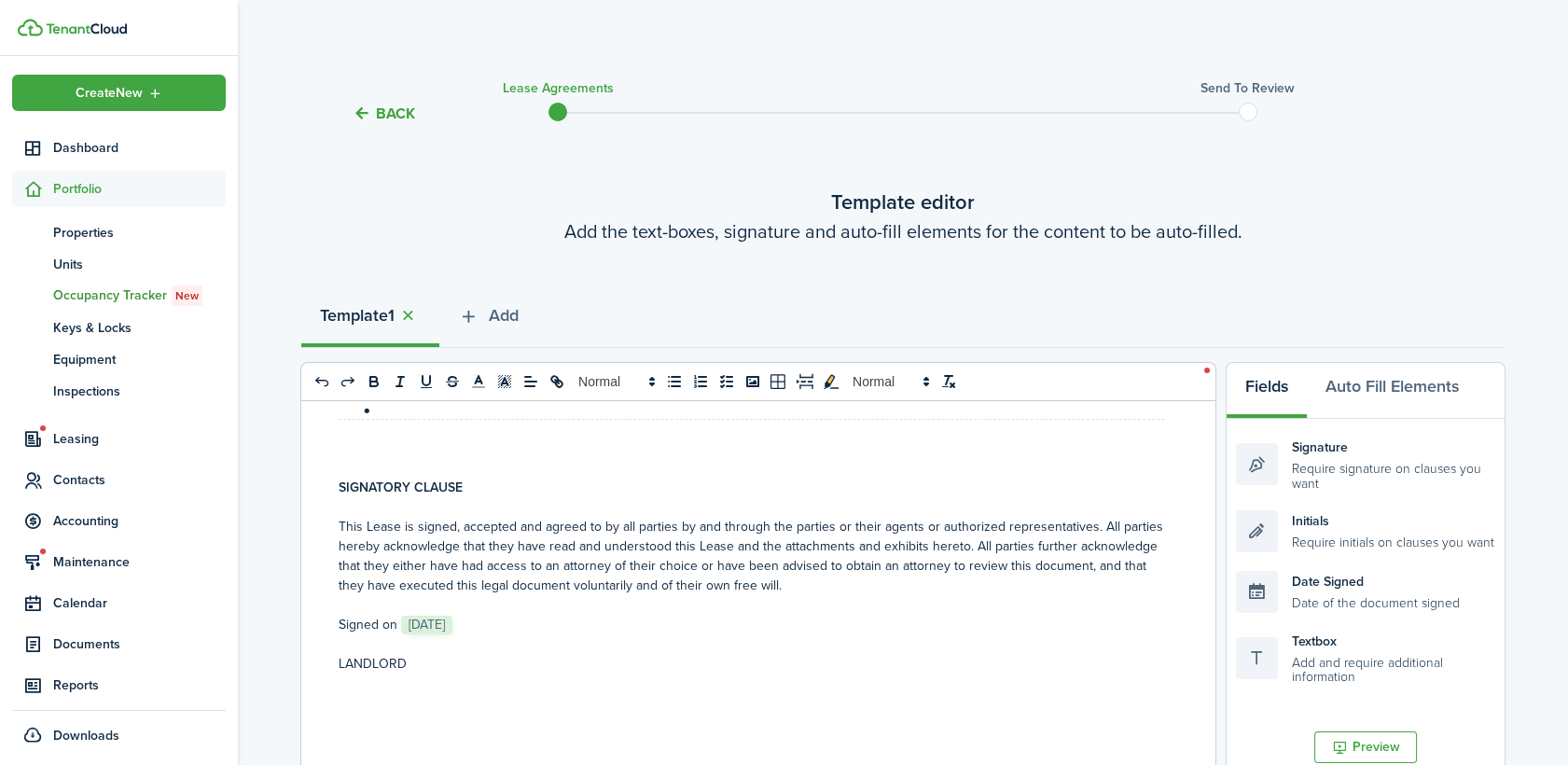
scroll to position [7173, 0]
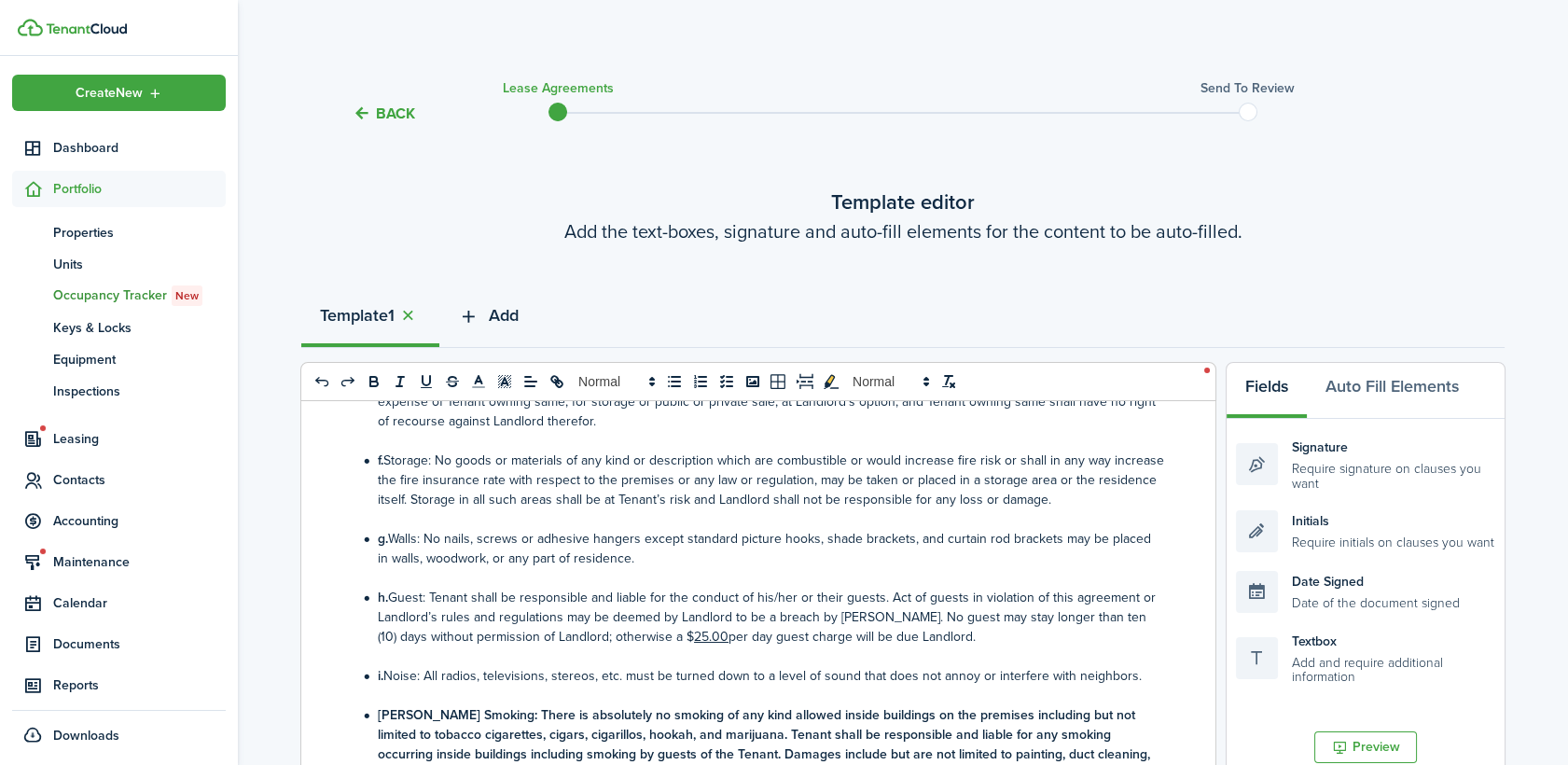
drag, startPoint x: 500, startPoint y: 310, endPoint x: 489, endPoint y: 310, distance: 11.0
click at [495, 310] on span "Add" at bounding box center [503, 315] width 30 height 25
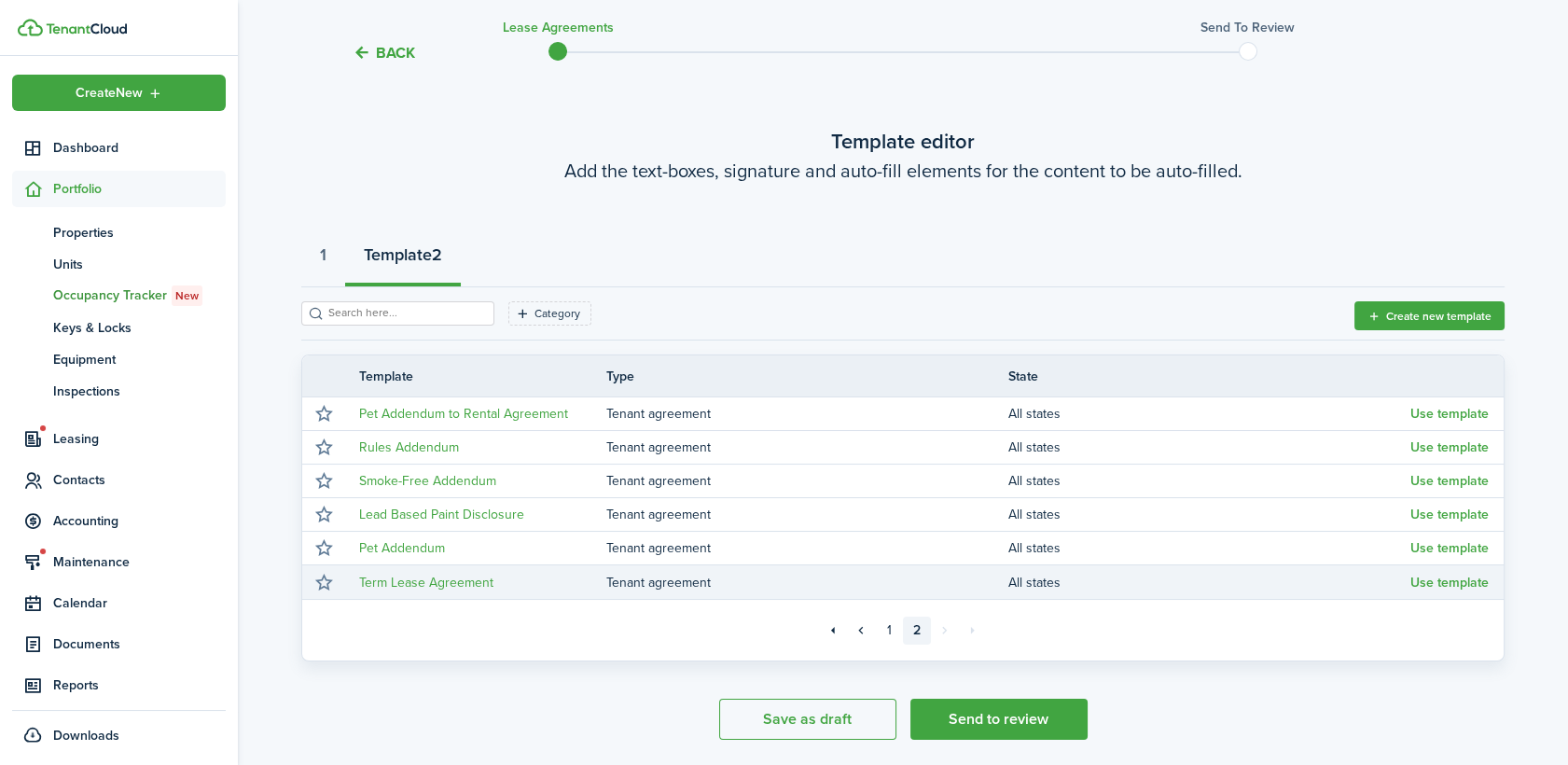
scroll to position [122, 0]
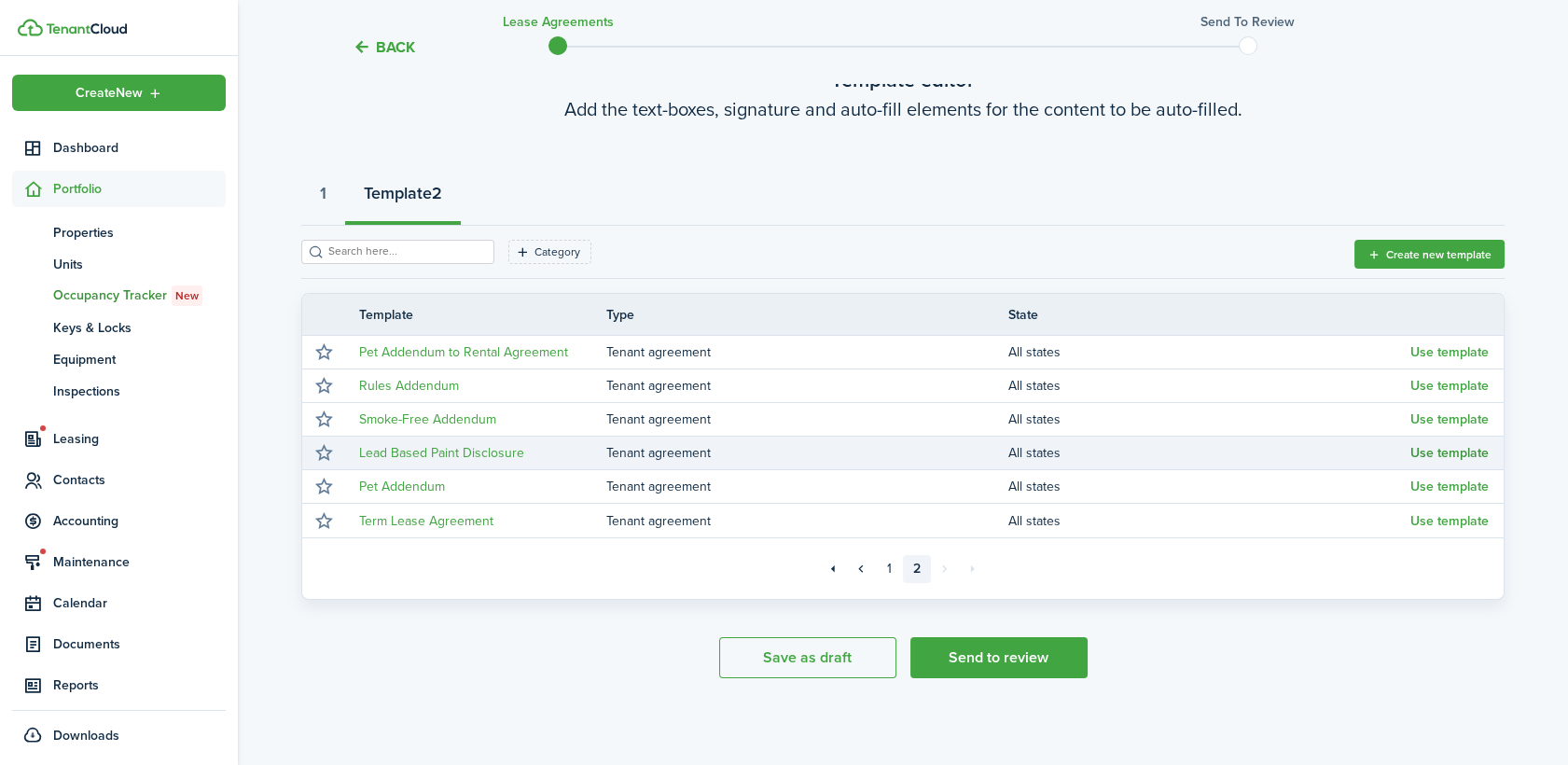
click at [1438, 455] on button "Use template" at bounding box center [1449, 453] width 79 height 15
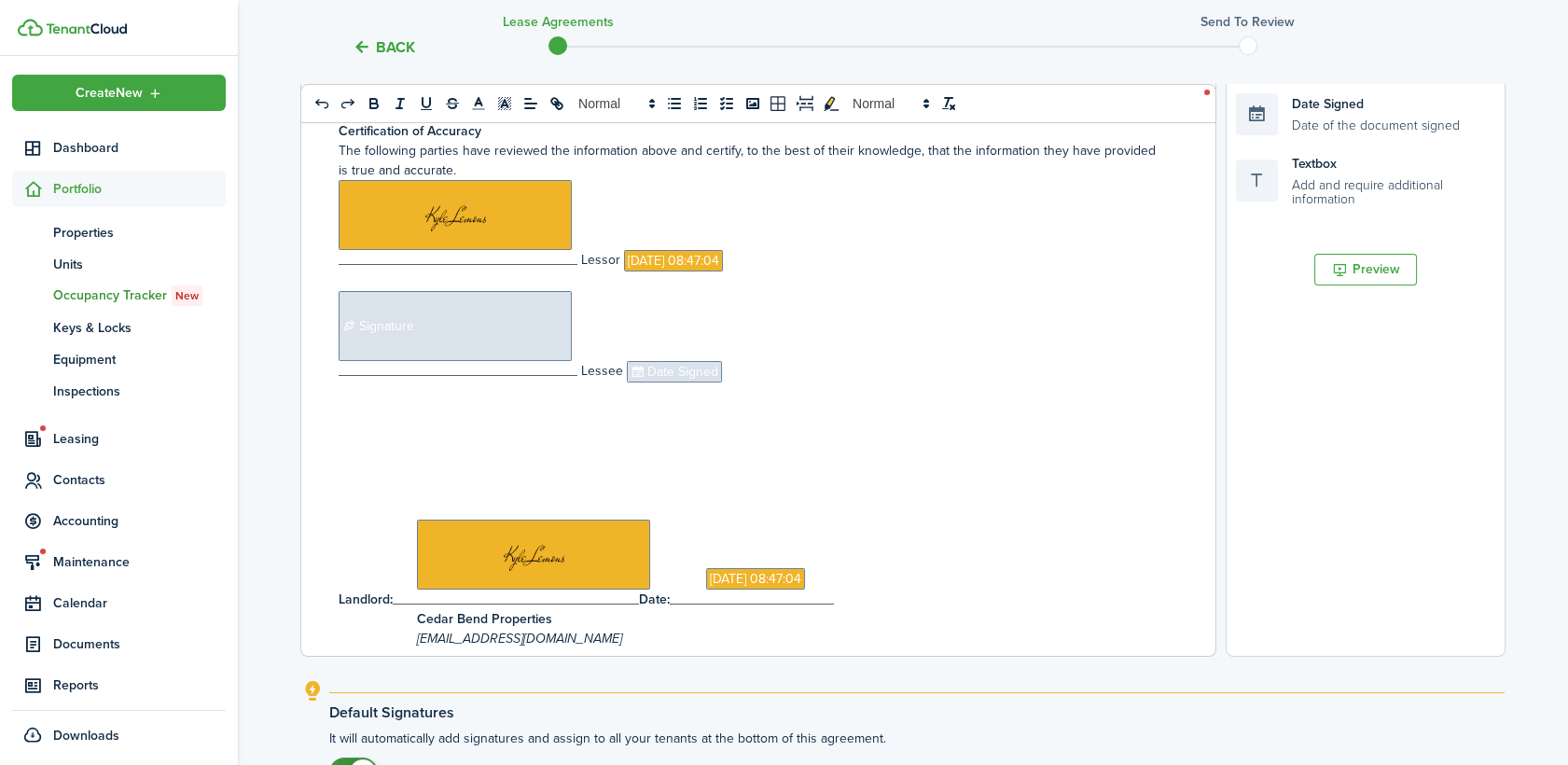
scroll to position [518, 0]
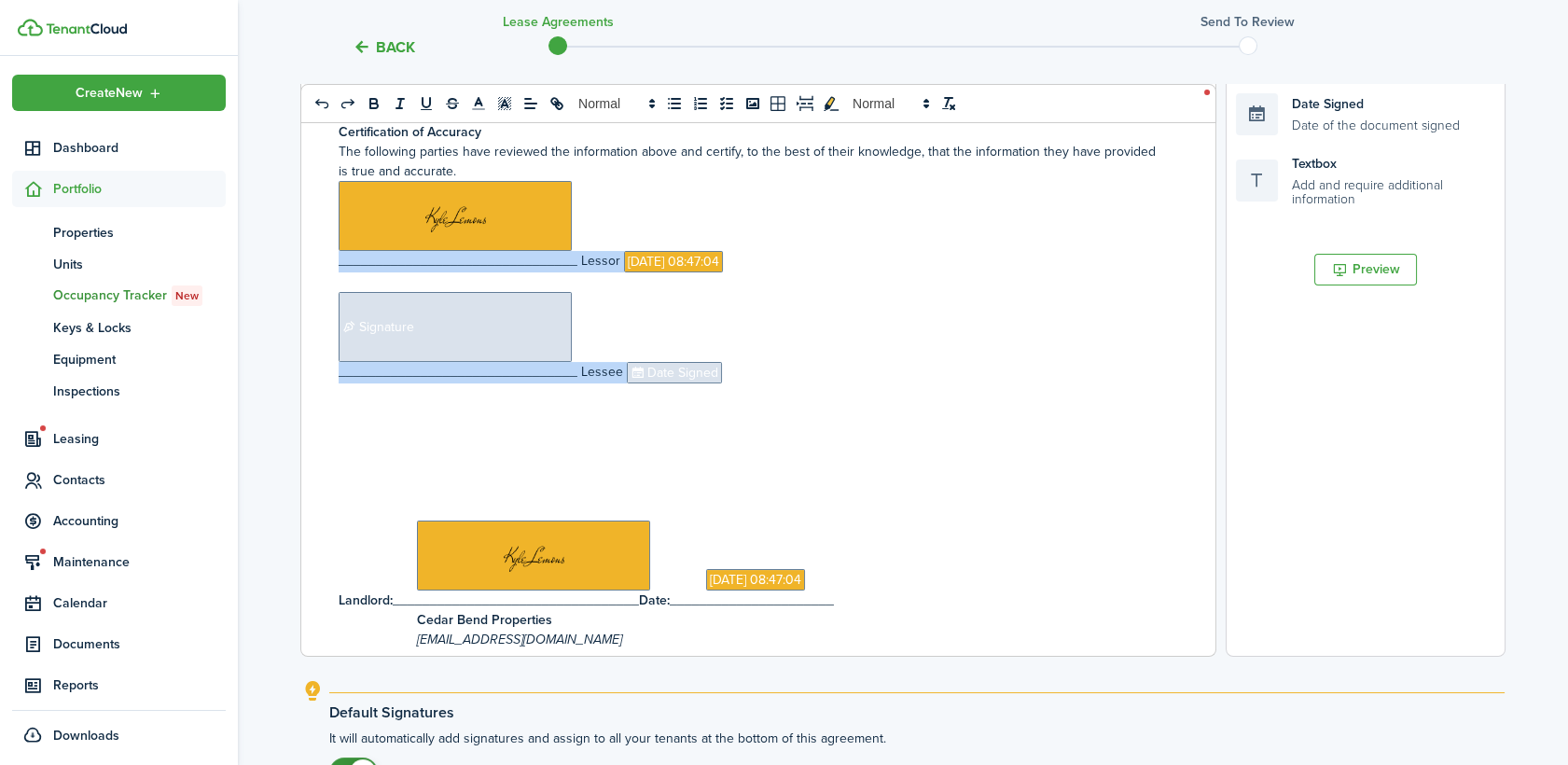
drag, startPoint x: 737, startPoint y: 377, endPoint x: 317, endPoint y: 248, distance: 439.4
click at [317, 248] on div "Disclosure of Information on Lead-Based Paint and/or Lead-Based Paint Hazards L…" at bounding box center [751, 289] width 900 height 732
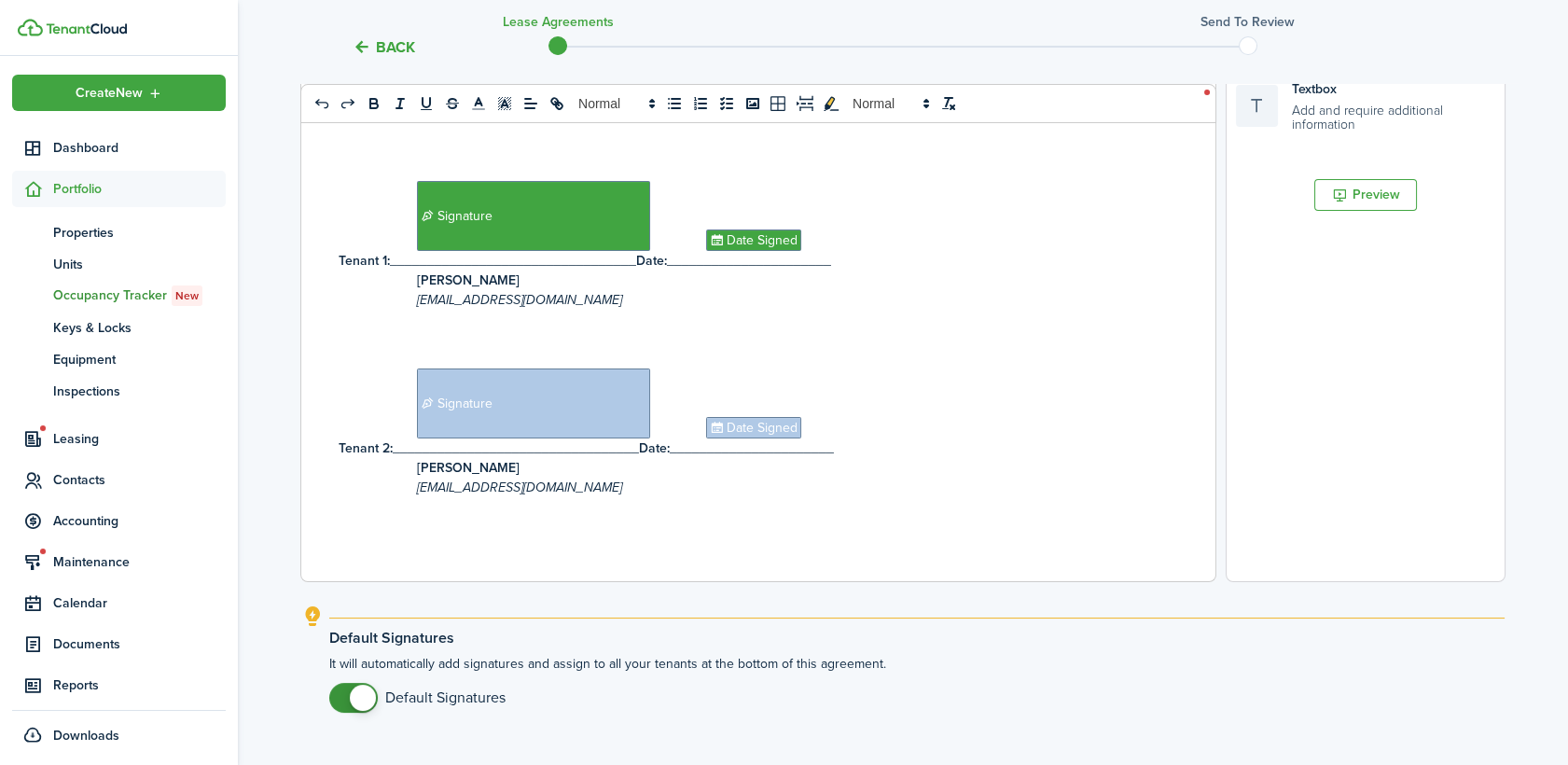
scroll to position [684, 0]
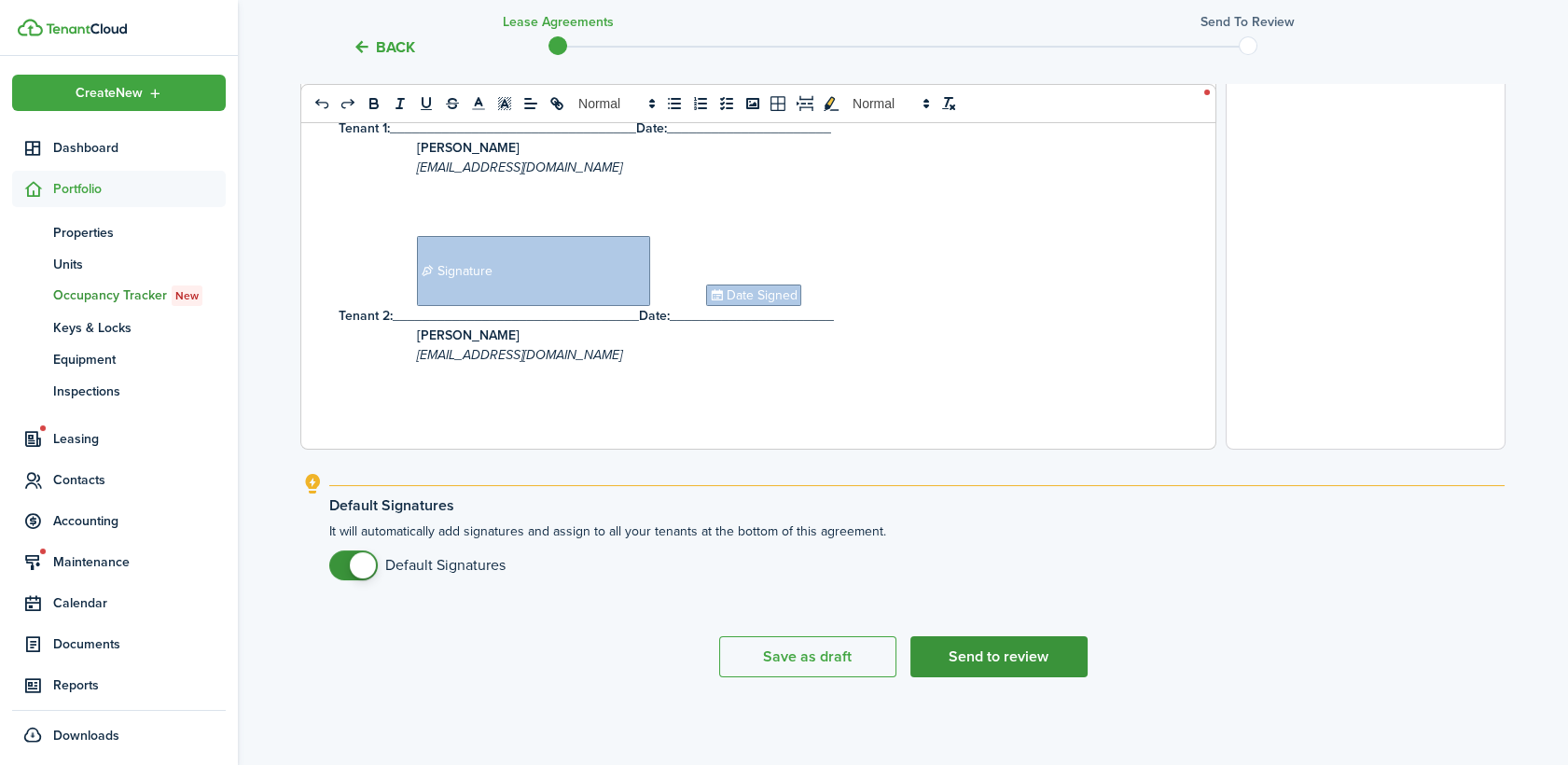
click at [984, 659] on button "Send to review" at bounding box center [998, 657] width 177 height 41
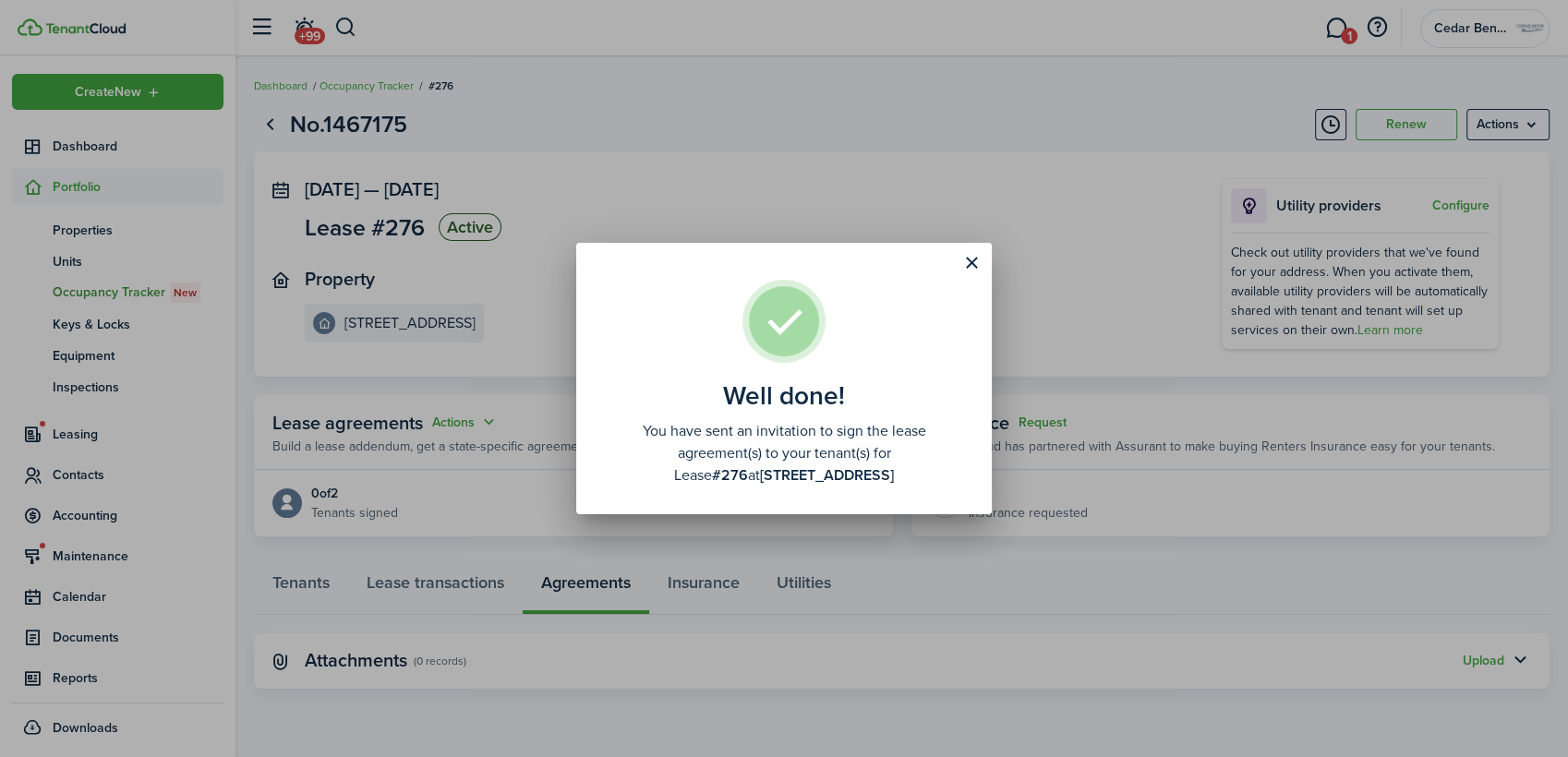
click at [804, 442] on well-done-description "You have sent an invitation to sign the lease agreement(s) to your tenant(s) fo…" at bounding box center [784, 454] width 360 height 67
click at [983, 268] on button "Close modal" at bounding box center [972, 263] width 31 height 32
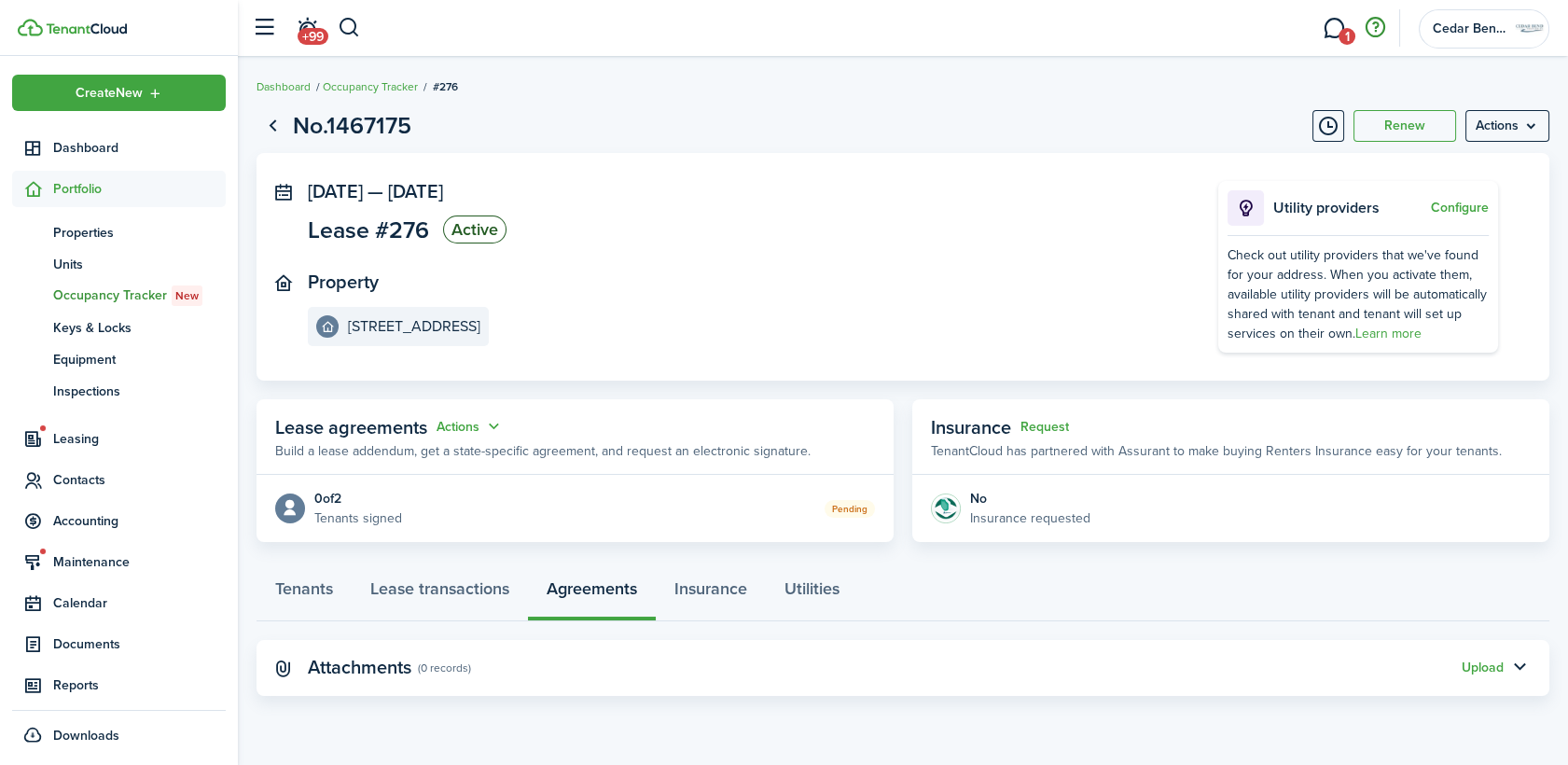
click at [1375, 22] on button "button" at bounding box center [1375, 28] width 32 height 32
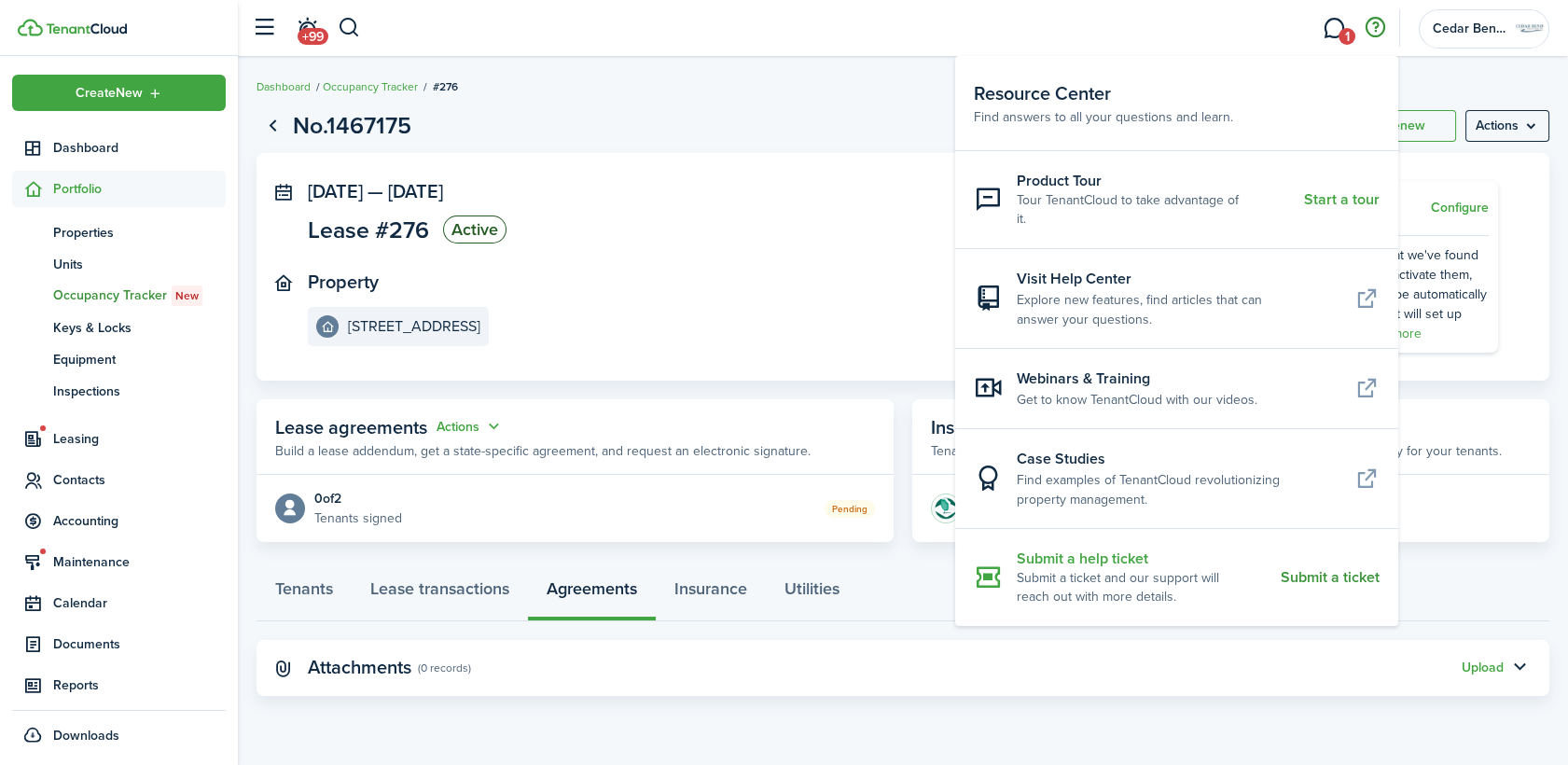
click at [1112, 569] on resource-center-item-description "Submit a ticket and our support will reach out with more details." at bounding box center [1140, 588] width 250 height 38
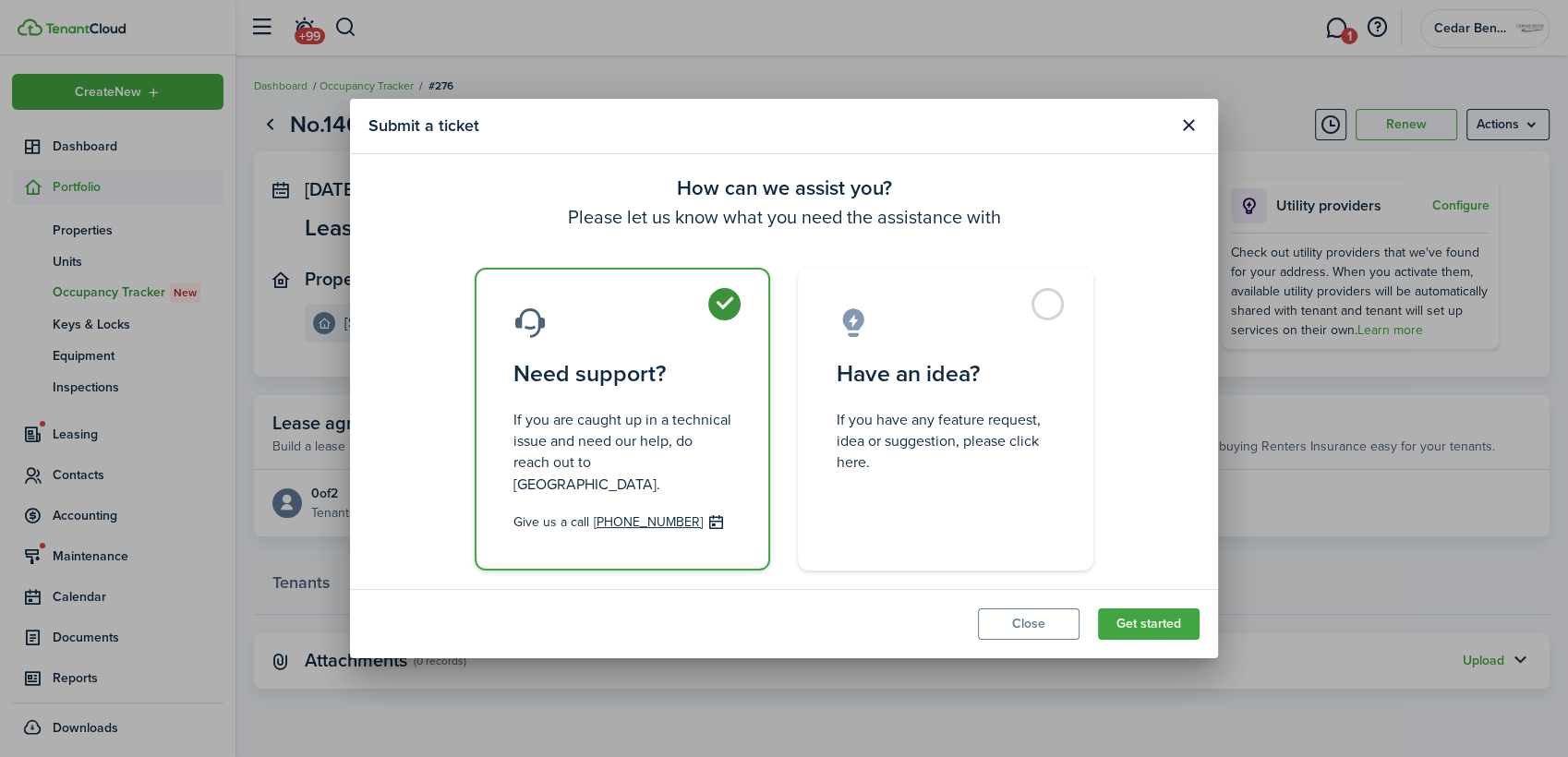
click at [624, 406] on label "Need support? If you are caught up in a technical issue and need our help, do r…" at bounding box center [622, 419] width 295 height 303
click at [1138, 617] on button "Get started" at bounding box center [1148, 624] width 101 height 32
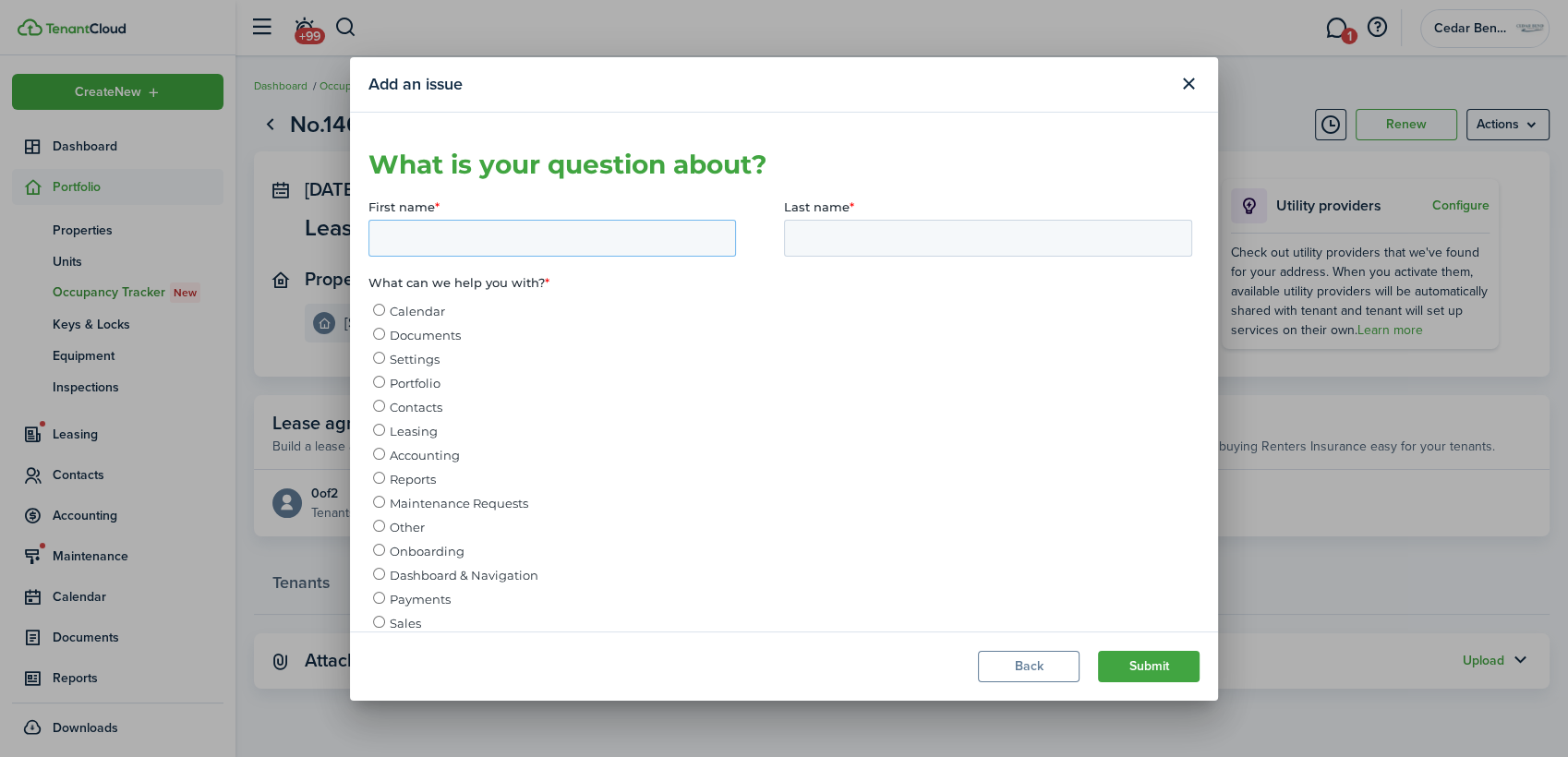
click at [499, 229] on input "First name *" at bounding box center [551, 237] width 367 height 37
type input "[PERSON_NAME]"
click at [595, 390] on label "Portfolio" at bounding box center [783, 381] width 819 height 19
click at [385, 387] on input "Portfolio" at bounding box center [379, 381] width 12 height 12
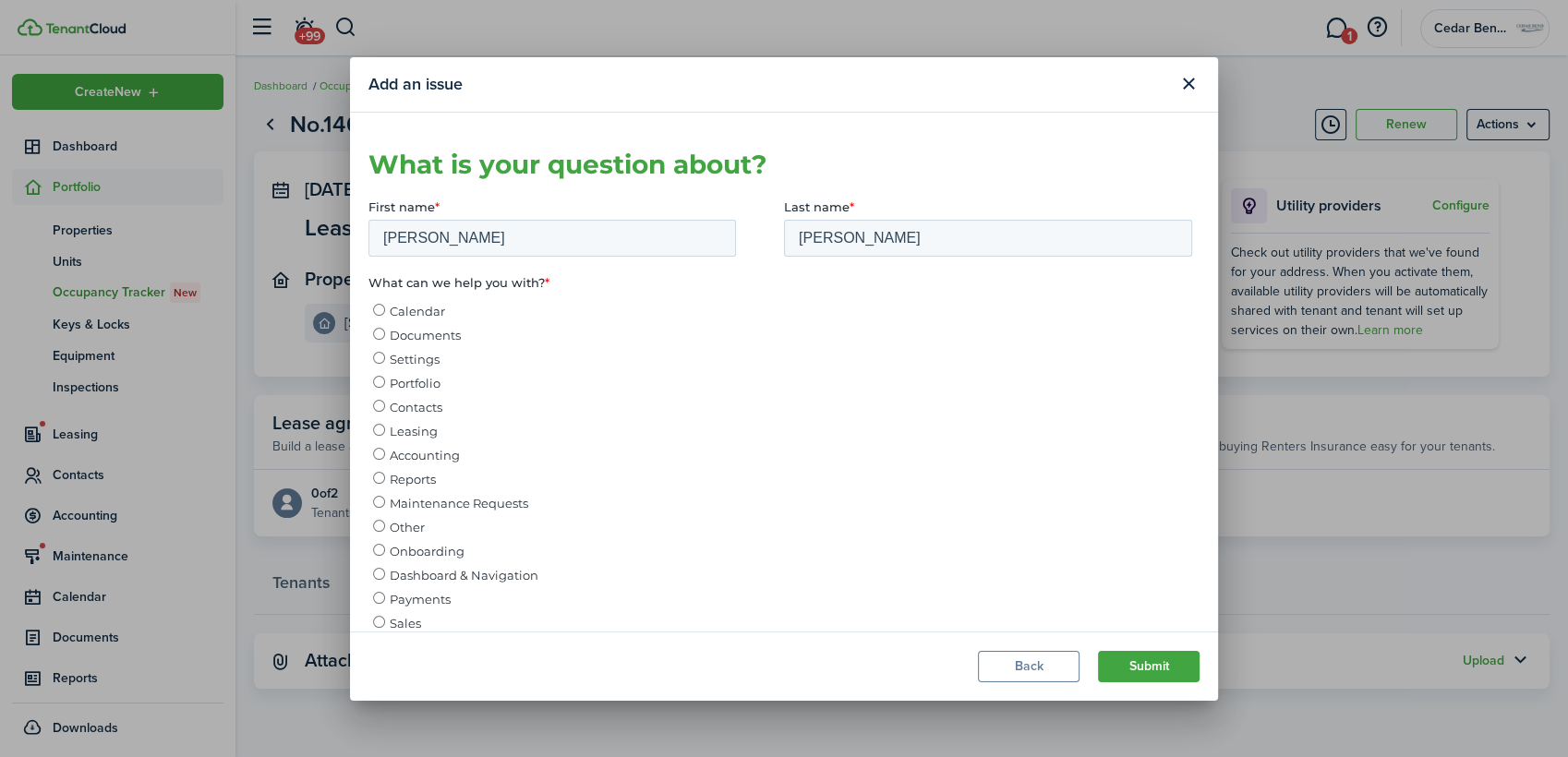
radio input "true"
click at [409, 431] on span "Leasing" at bounding box center [413, 430] width 48 height 15
click at [385, 431] on input "Leasing" at bounding box center [379, 429] width 12 height 12
radio input "true"
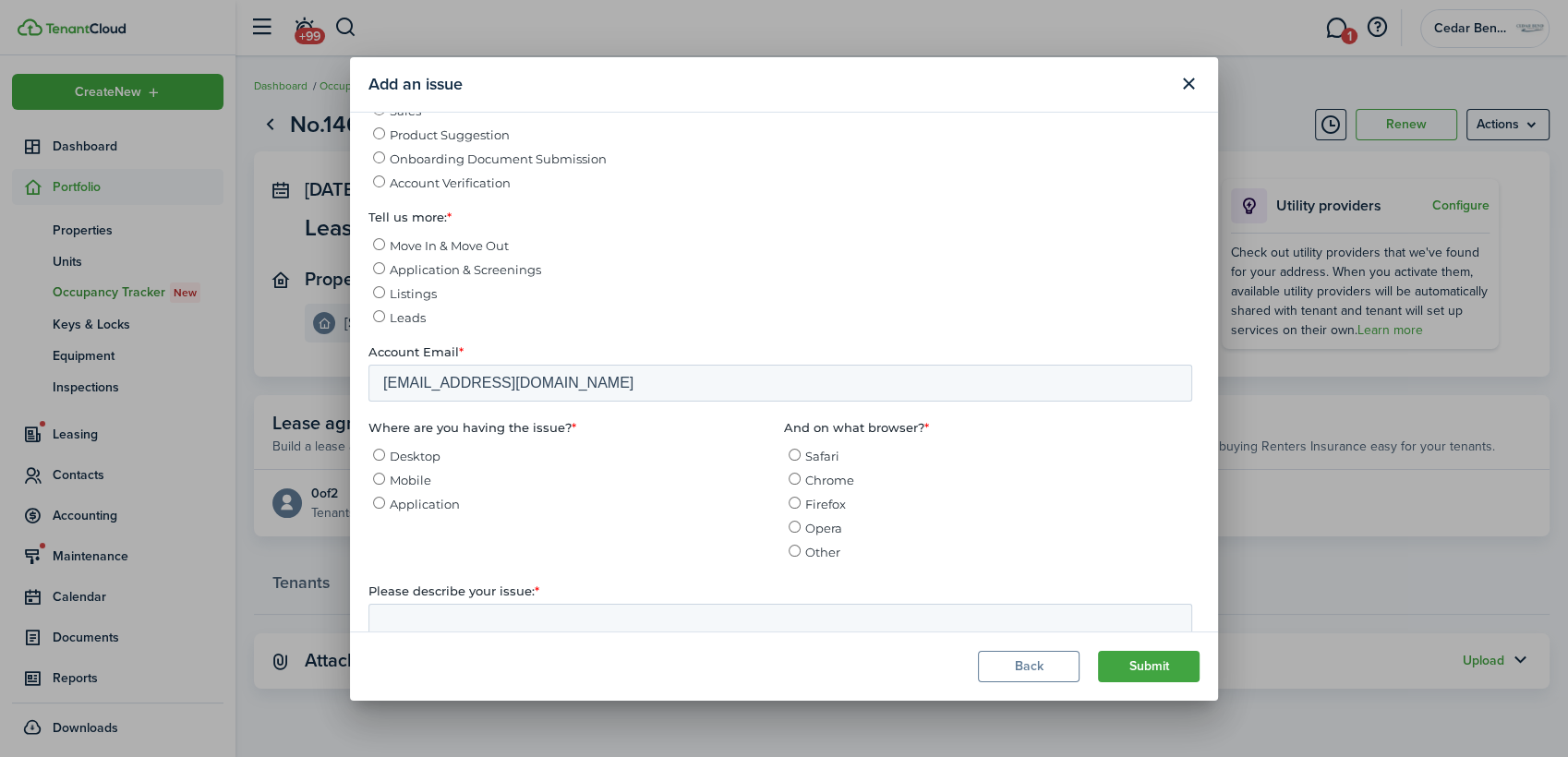
click at [380, 484] on input "Mobile" at bounding box center [379, 478] width 12 height 12
radio input "true"
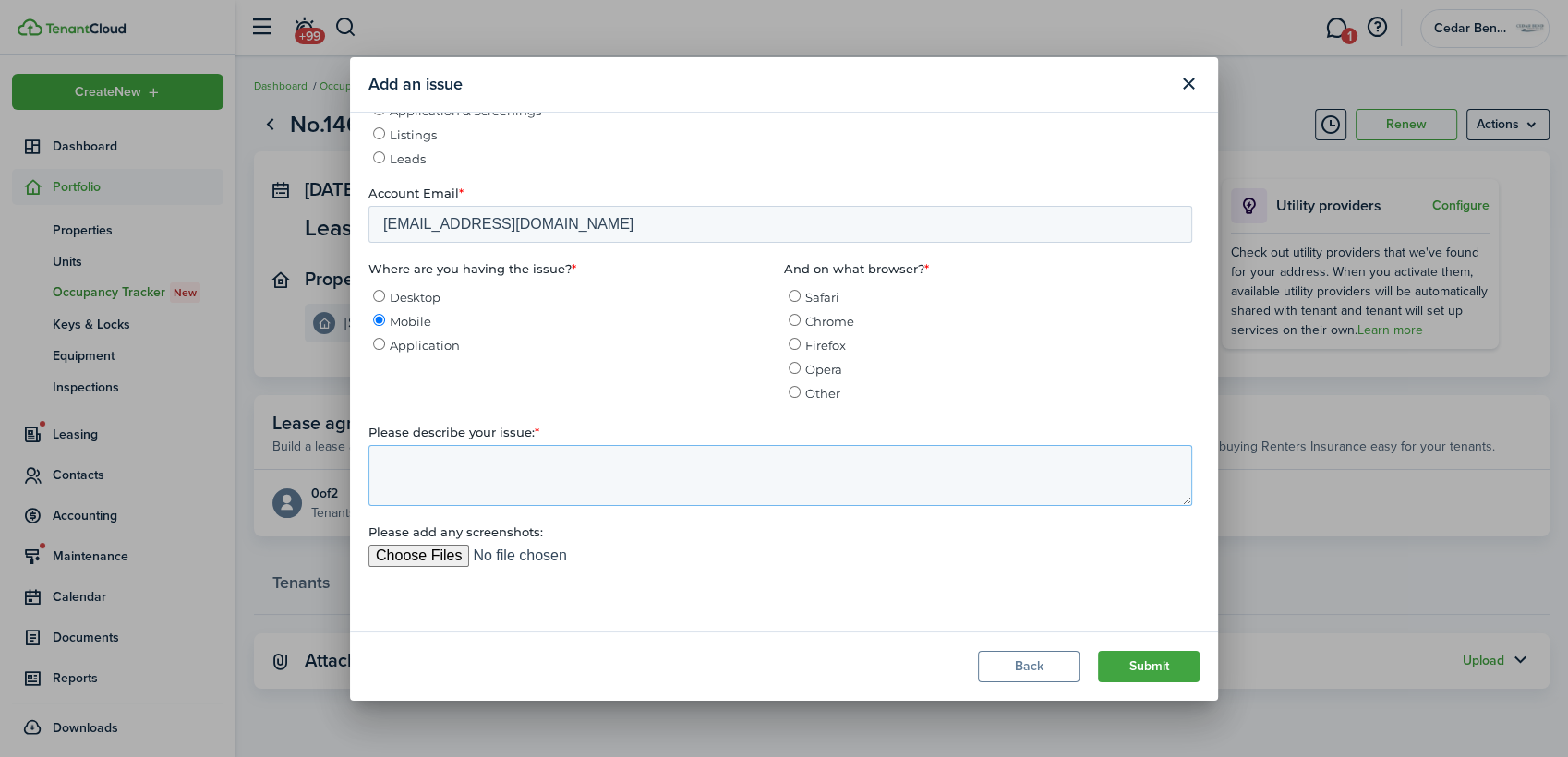
click at [397, 474] on textarea "Please describe your issue: *" at bounding box center [780, 475] width 824 height 61
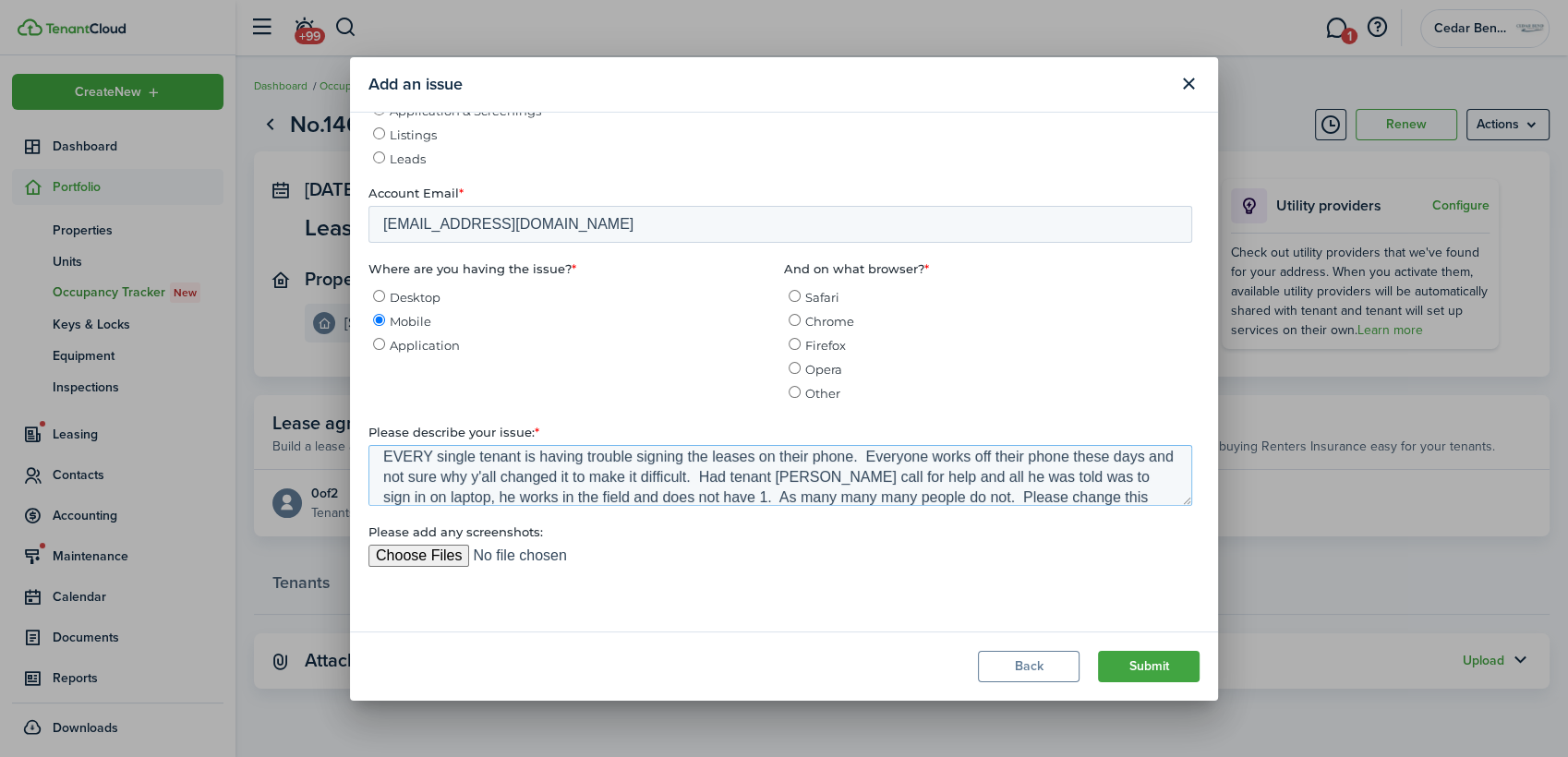
scroll to position [30, 0]
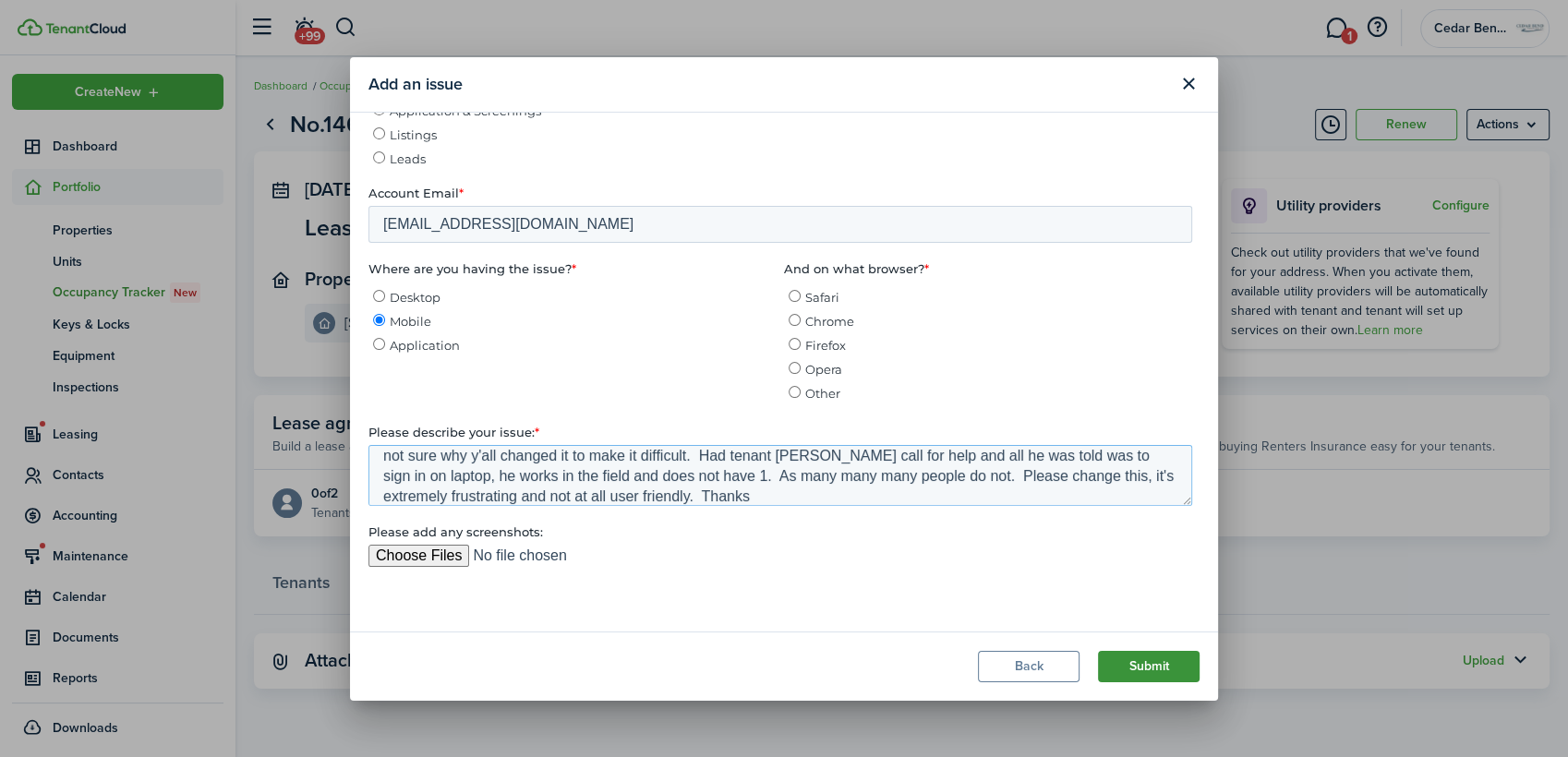
type textarea "EVERY single tenant is having trouble signing the leases on their phone. Everyo…"
click at [1145, 676] on button "Submit" at bounding box center [1148, 666] width 101 height 32
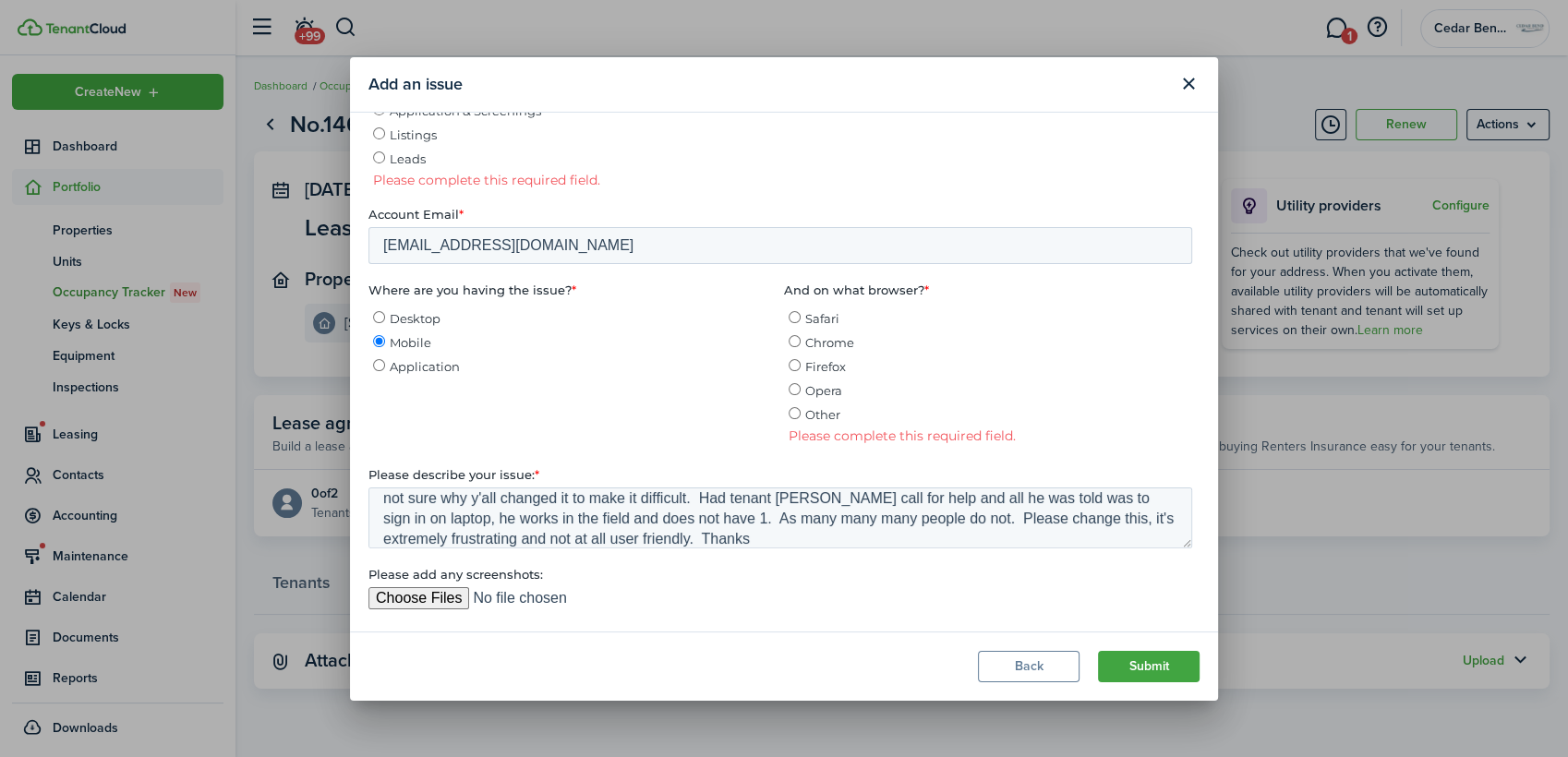
click at [788, 347] on input "Chrome" at bounding box center [794, 341] width 12 height 12
radio input "true"
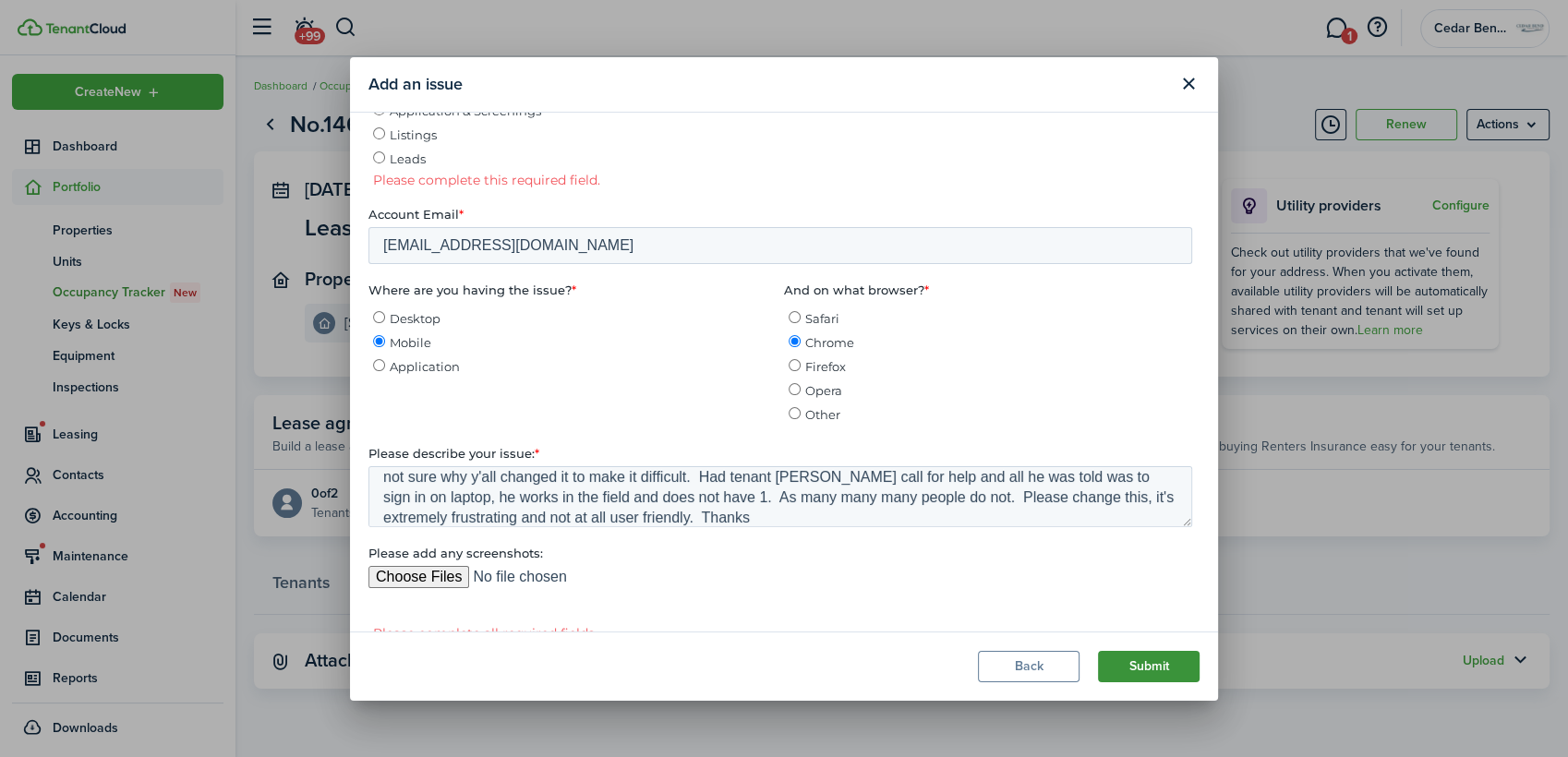
click at [1122, 668] on button "Submit" at bounding box center [1148, 666] width 101 height 32
click at [788, 323] on input "Safari" at bounding box center [794, 317] width 12 height 12
radio input "true"
click at [1148, 662] on button "Submit" at bounding box center [1148, 666] width 101 height 32
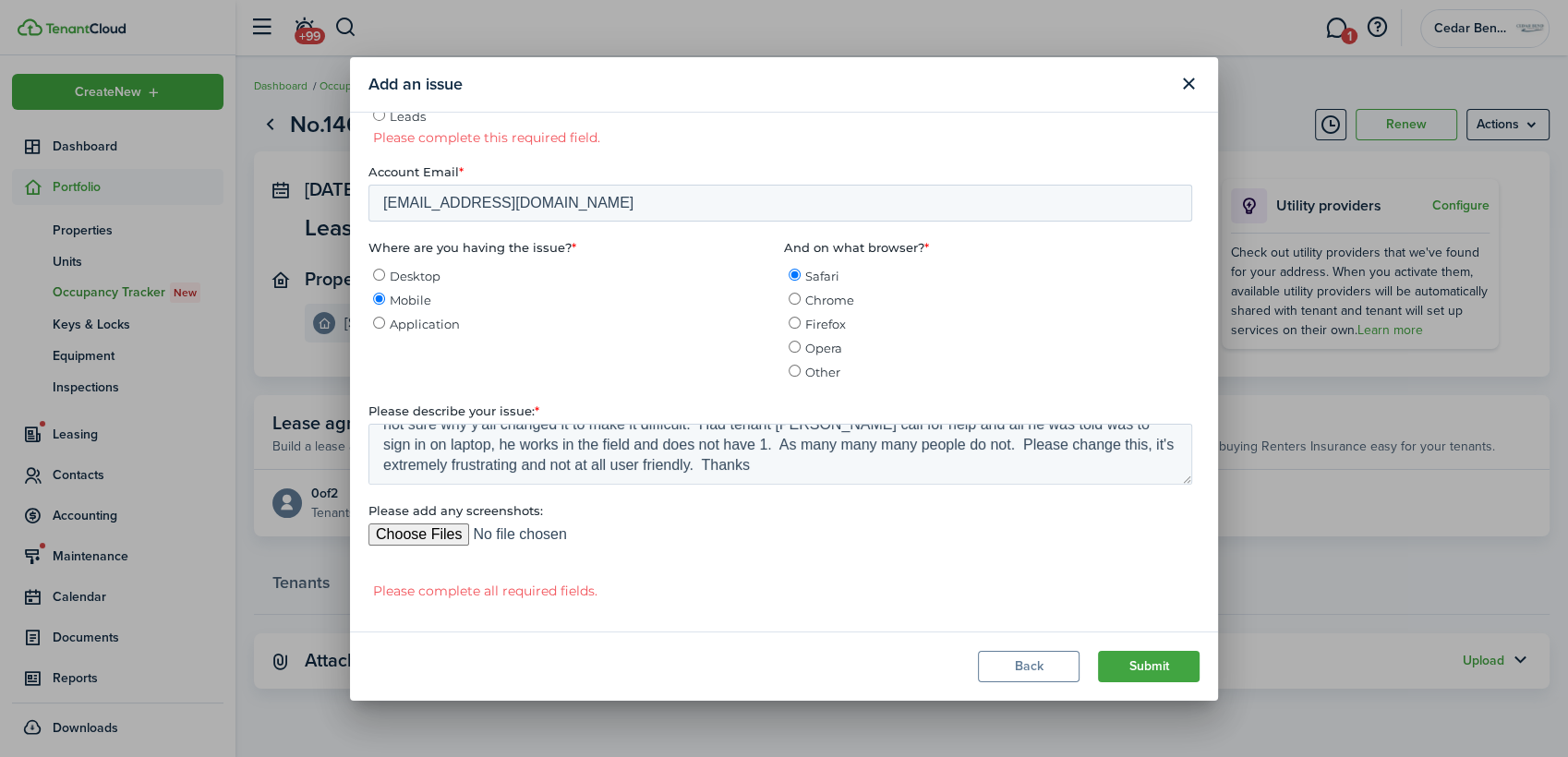
click at [526, 552] on input "Please add any screenshots:" at bounding box center [780, 542] width 824 height 37
click at [408, 543] on input "Please add any screenshots:" at bounding box center [780, 542] width 824 height 37
click at [426, 549] on input "Please add any screenshots:" at bounding box center [780, 542] width 824 height 37
type input "C:\fakepath\Screenshot [DATE] 085400.jpg"
click at [522, 599] on label "Please complete all required fields." at bounding box center [785, 591] width 826 height 17
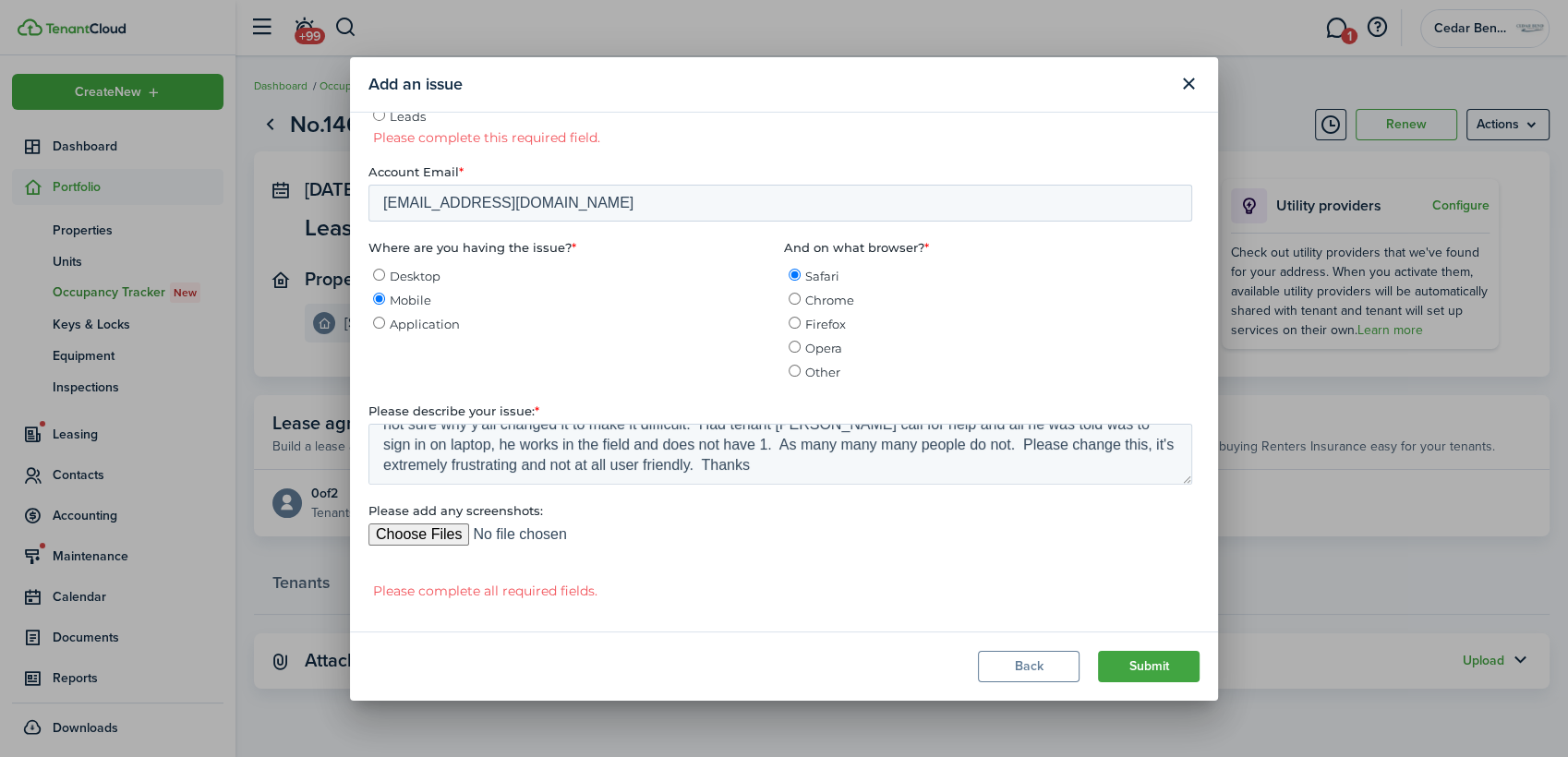
scroll to position [303, 0]
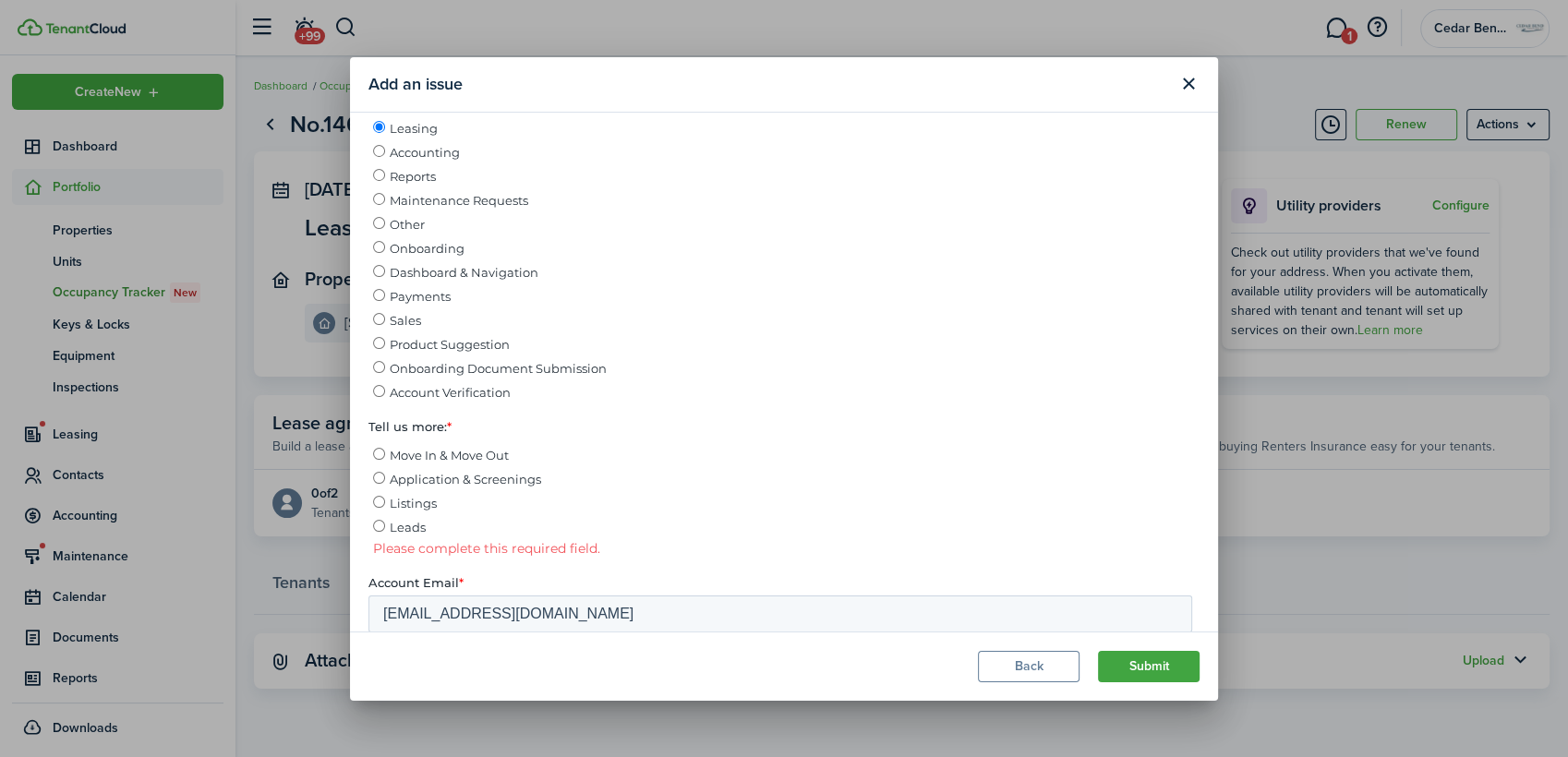
click at [378, 460] on input "Move In & Move Out" at bounding box center [379, 454] width 12 height 12
radio input "true"
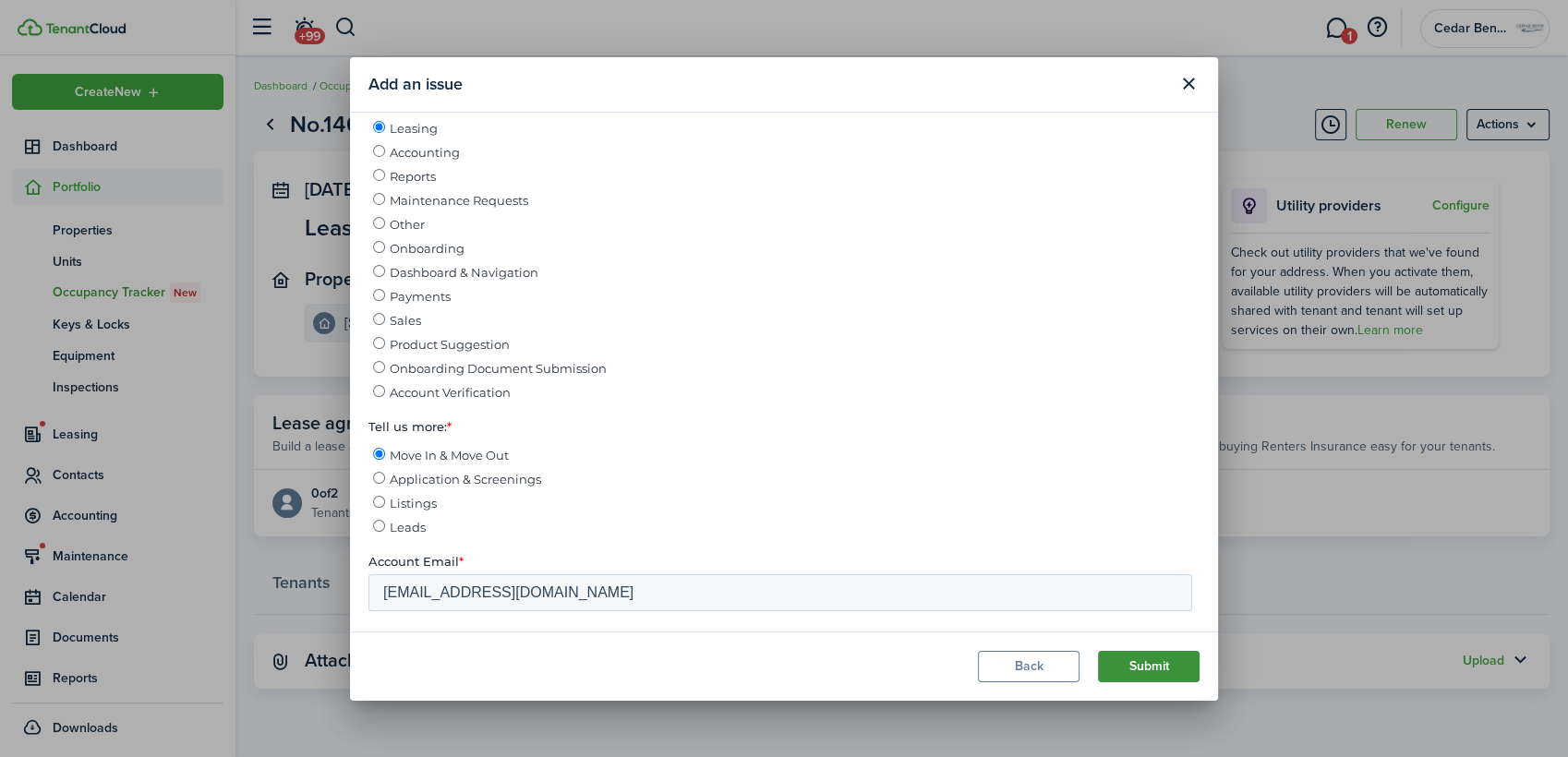
click at [1141, 660] on button "Submit" at bounding box center [1148, 666] width 101 height 32
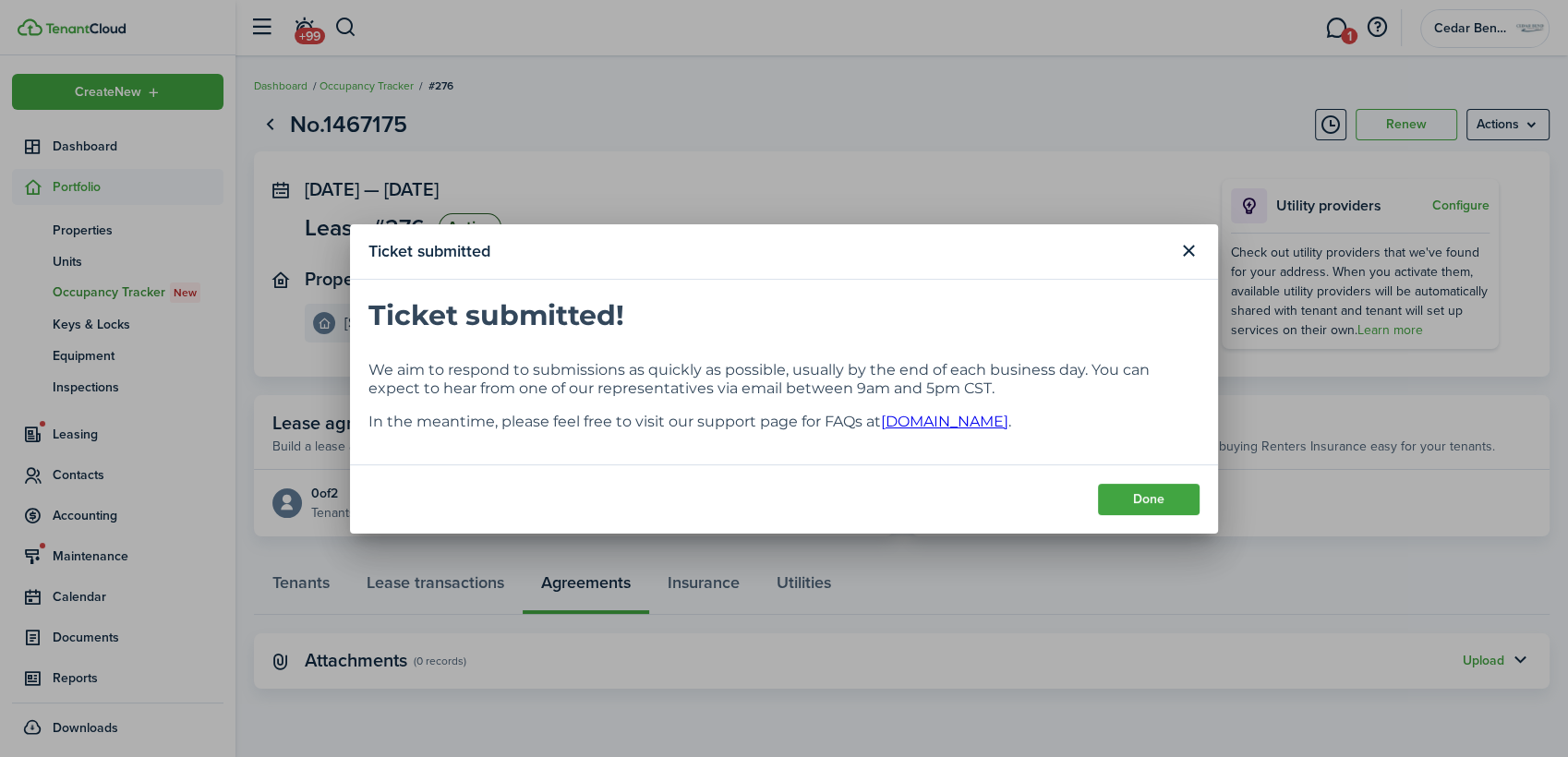
scroll to position [0, 0]
click at [1153, 505] on button "Done" at bounding box center [1148, 499] width 101 height 32
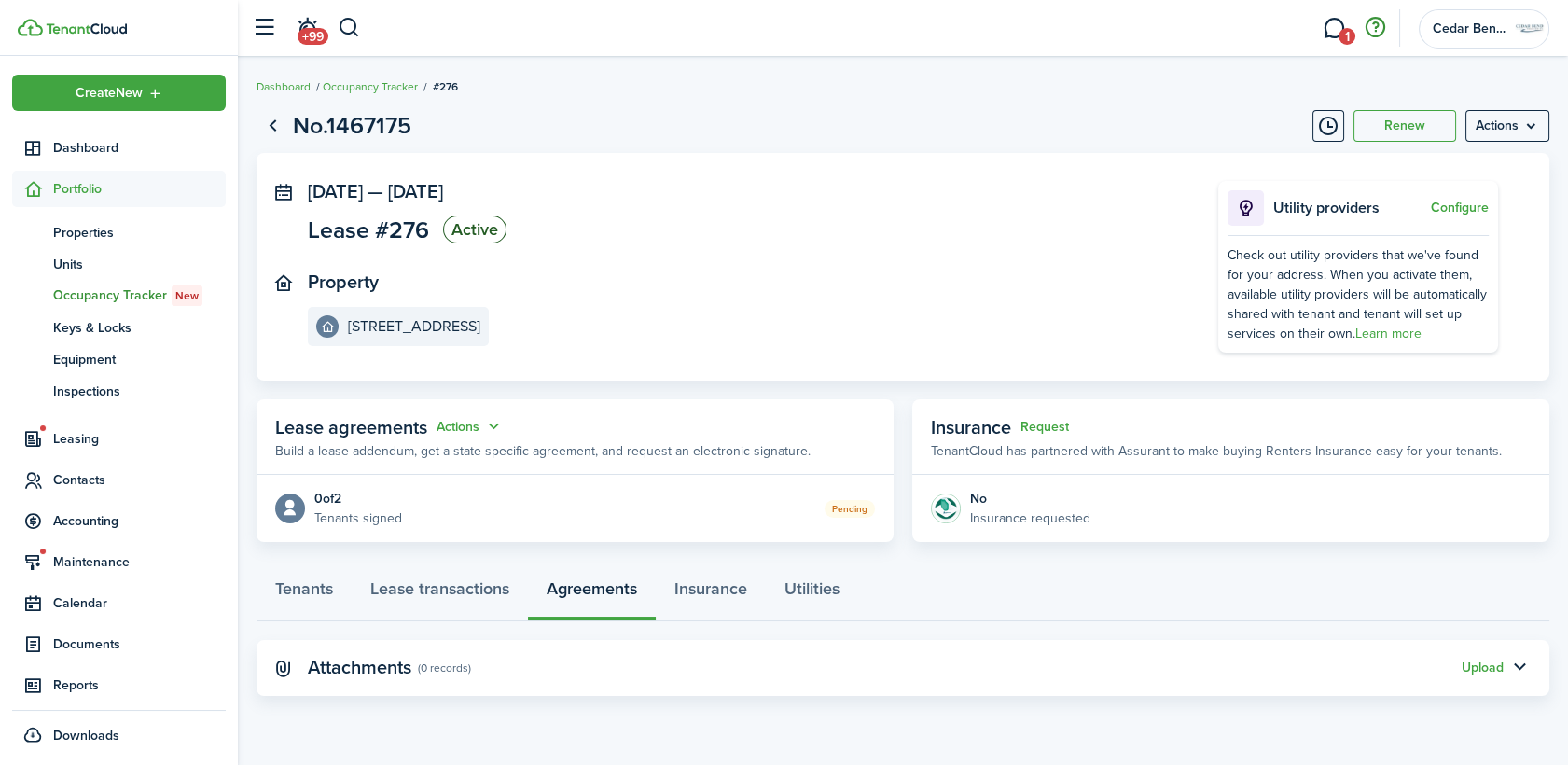
click at [1377, 21] on button "button" at bounding box center [1375, 28] width 32 height 32
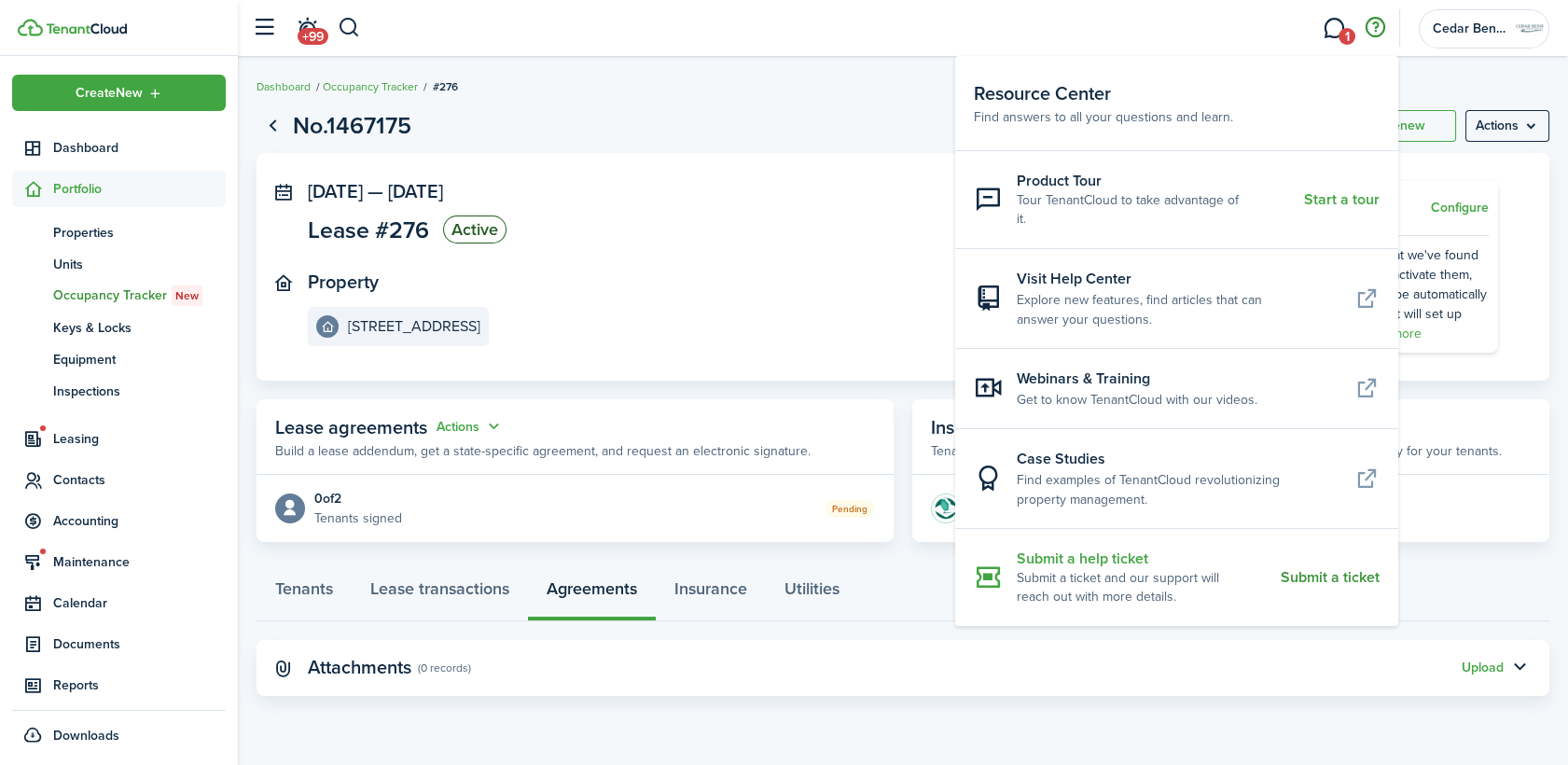
click at [1108, 548] on resource-center-item-title "Submit a help ticket" at bounding box center [1140, 559] width 250 height 22
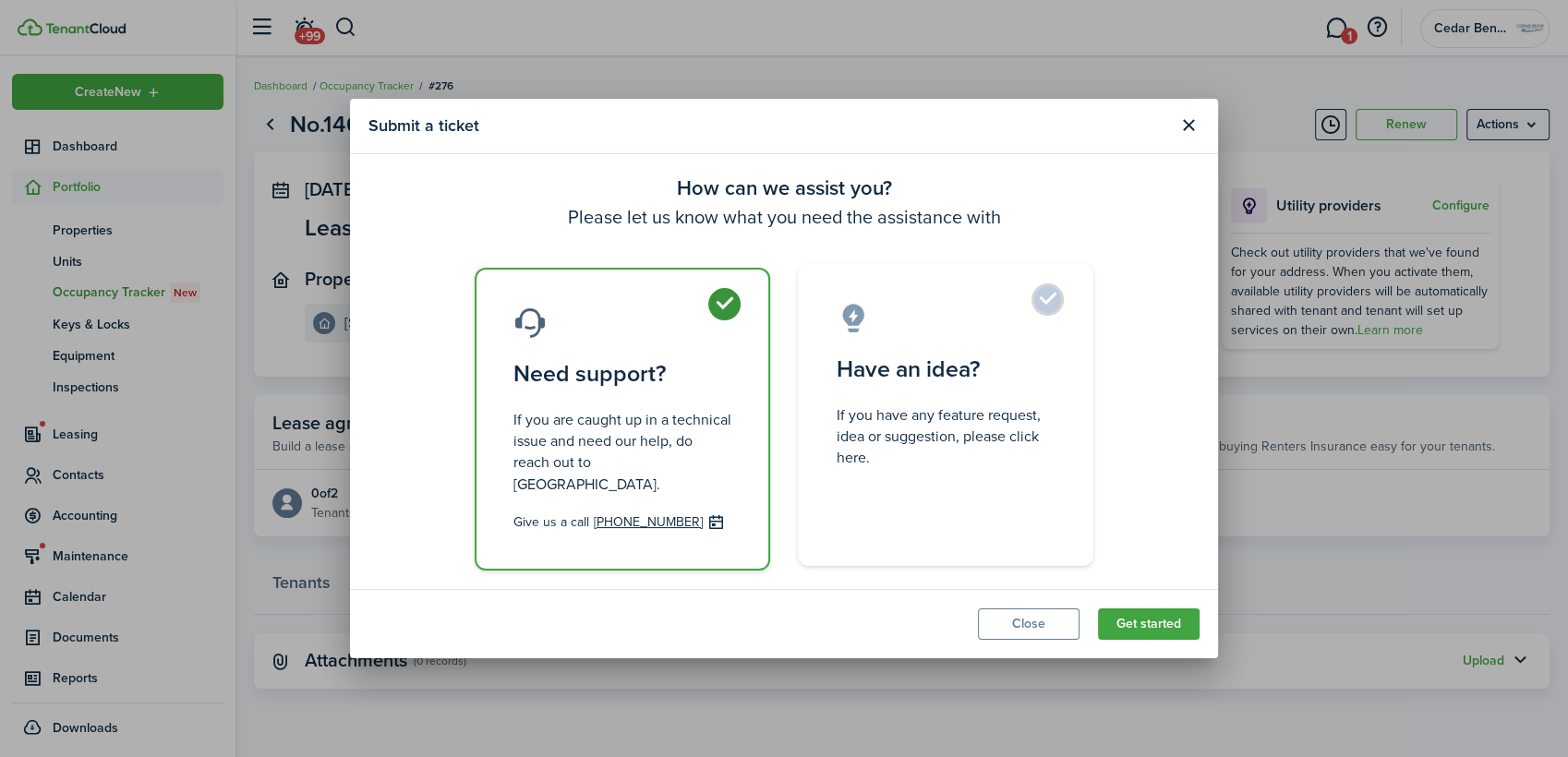
click at [1018, 386] on control-radio-card-title "Have an idea?" at bounding box center [945, 369] width 218 height 33
radio input "false"
radio input "true"
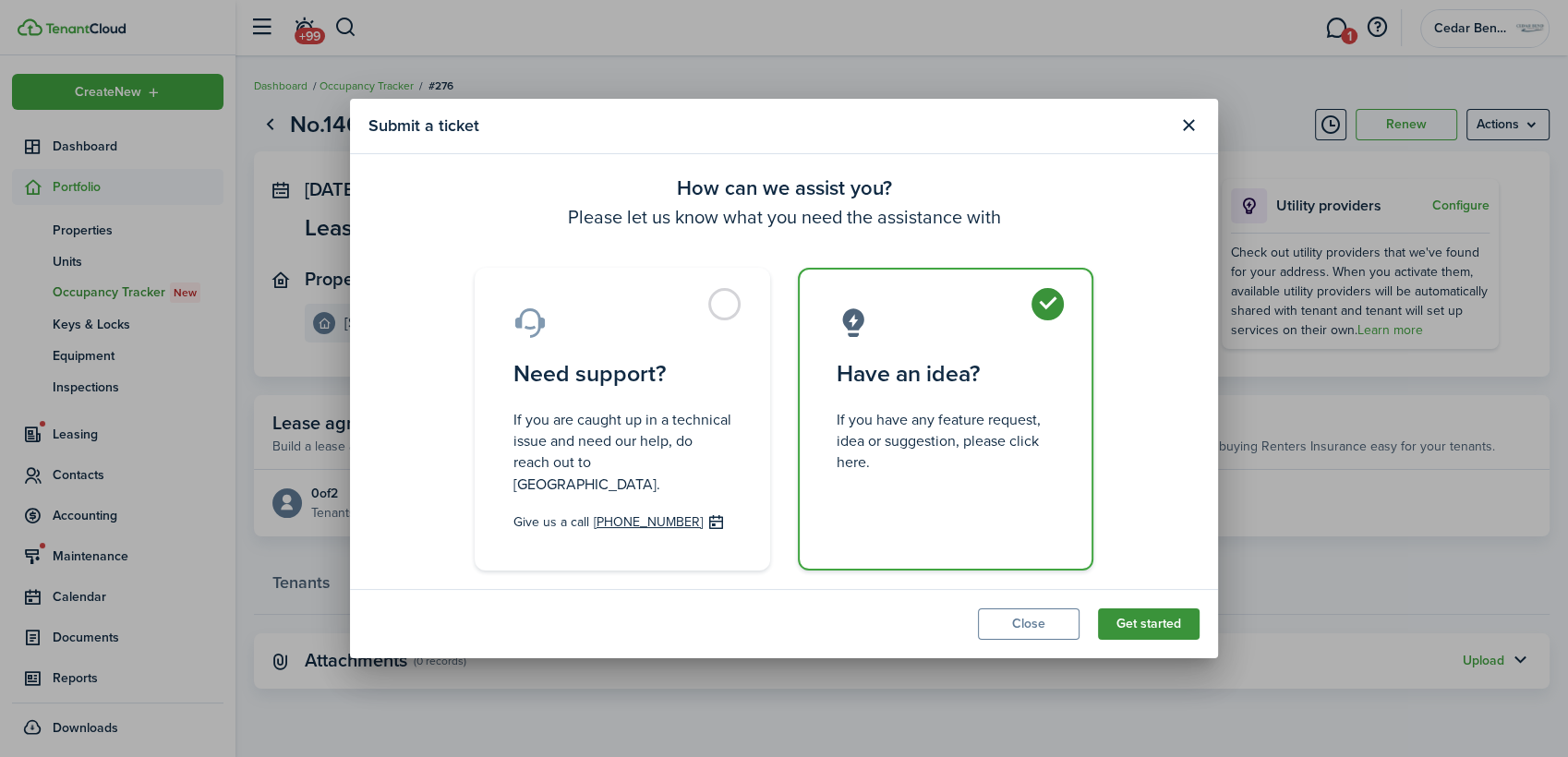
click at [1162, 625] on button "Get started" at bounding box center [1148, 624] width 101 height 32
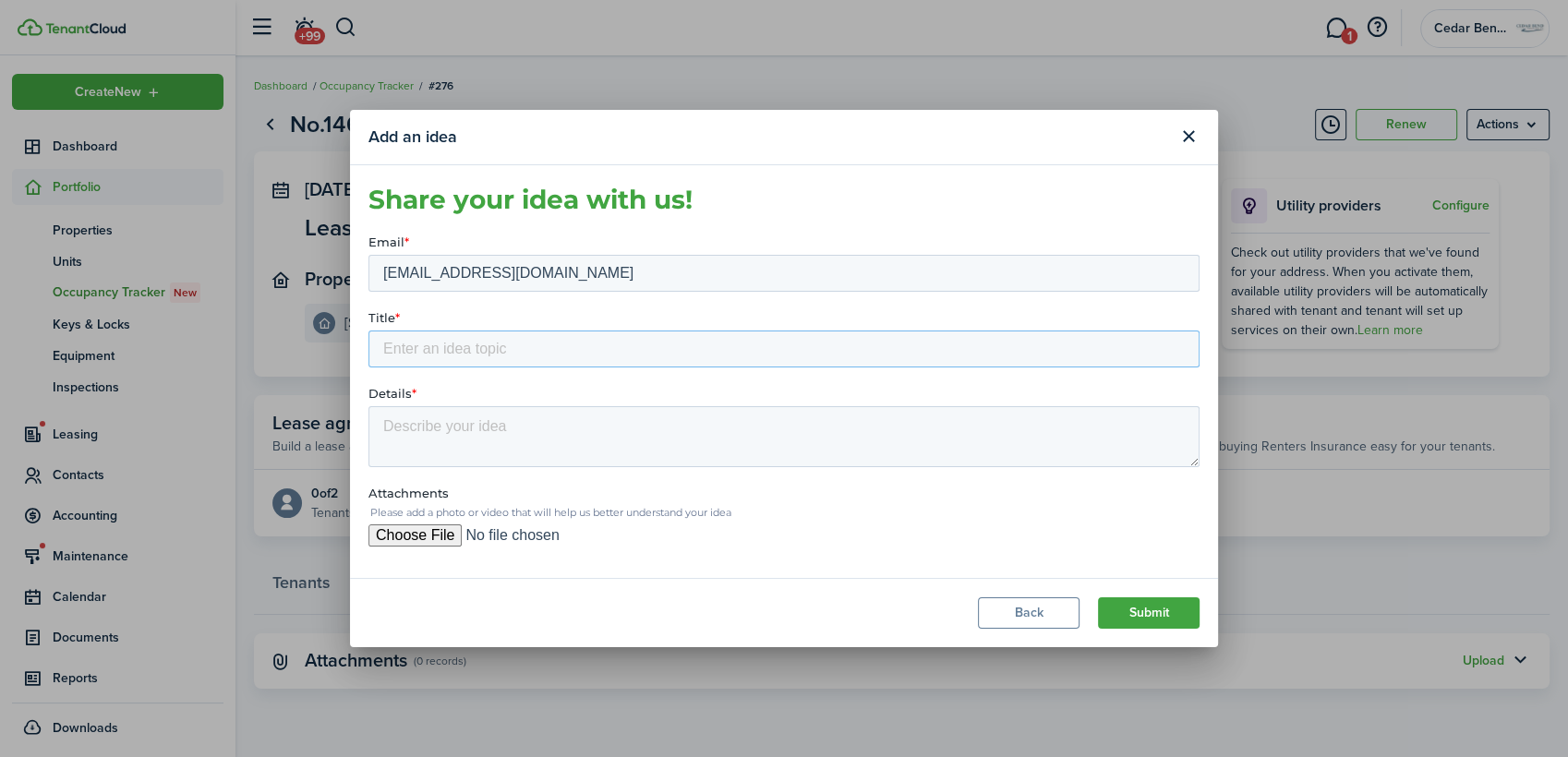
click at [470, 357] on input "Title *" at bounding box center [784, 348] width 831 height 37
type input "Property Manager"
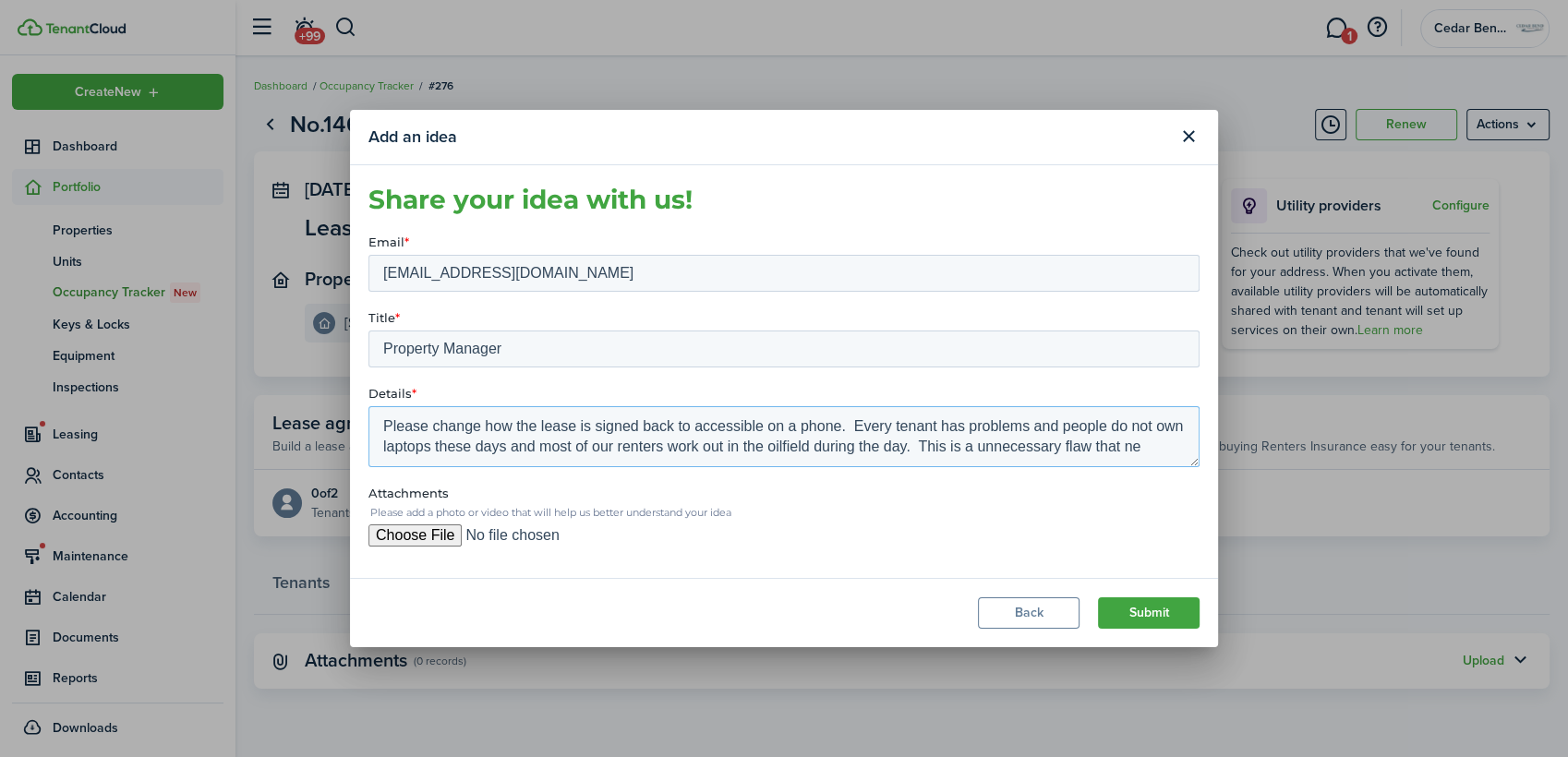
scroll to position [8, 0]
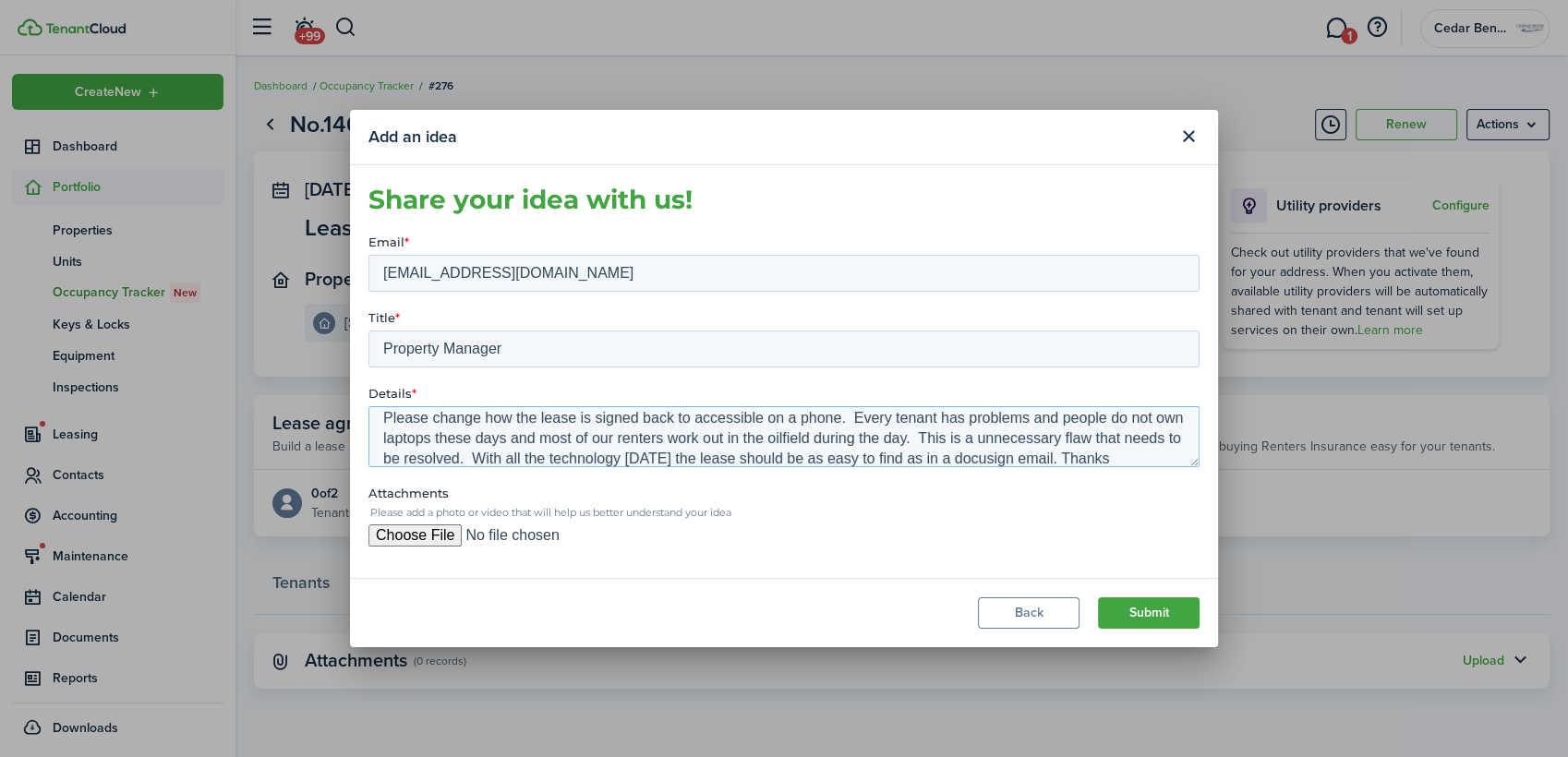
click at [695, 416] on textarea "Please change how the lease is signed back to accessible on a phone. Every tena…" at bounding box center [784, 436] width 831 height 61
click at [1075, 414] on textarea "Please change how the lease is signed back to being accessible on a phone. Ever…" at bounding box center [784, 436] width 831 height 61
click at [1041, 441] on textarea "Please change how the lease is signed back to being accessible on a phone. Ever…" at bounding box center [784, 436] width 831 height 61
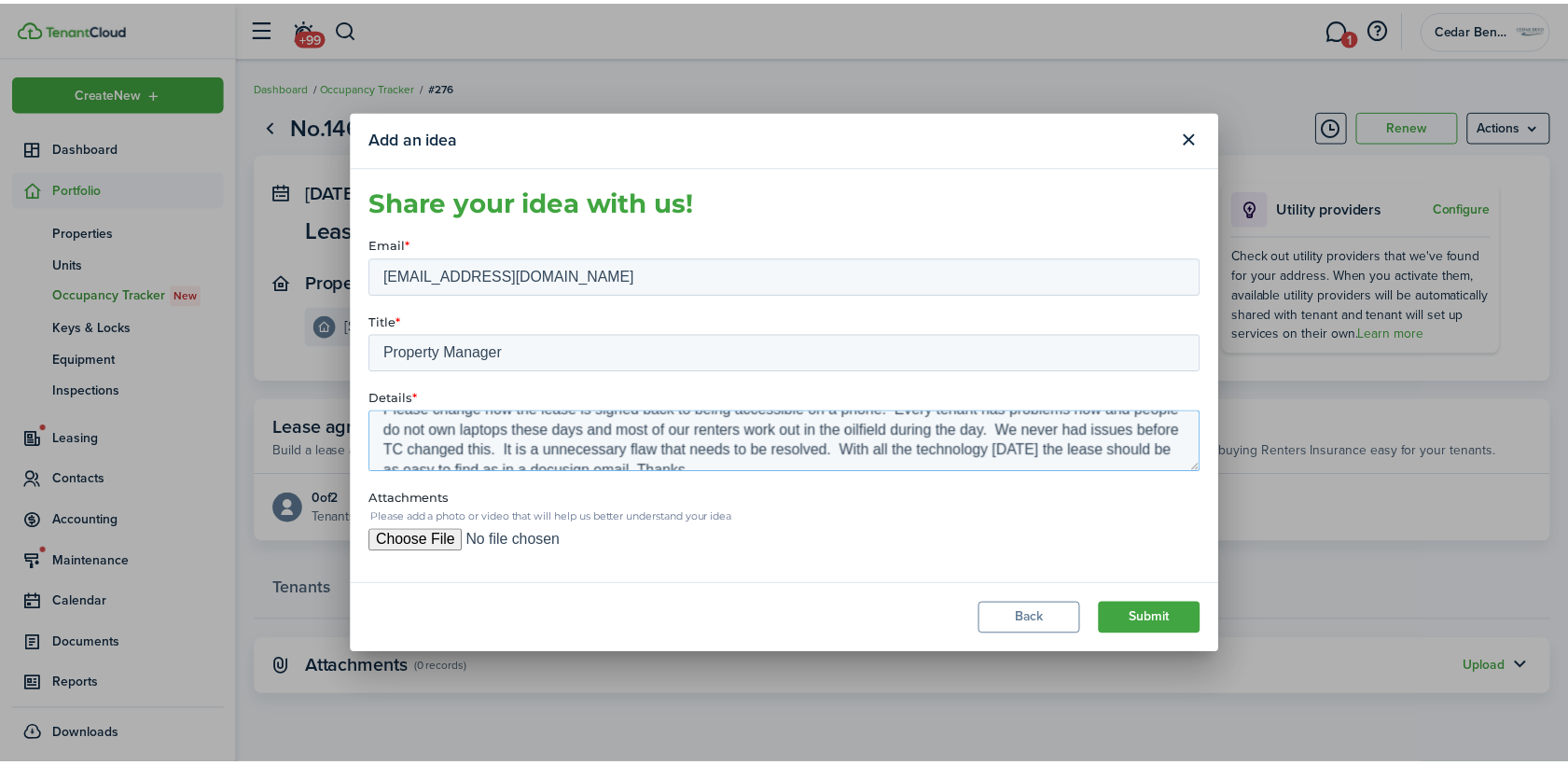
scroll to position [40, 0]
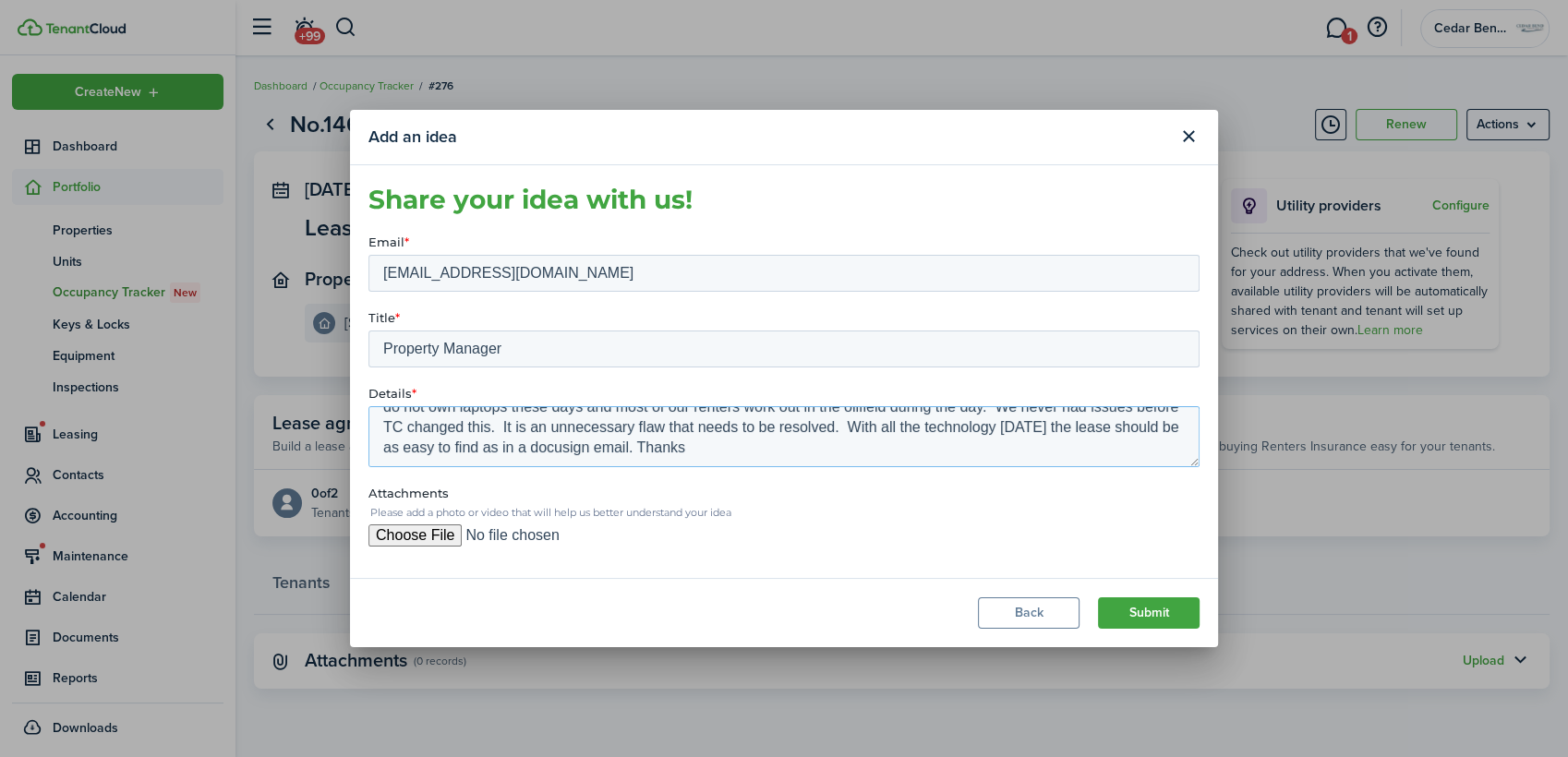
click at [595, 424] on textarea "Please change how the lease is signed back to being accessible on a phone. Ever…" at bounding box center [784, 436] width 831 height 61
click at [913, 446] on textarea "Please change how the lease is signed back to being accessible on a phone. Ever…" at bounding box center [784, 436] width 831 height 61
click at [1135, 452] on textarea "Please change how the lease is signed back to being accessible on a phone. Ever…" at bounding box center [784, 436] width 831 height 61
type textarea "Please change how the lease is signed back to being accessible on a phone. Ever…"
click at [1152, 608] on button "Submit" at bounding box center [1148, 613] width 101 height 32
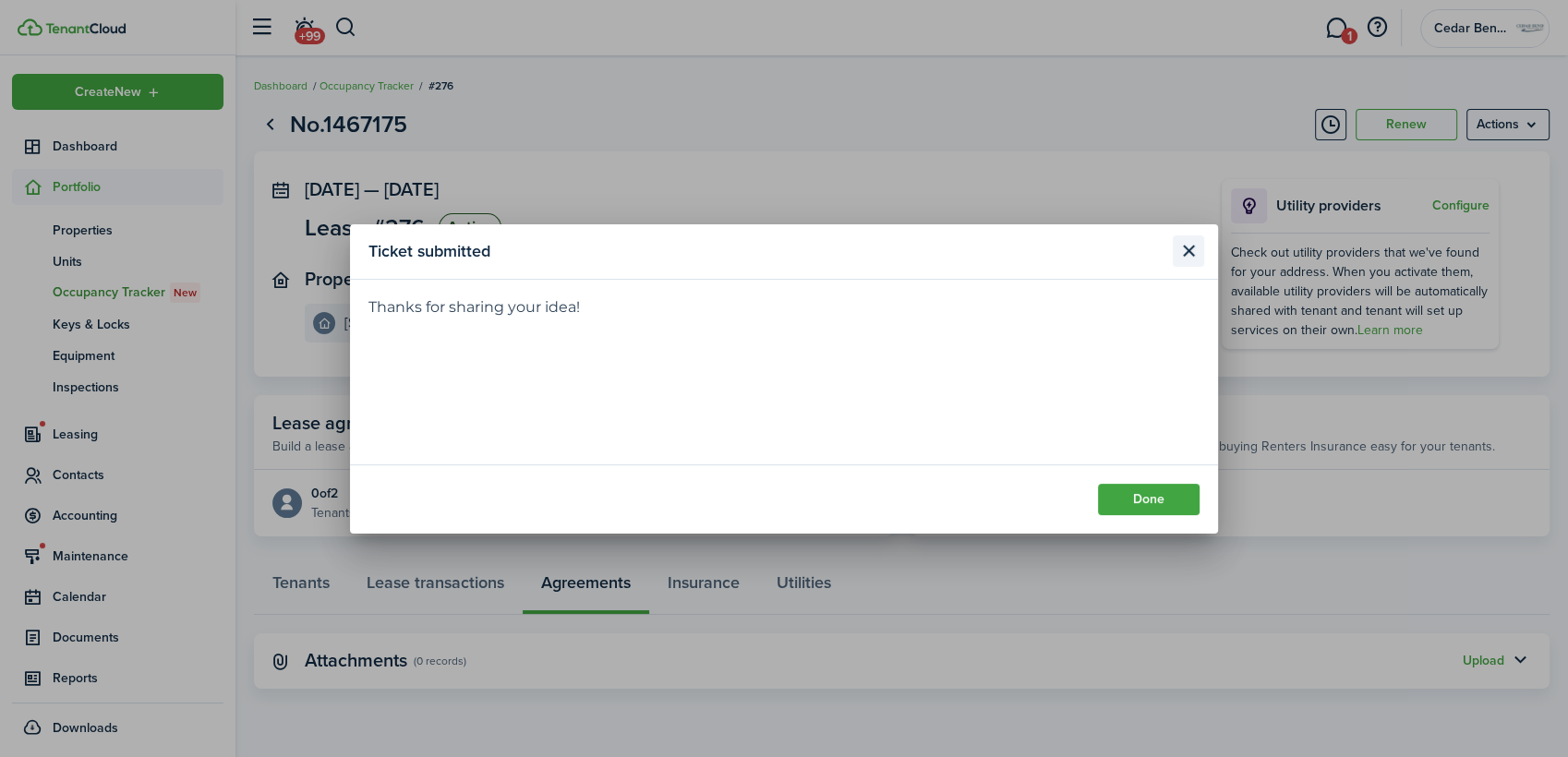
click at [1182, 249] on button "Close modal" at bounding box center [1188, 251] width 31 height 32
